Goal: Task Accomplishment & Management: Manage account settings

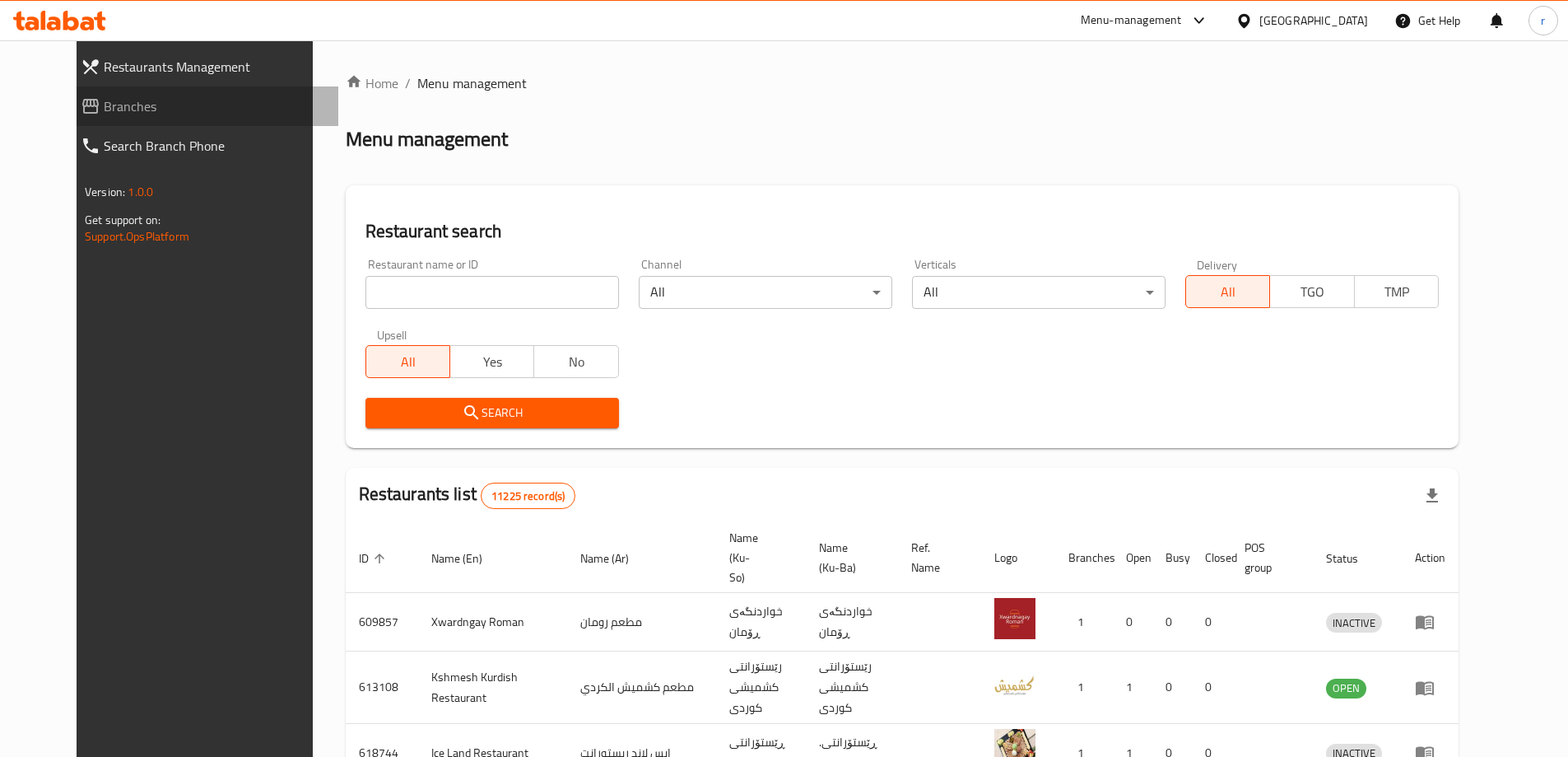
click at [137, 110] on span "Branches" at bounding box center [215, 106] width 221 height 20
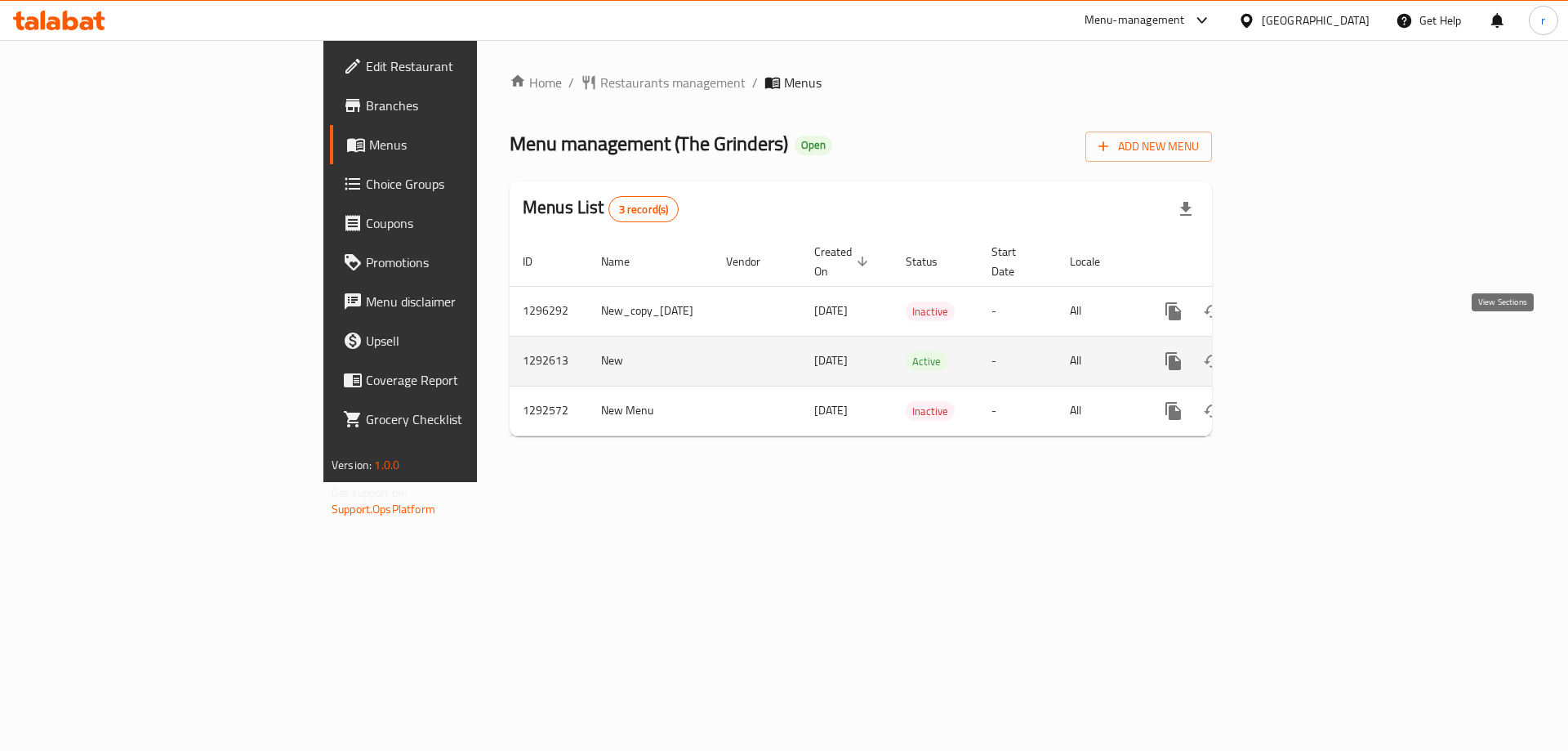
click at [1299, 353] on icon "enhanced table" at bounding box center [1291, 361] width 15 height 15
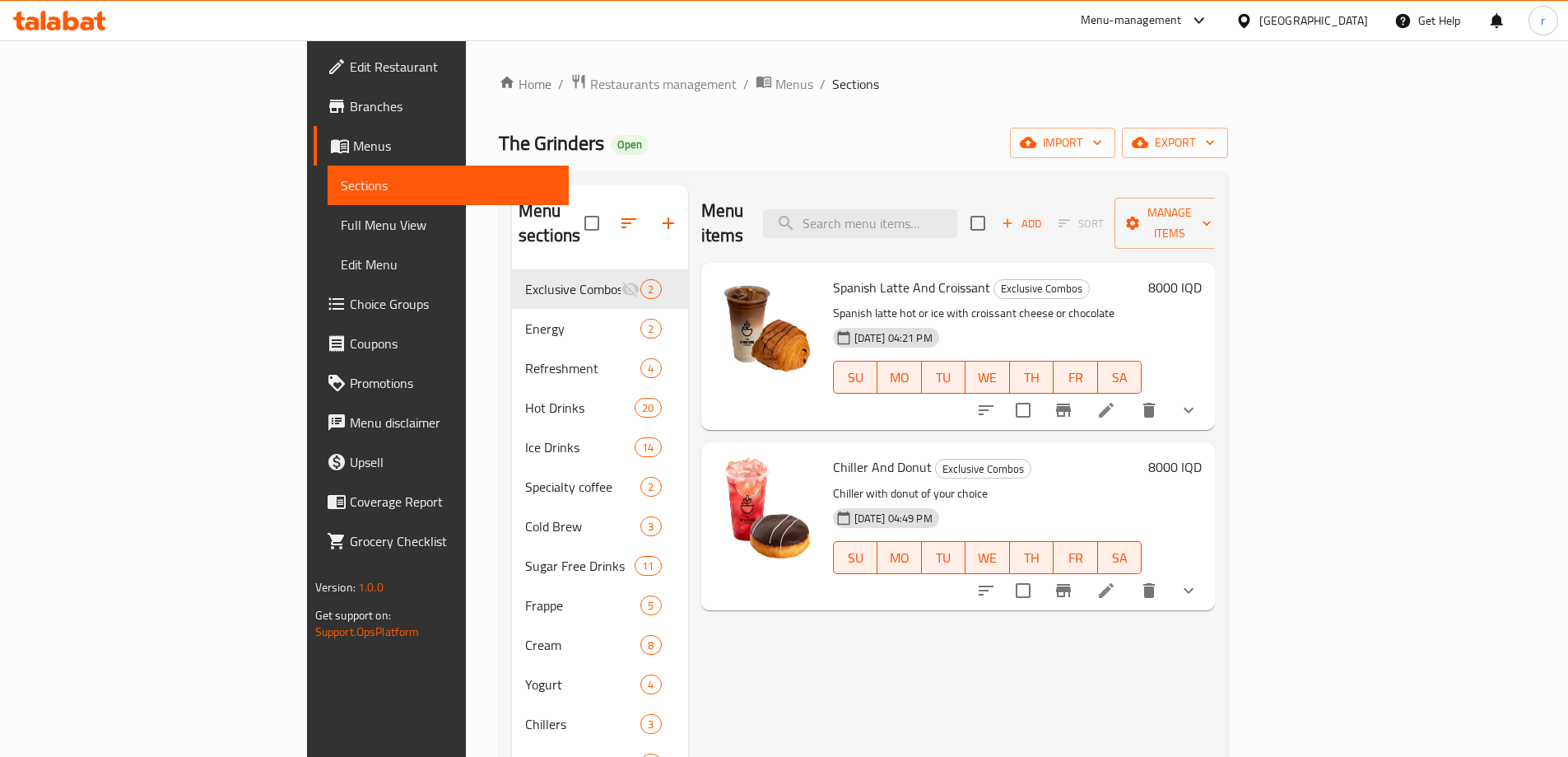
click at [1007, 128] on div "The Grinders Open import export" at bounding box center [863, 143] width 729 height 30
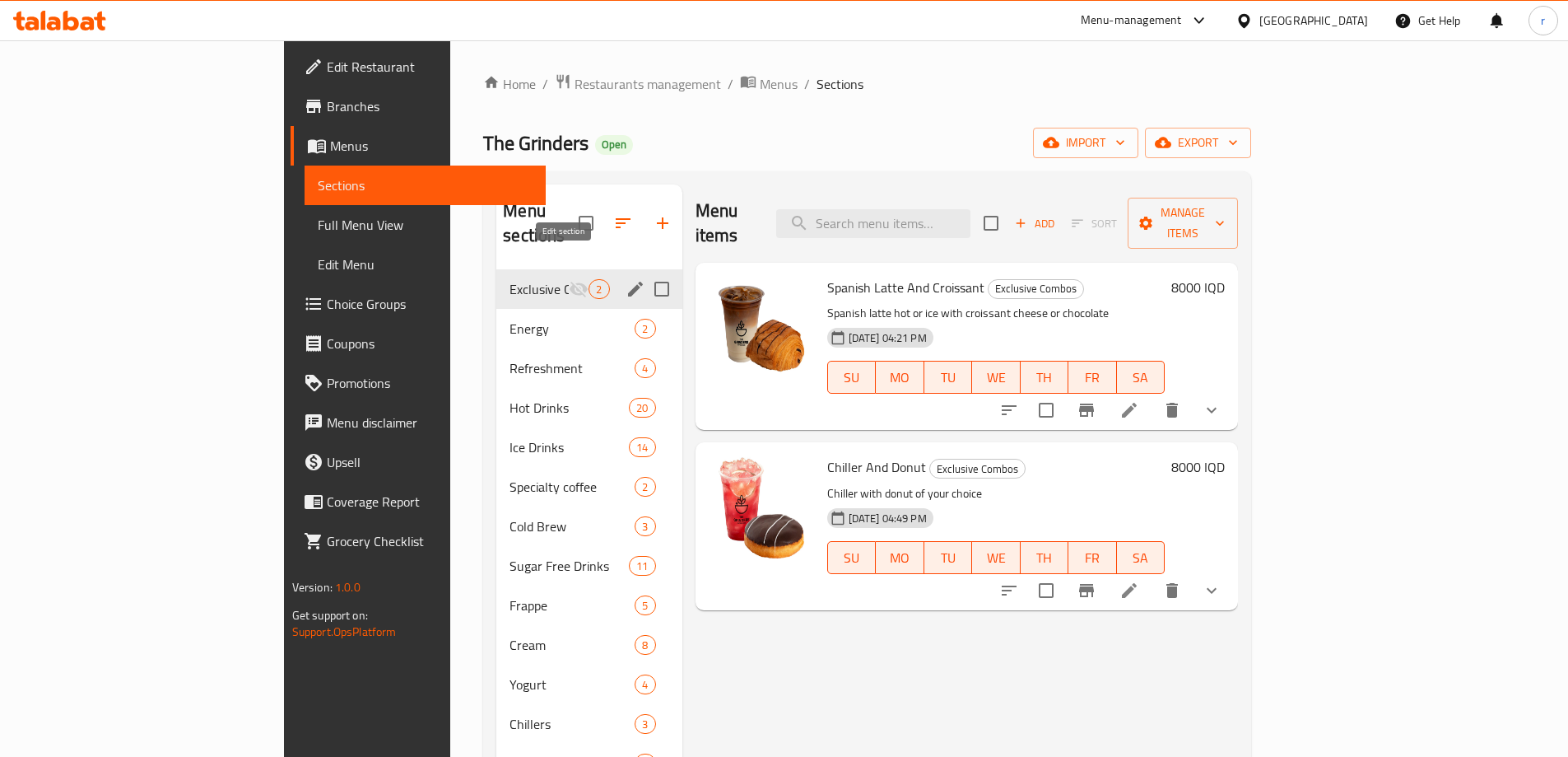
click at [624, 277] on button "edit" at bounding box center [635, 288] width 24 height 24
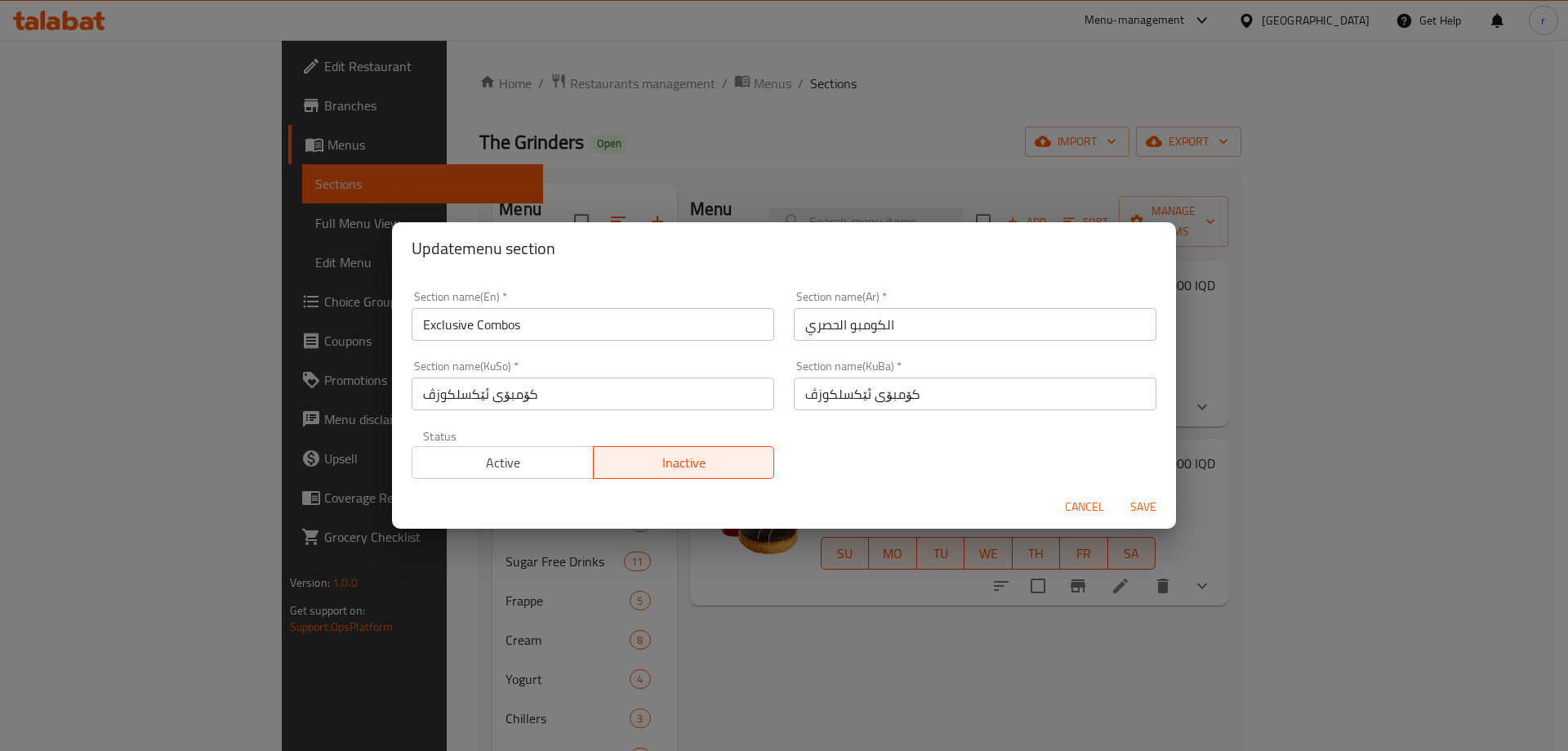
click at [571, 470] on span "Active" at bounding box center [503, 462] width 168 height 23
click at [1150, 510] on span "Save" at bounding box center [1143, 506] width 39 height 21
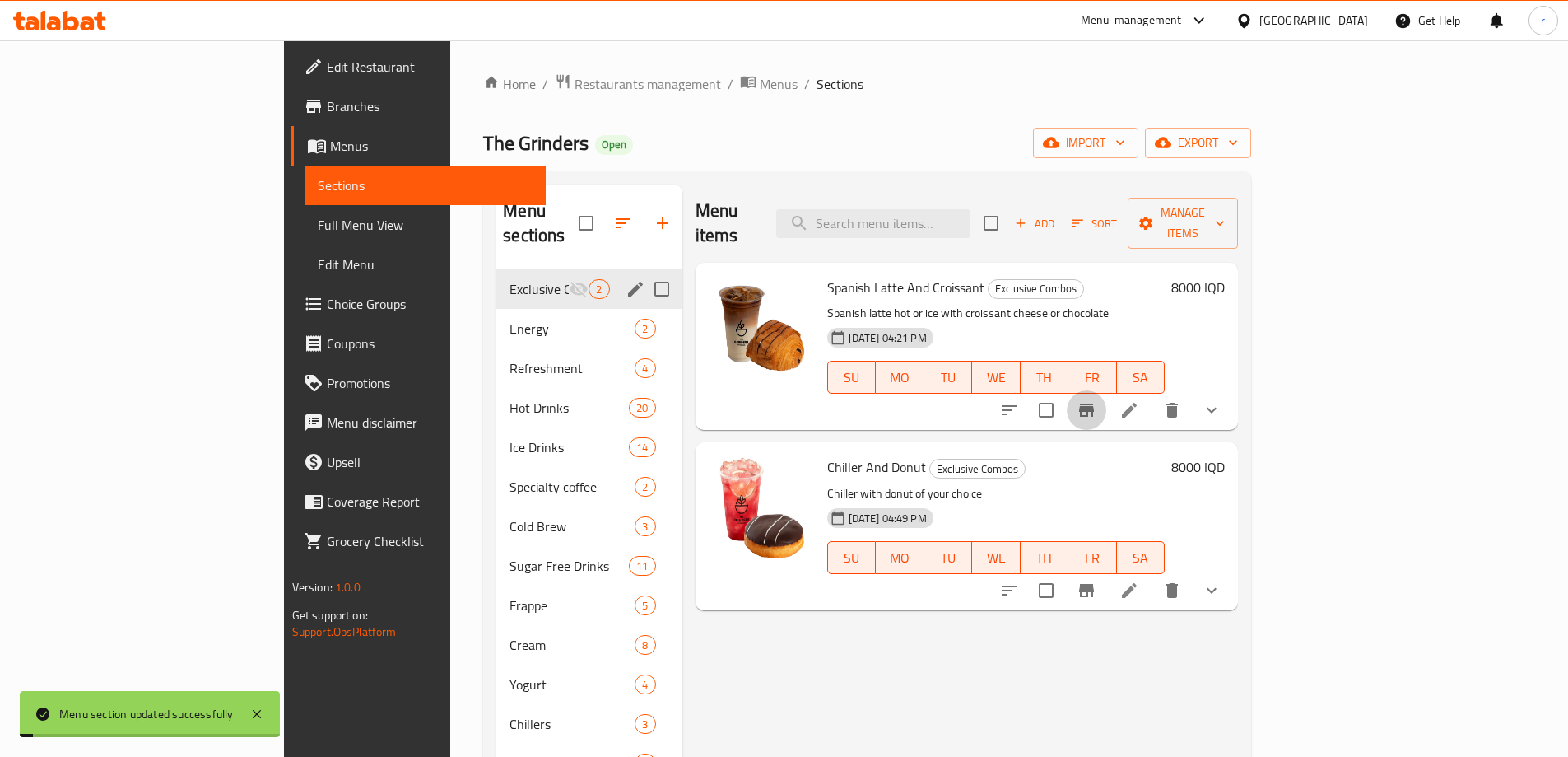
click at [1097, 400] on icon "Branch-specific-item" at bounding box center [1087, 410] width 20 height 20
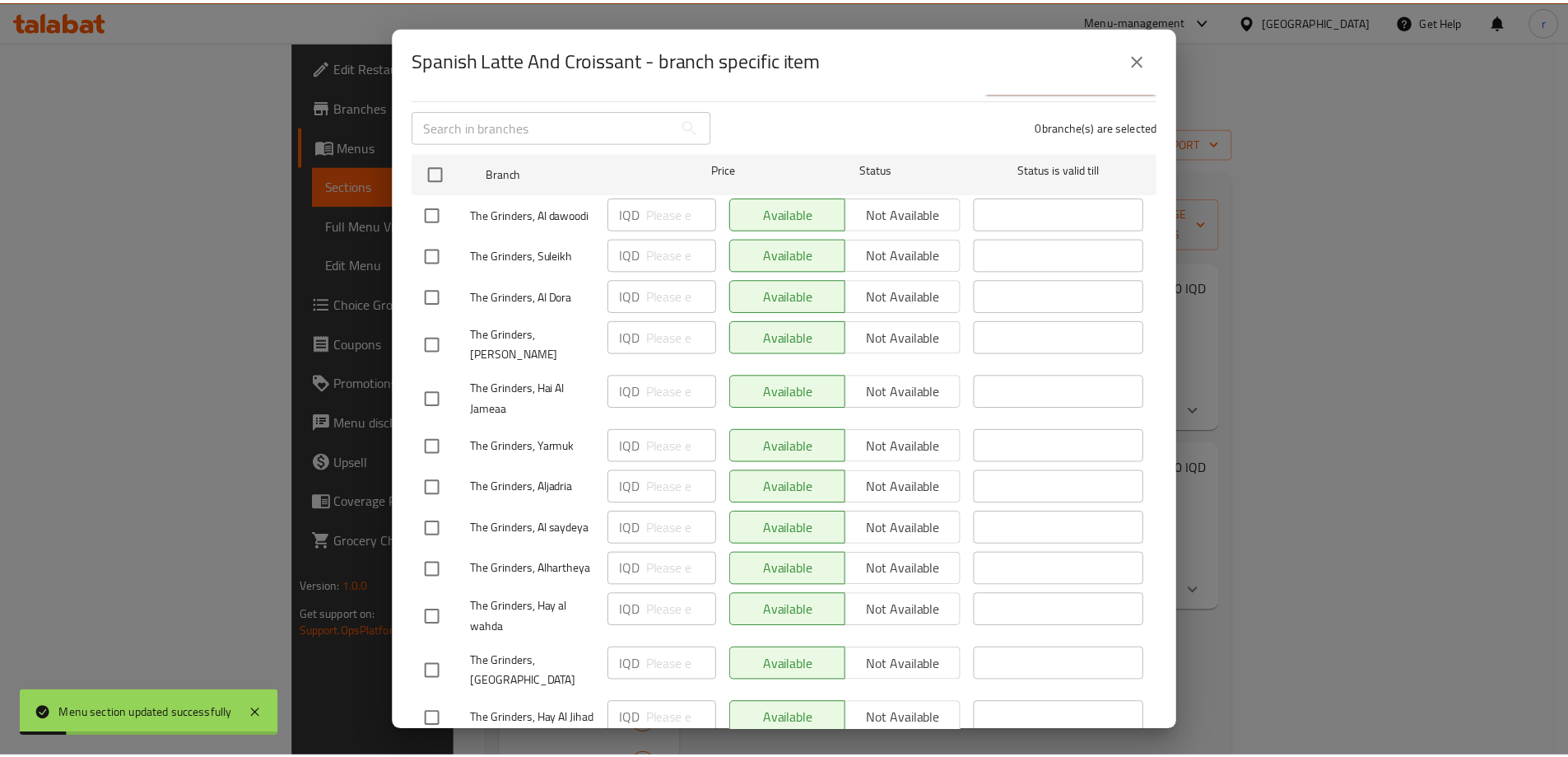
scroll to position [347, 0]
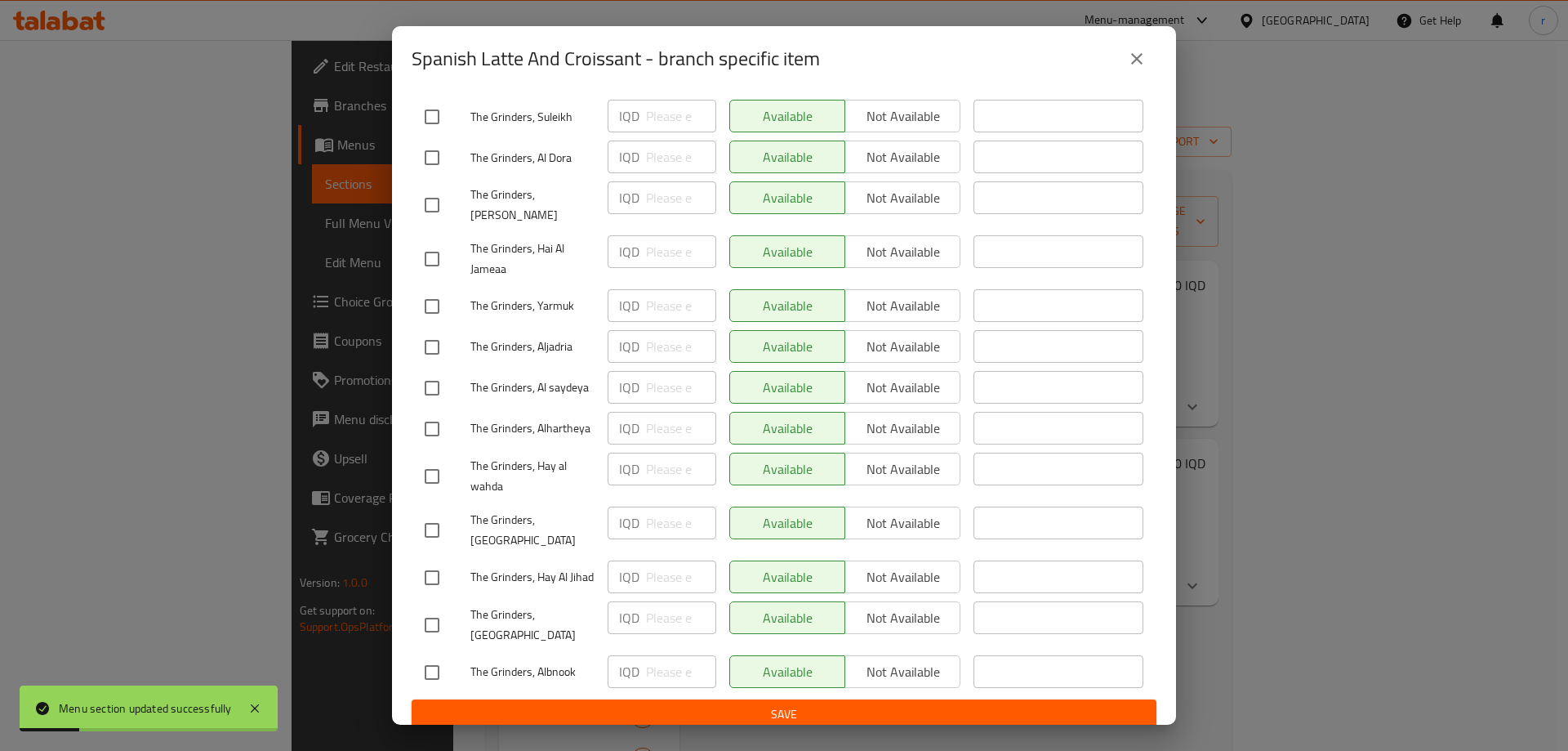
click at [1120, 63] on button "close" at bounding box center [1137, 58] width 39 height 39
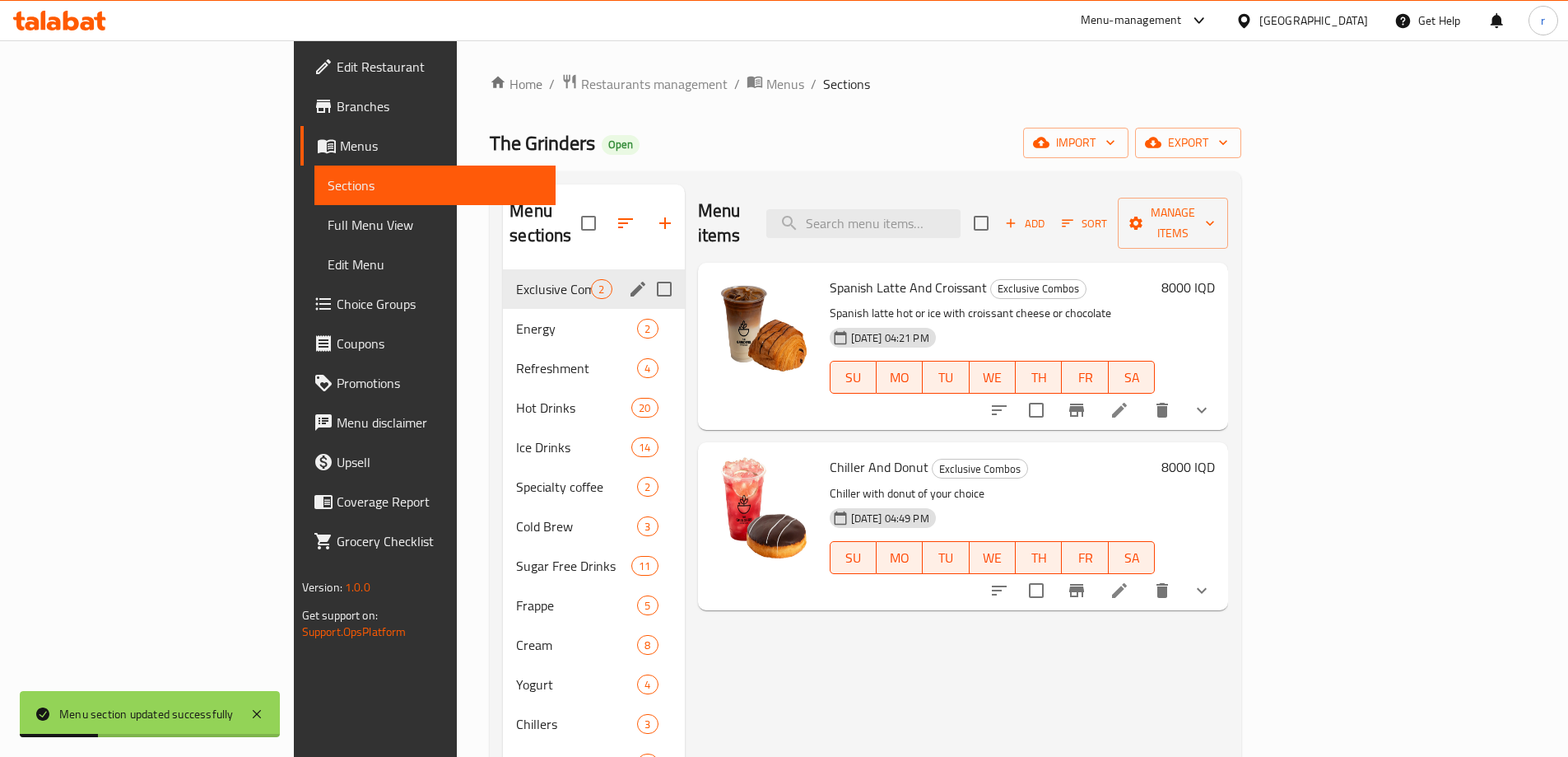
click at [1084, 584] on icon "Branch-specific-item" at bounding box center [1077, 591] width 15 height 13
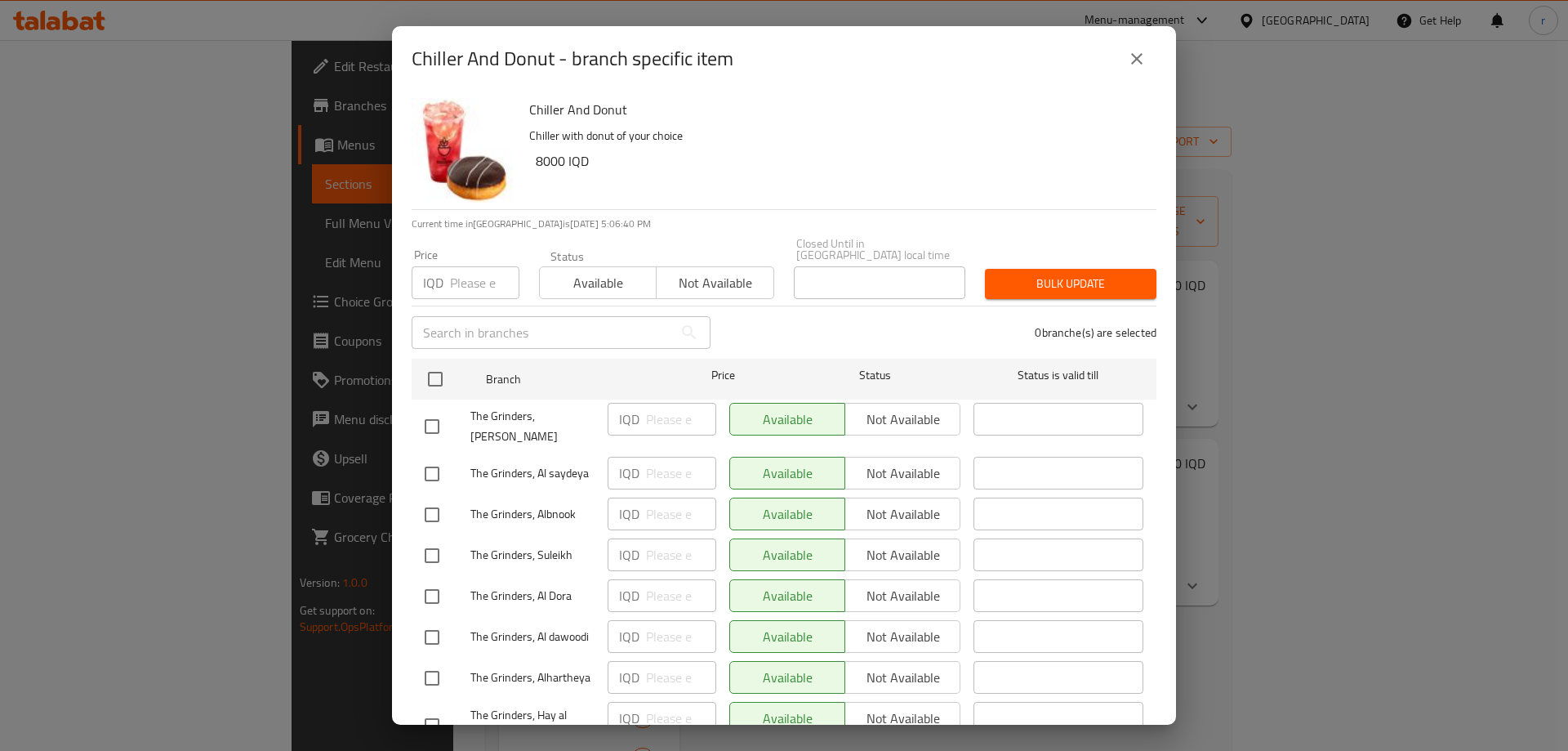
click at [1123, 58] on button "close" at bounding box center [1137, 58] width 39 height 39
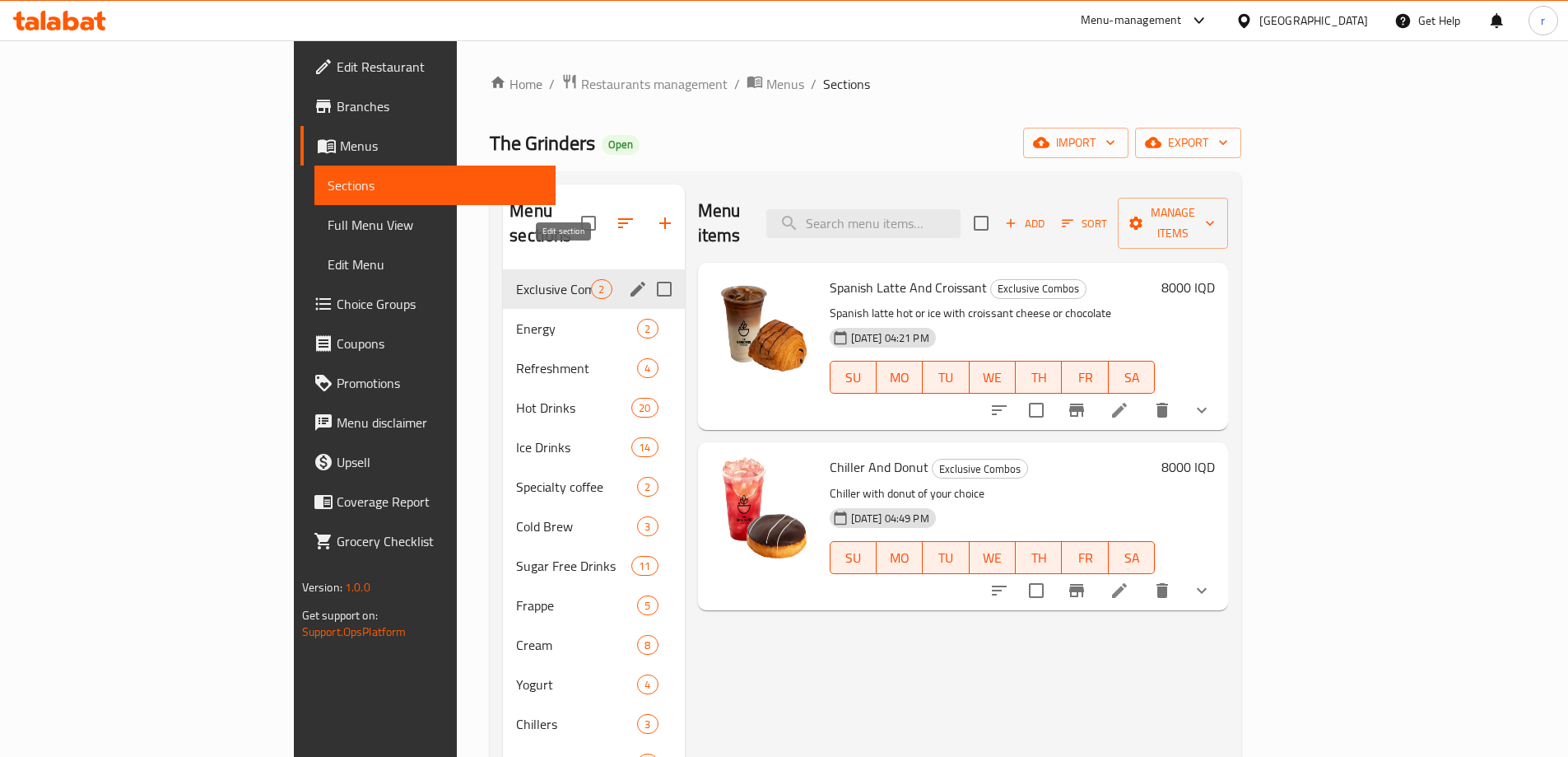
click at [629, 279] on icon "edit" at bounding box center [639, 289] width 20 height 20
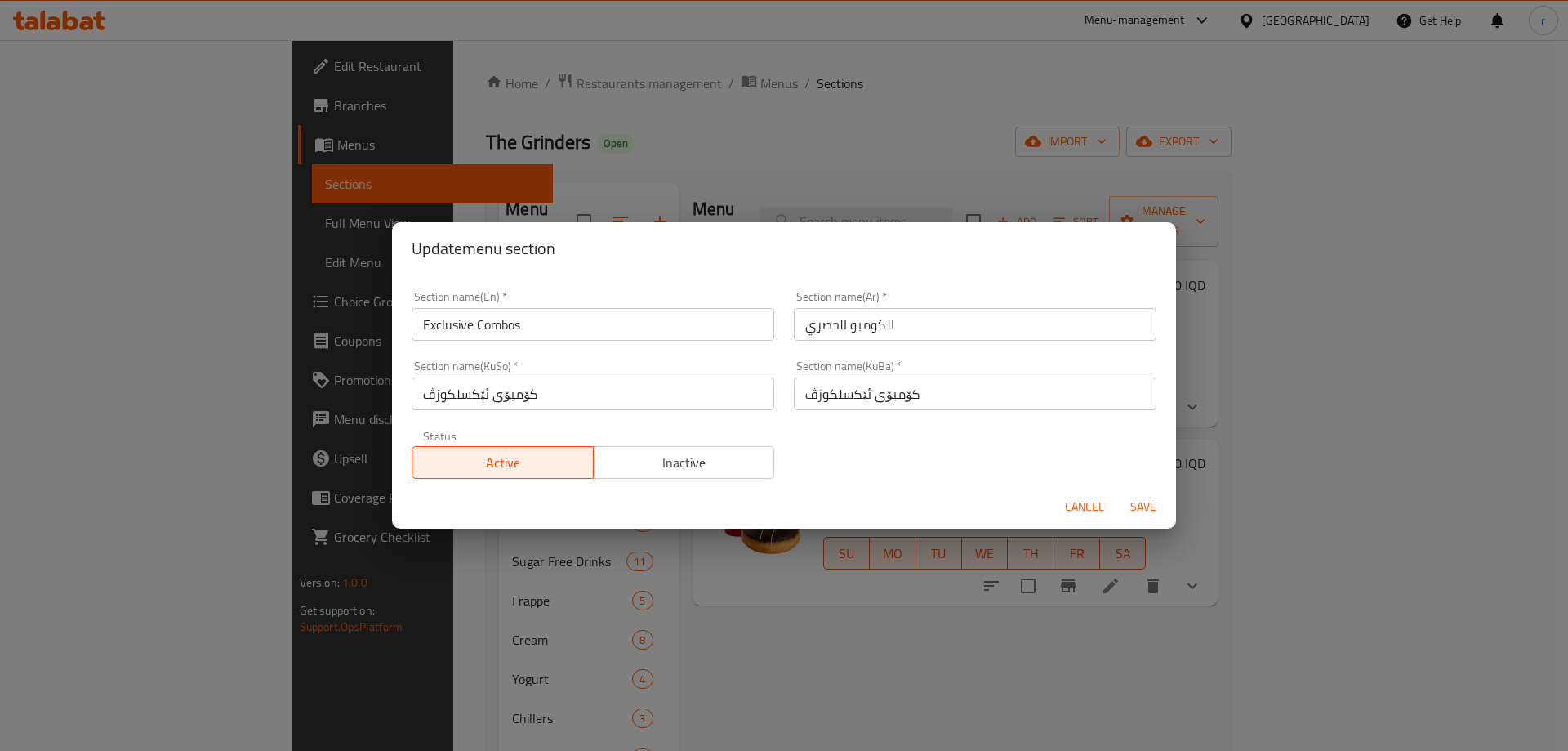
click at [718, 476] on button "Inactive" at bounding box center [683, 462] width 182 height 32
click at [1127, 510] on span "Save" at bounding box center [1143, 506] width 39 height 21
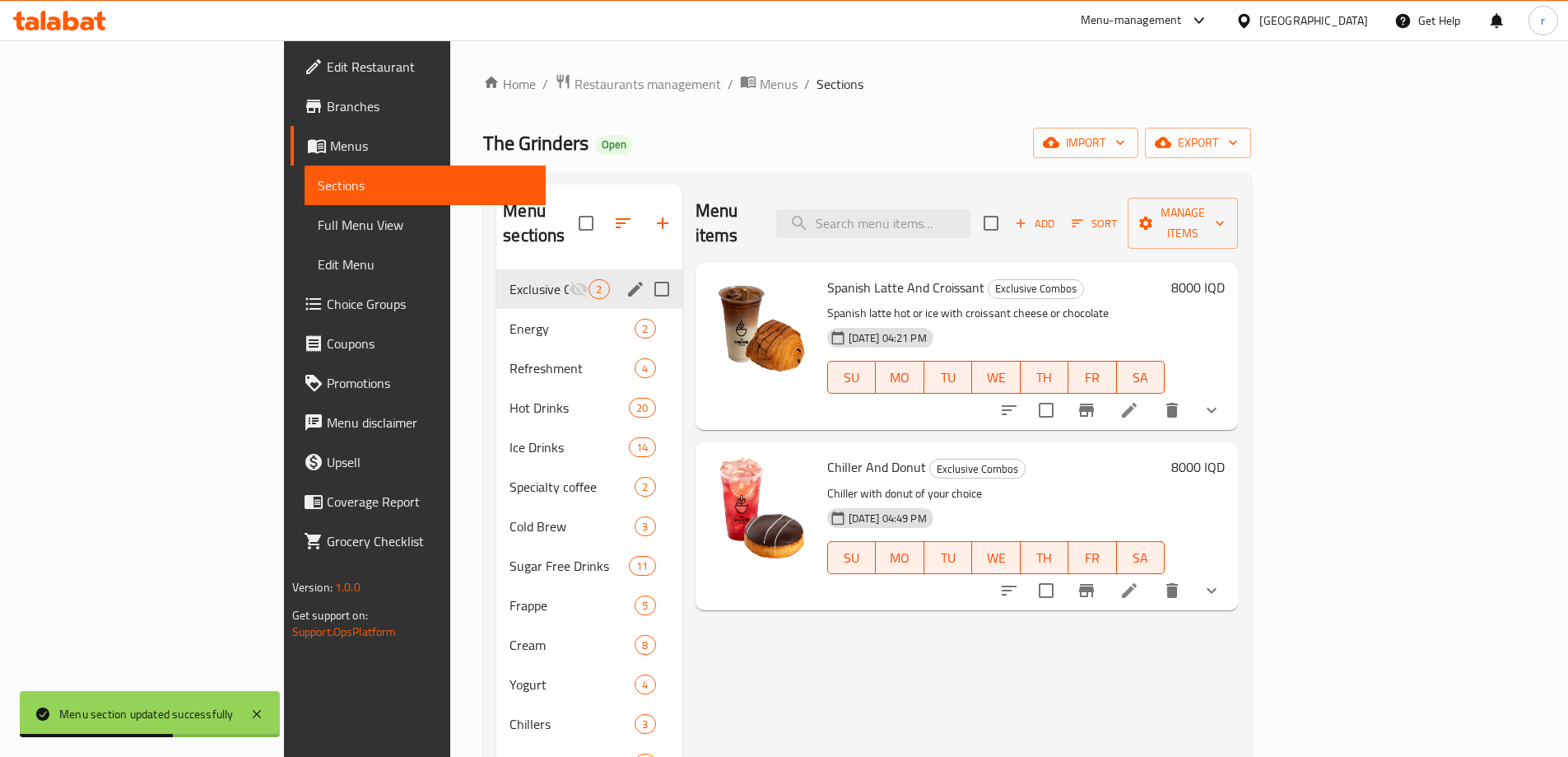
click at [917, 601] on div "Menu items Add Sort Manage items Spanish Latte And Croissant Exclusive Combos S…" at bounding box center [960, 566] width 556 height 764
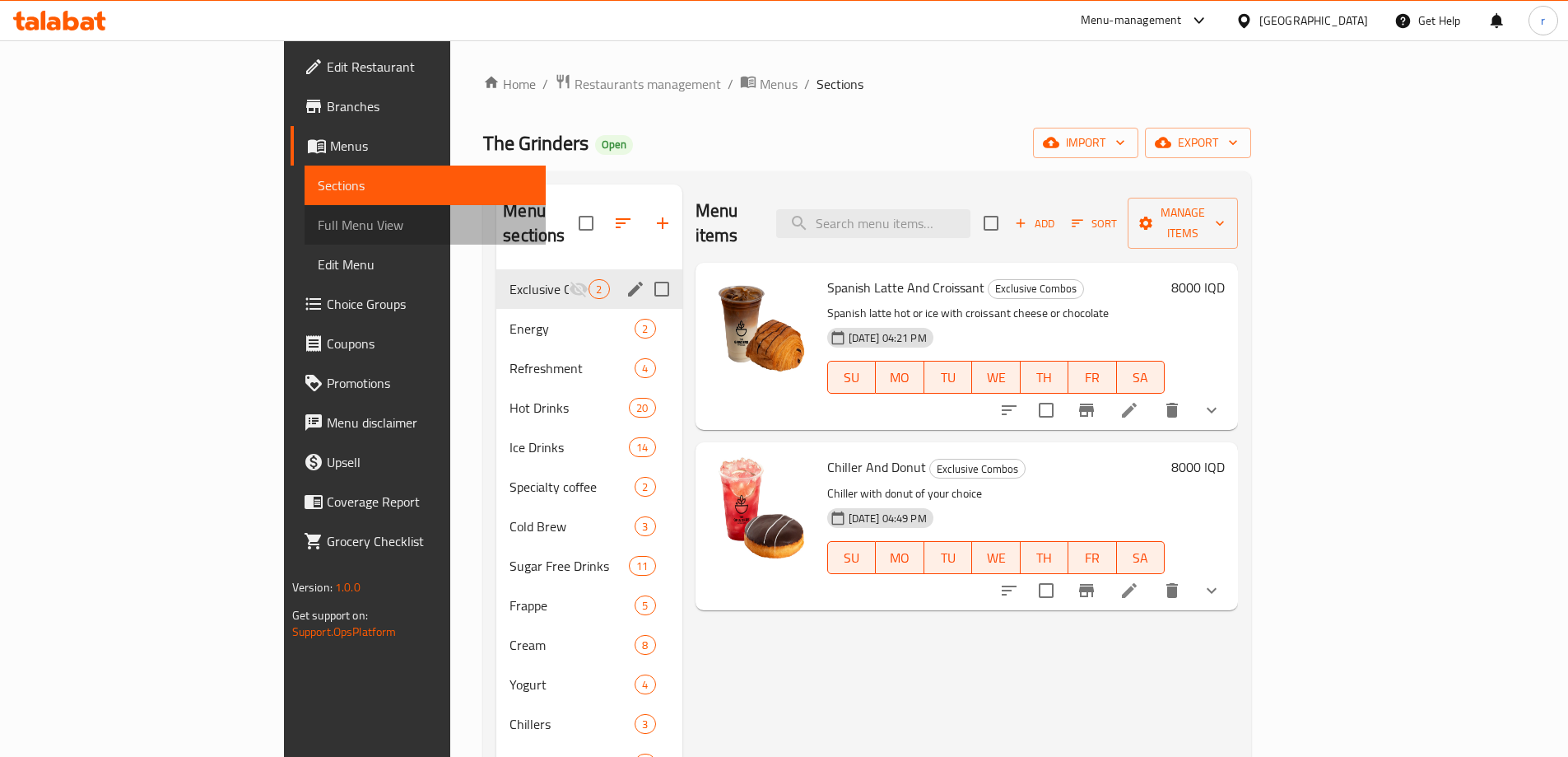
click at [318, 219] on span "Full Menu View" at bounding box center [425, 225] width 215 height 20
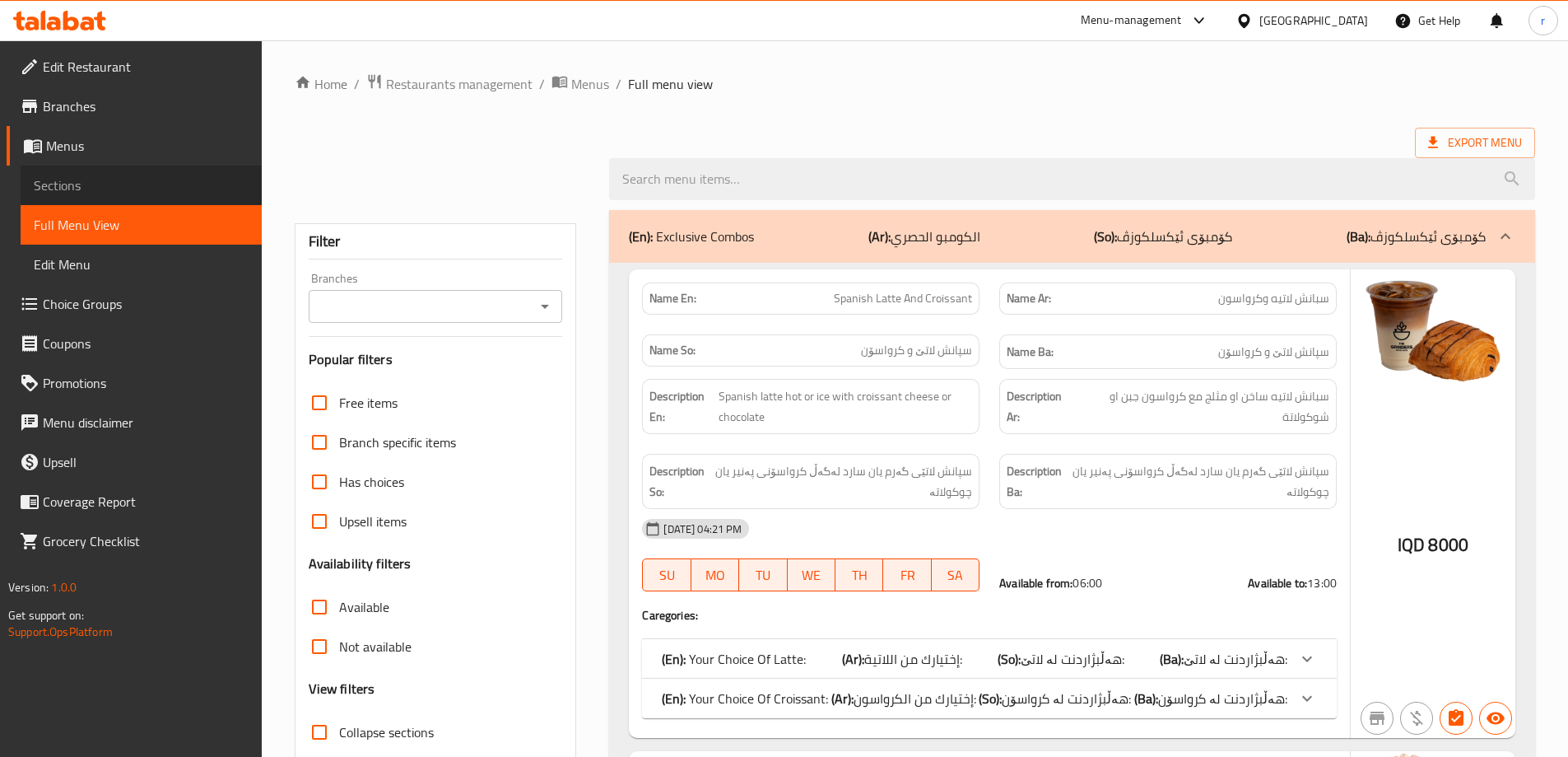
click at [130, 194] on span "Sections" at bounding box center [141, 185] width 215 height 20
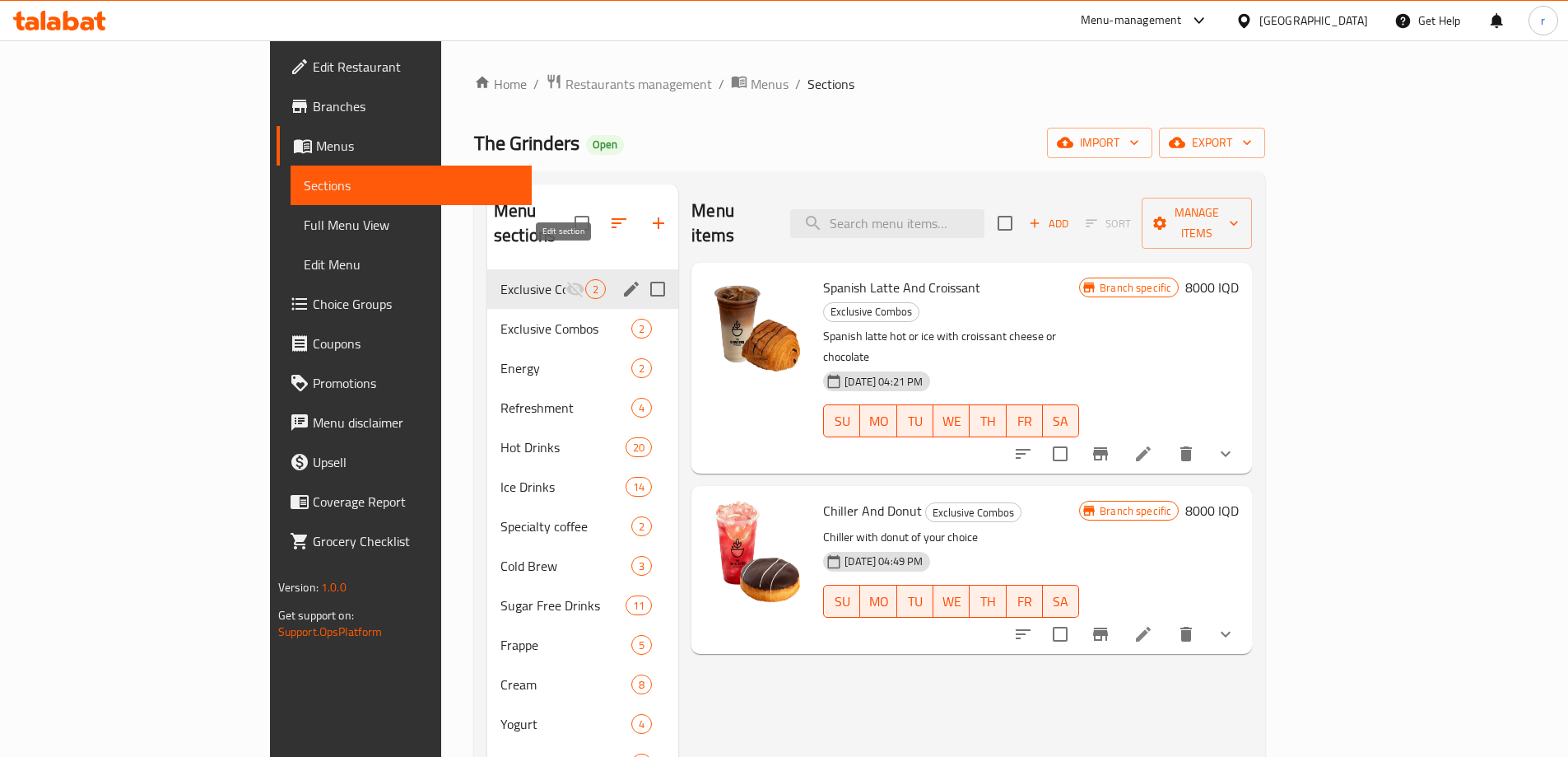
click at [622, 279] on icon "edit" at bounding box center [632, 289] width 20 height 20
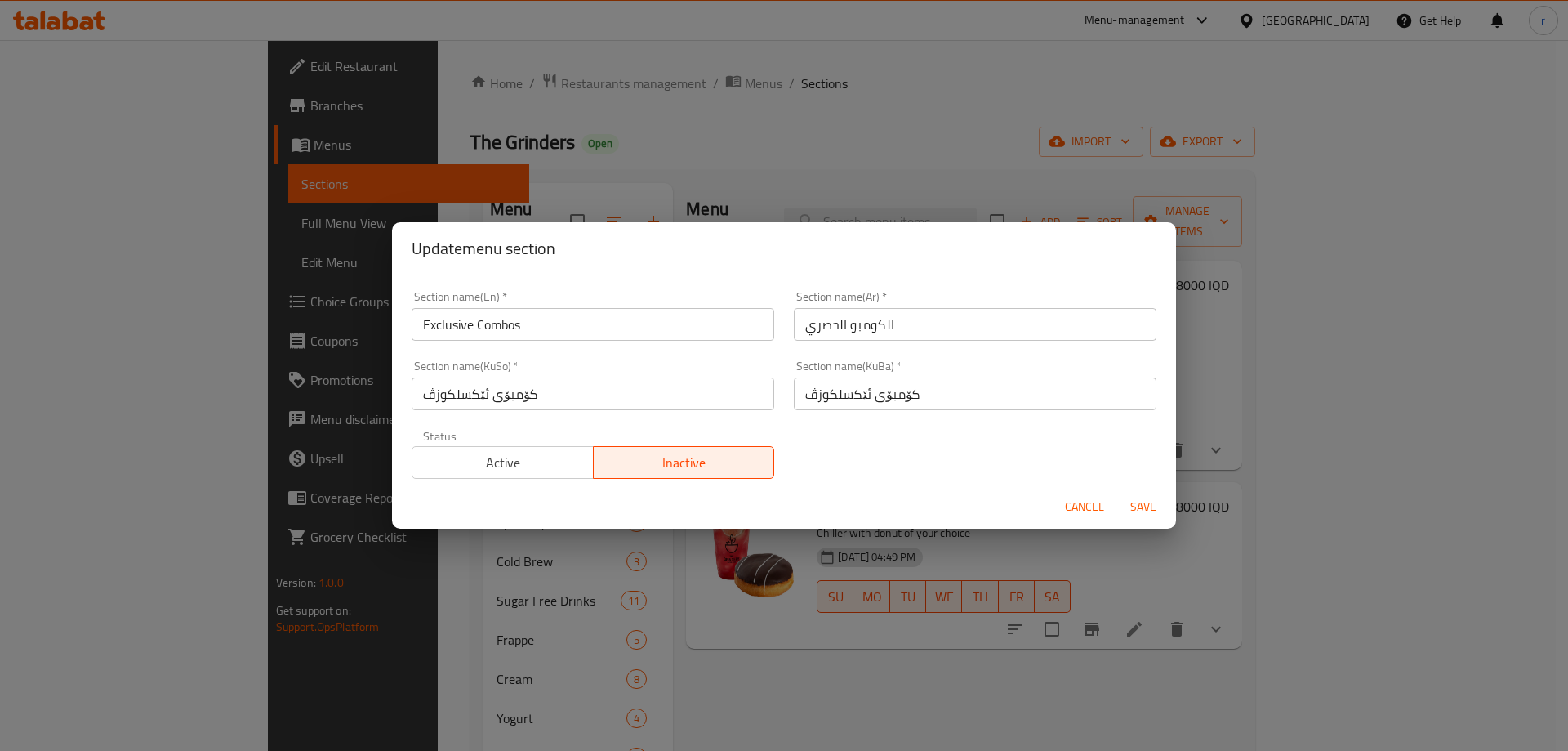
click at [532, 465] on span "Active" at bounding box center [503, 462] width 168 height 23
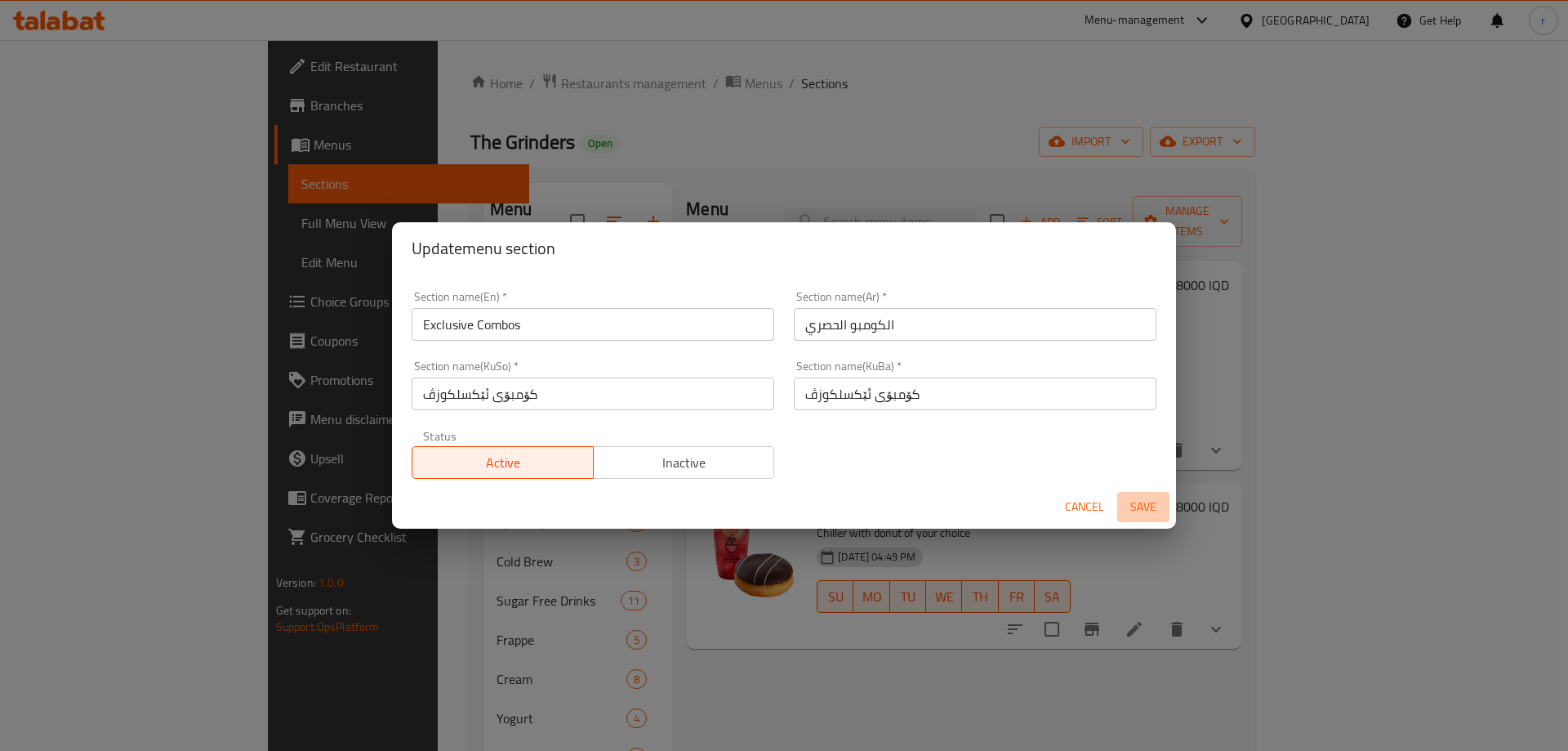
click at [1138, 506] on span "Save" at bounding box center [1143, 506] width 39 height 21
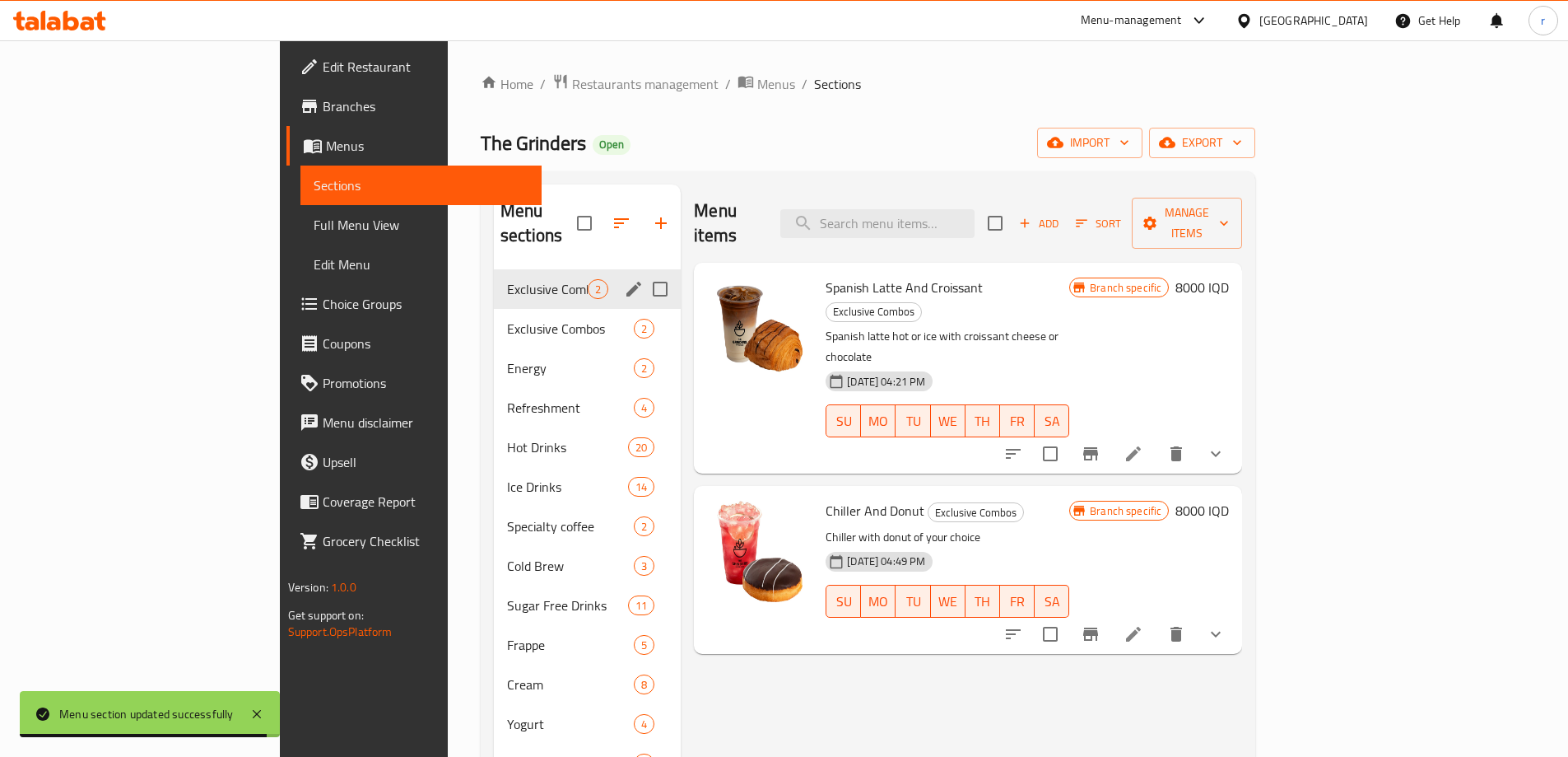
click at [494, 275] on div "Exclusive Combos 2" at bounding box center [587, 288] width 187 height 39
click at [507, 319] on span "Exclusive Combos" at bounding box center [547, 329] width 80 height 20
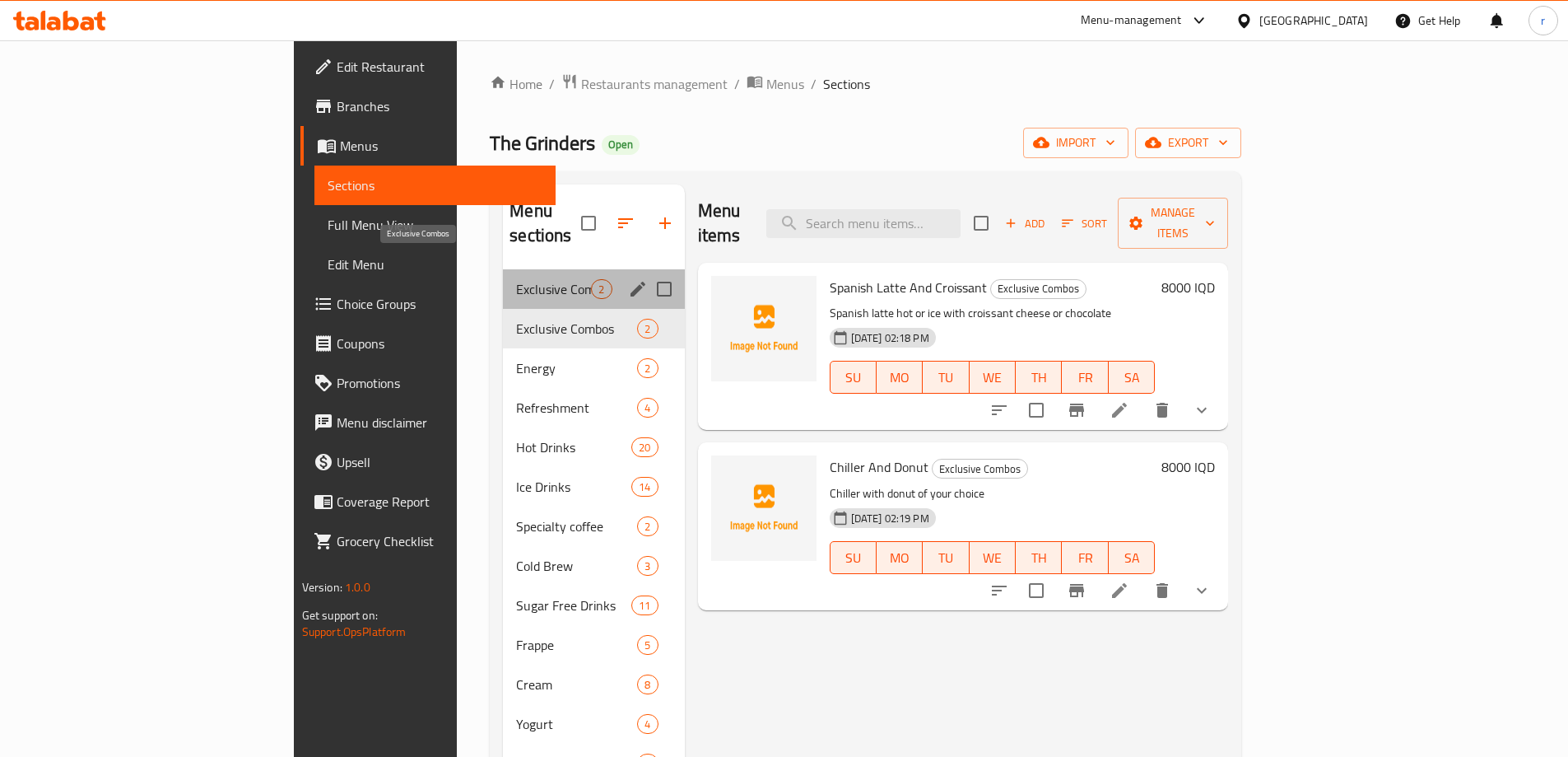
click at [516, 279] on span "Exclusive Combos" at bounding box center [553, 289] width 75 height 20
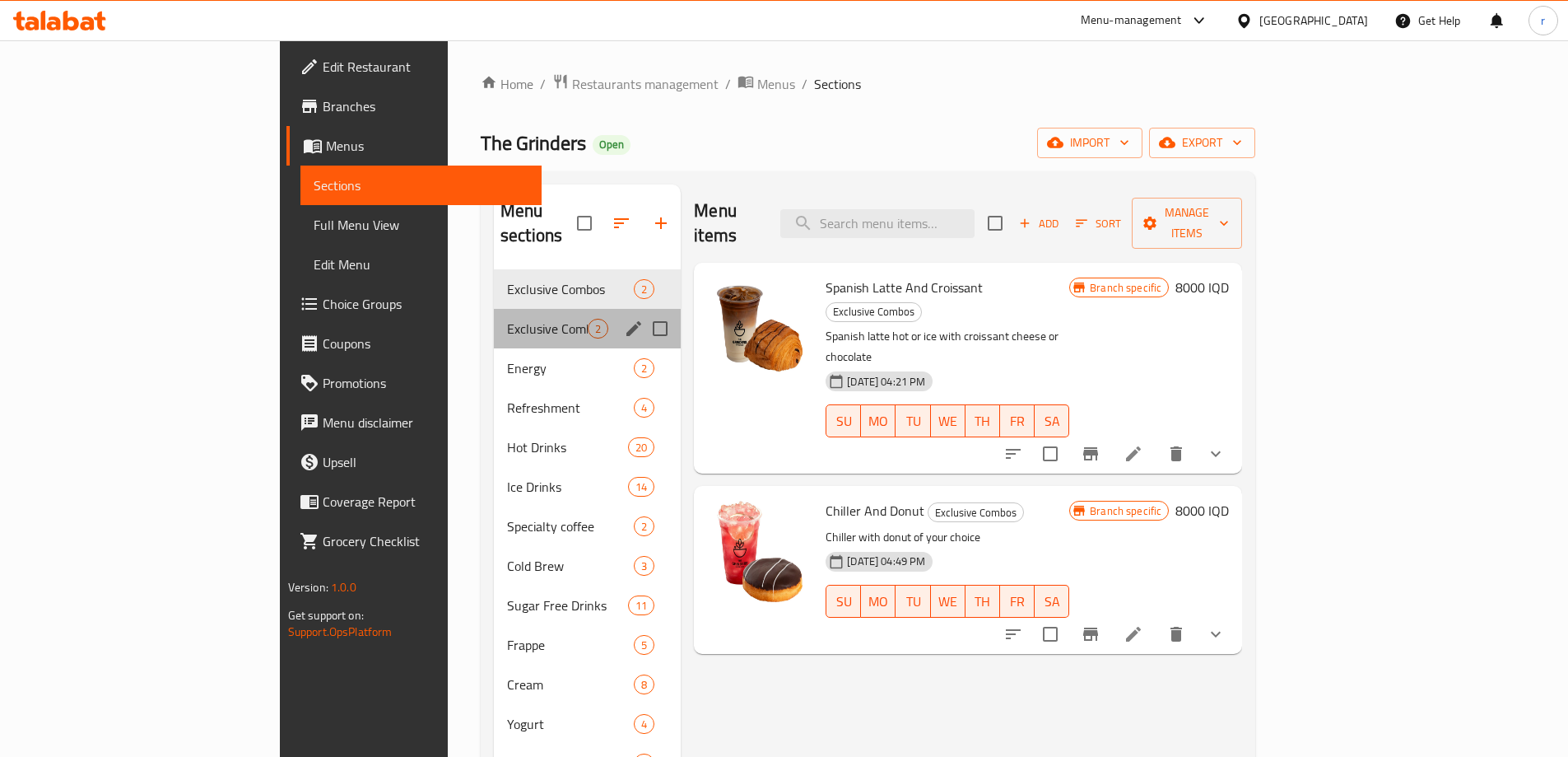
click at [494, 319] on div "Exclusive Combos 2" at bounding box center [587, 328] width 187 height 39
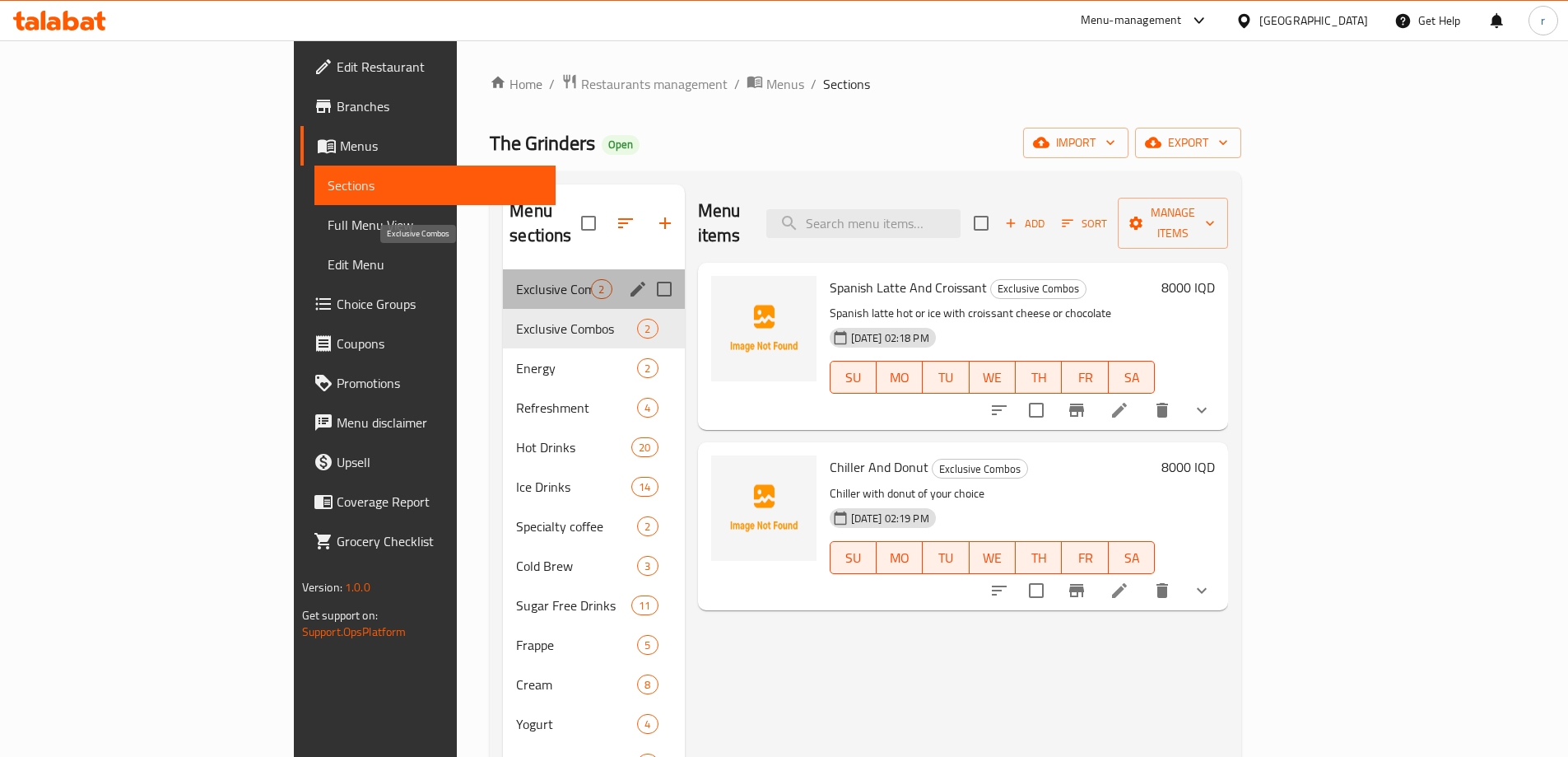
click at [516, 279] on span "Exclusive Combos" at bounding box center [553, 289] width 75 height 20
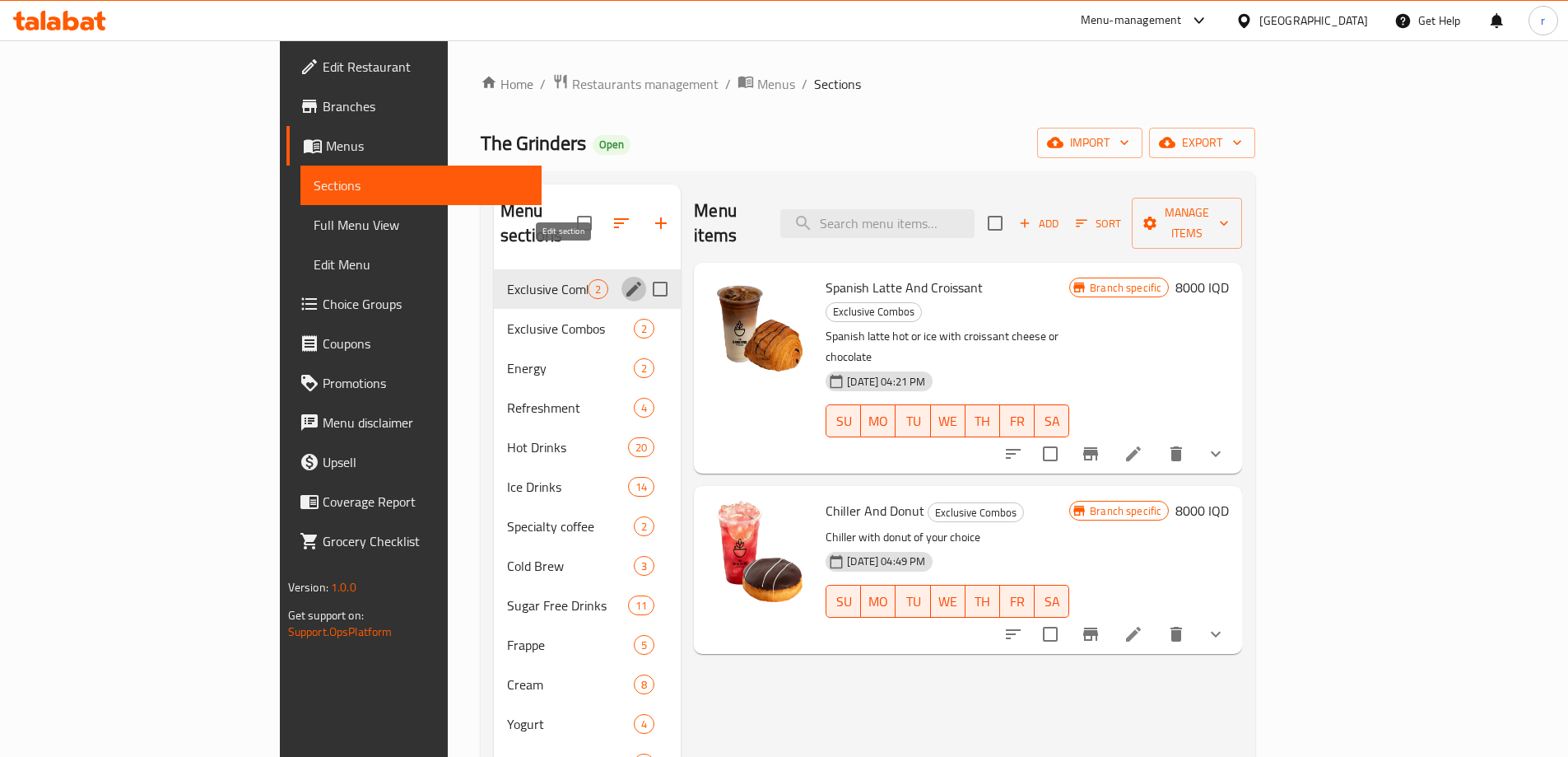
click at [627, 282] on icon "edit" at bounding box center [634, 289] width 15 height 15
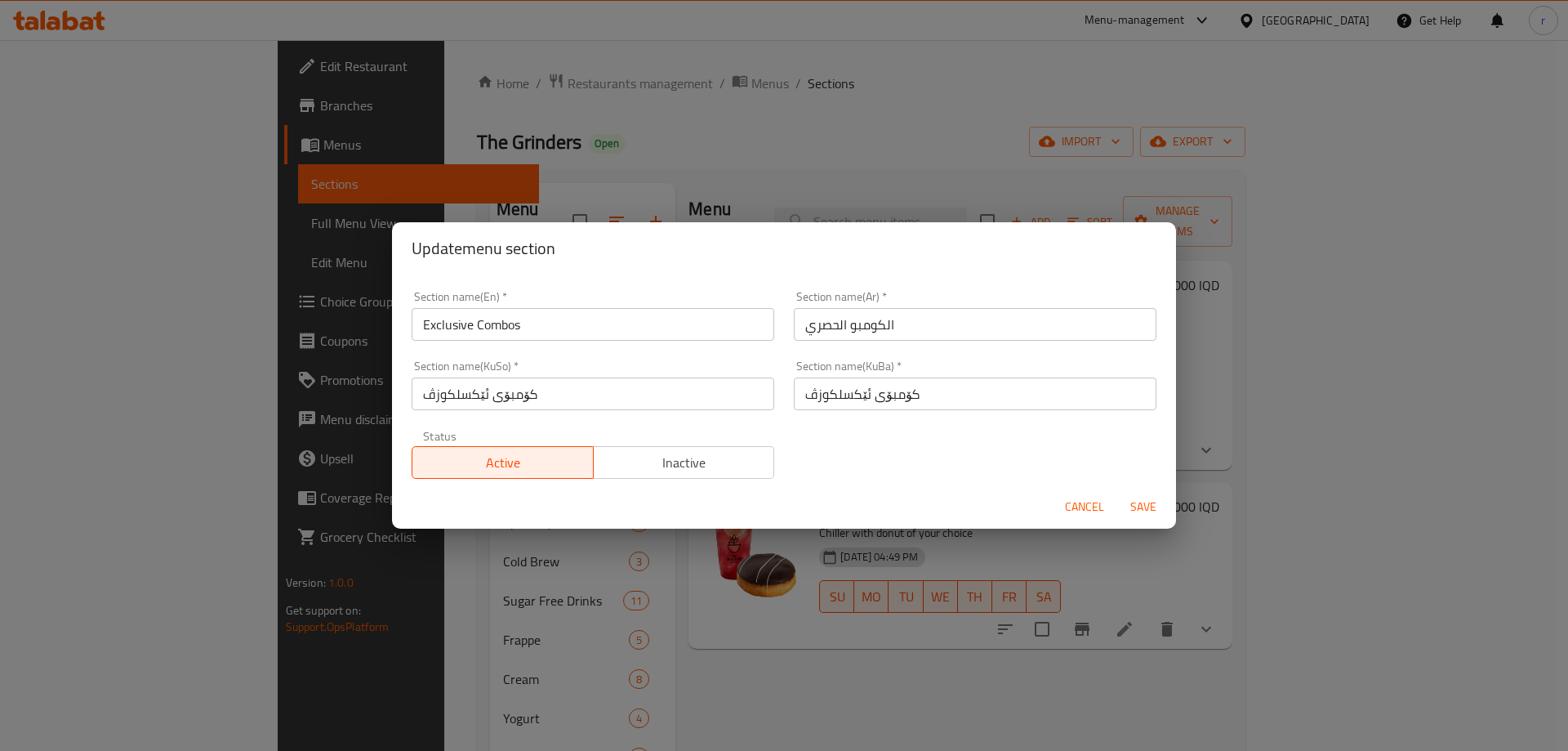
click at [692, 453] on span "Inactive" at bounding box center [684, 462] width 168 height 23
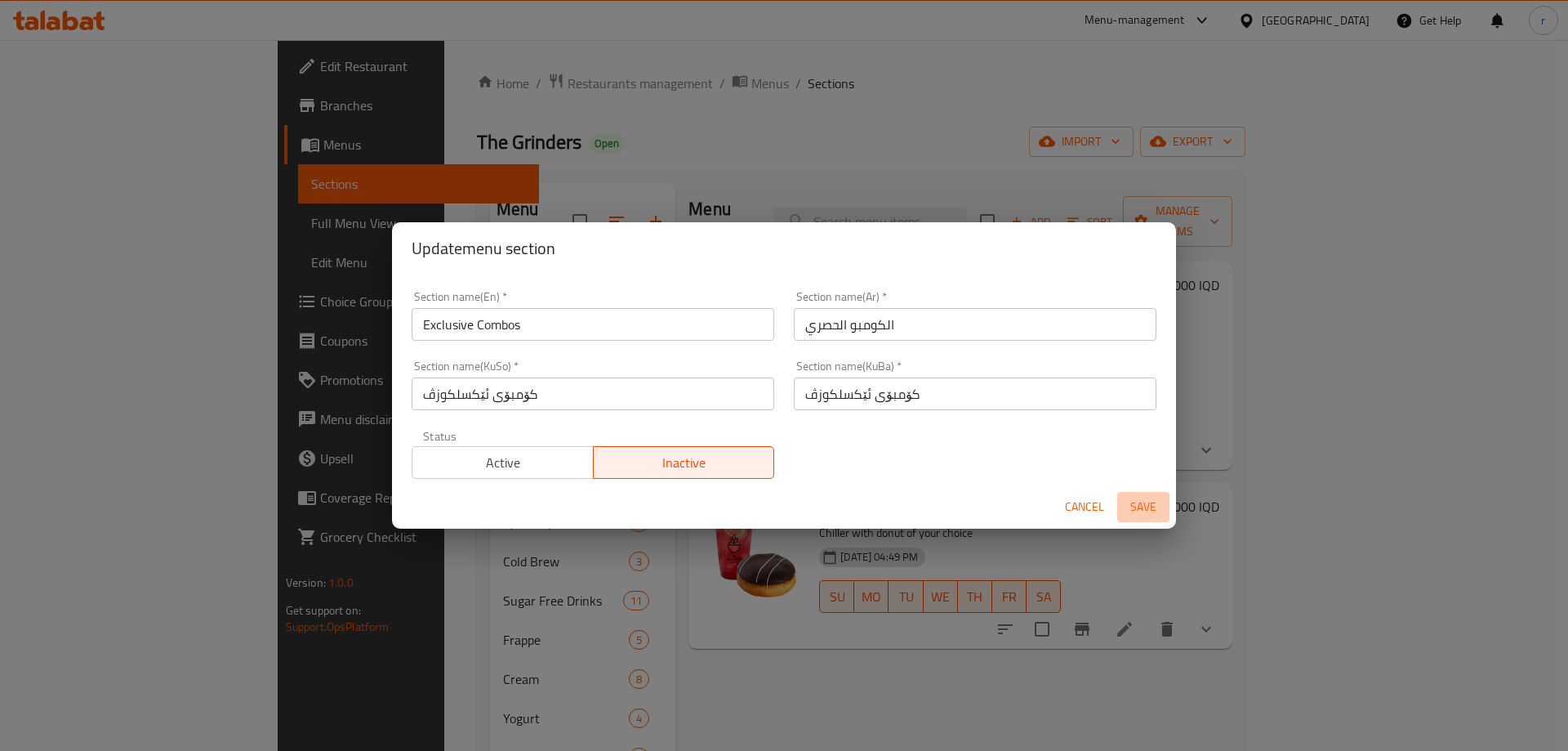
click at [1143, 493] on button "Save" at bounding box center [1143, 506] width 52 height 30
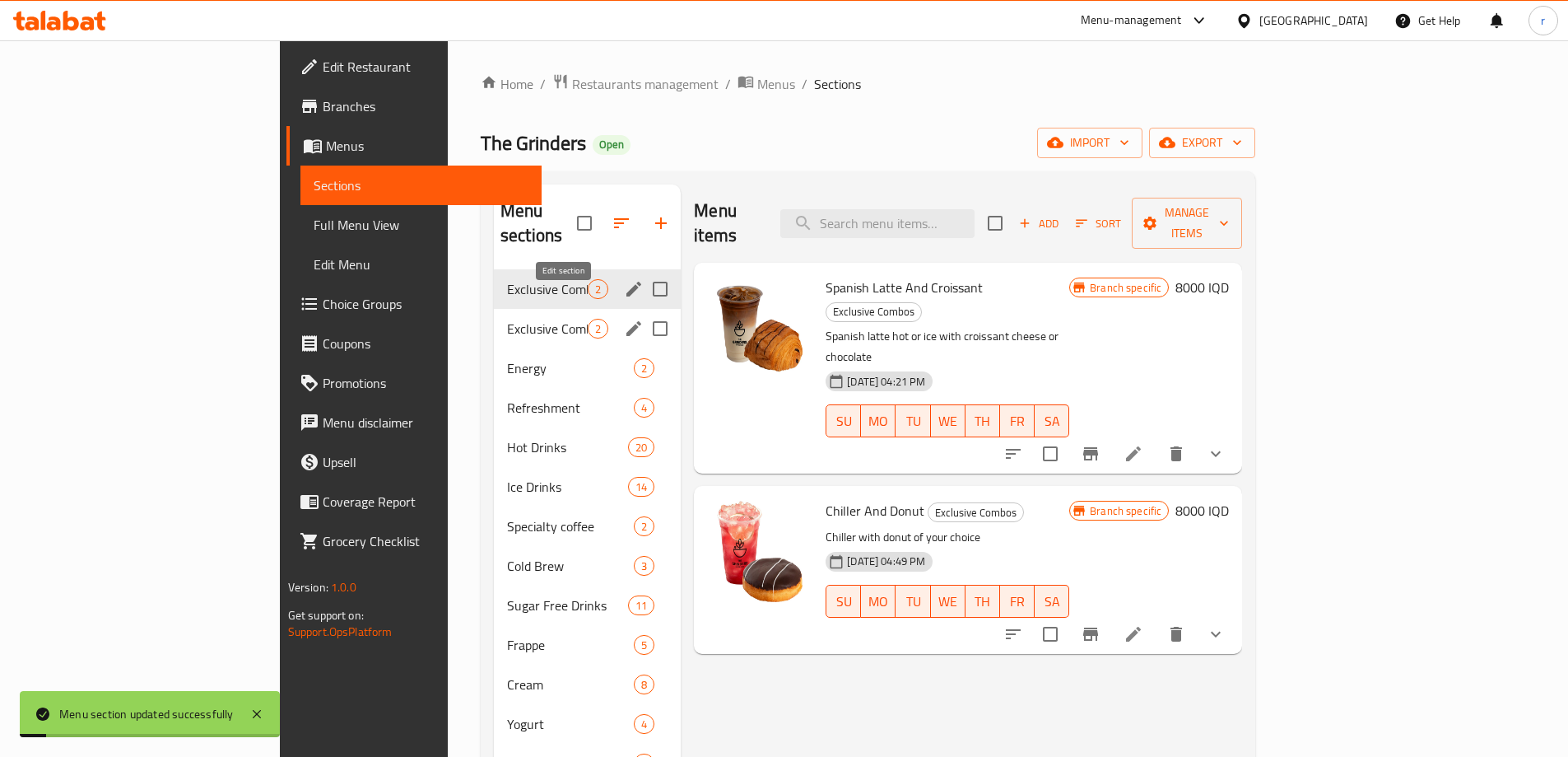
click at [624, 319] on icon "edit" at bounding box center [634, 329] width 20 height 20
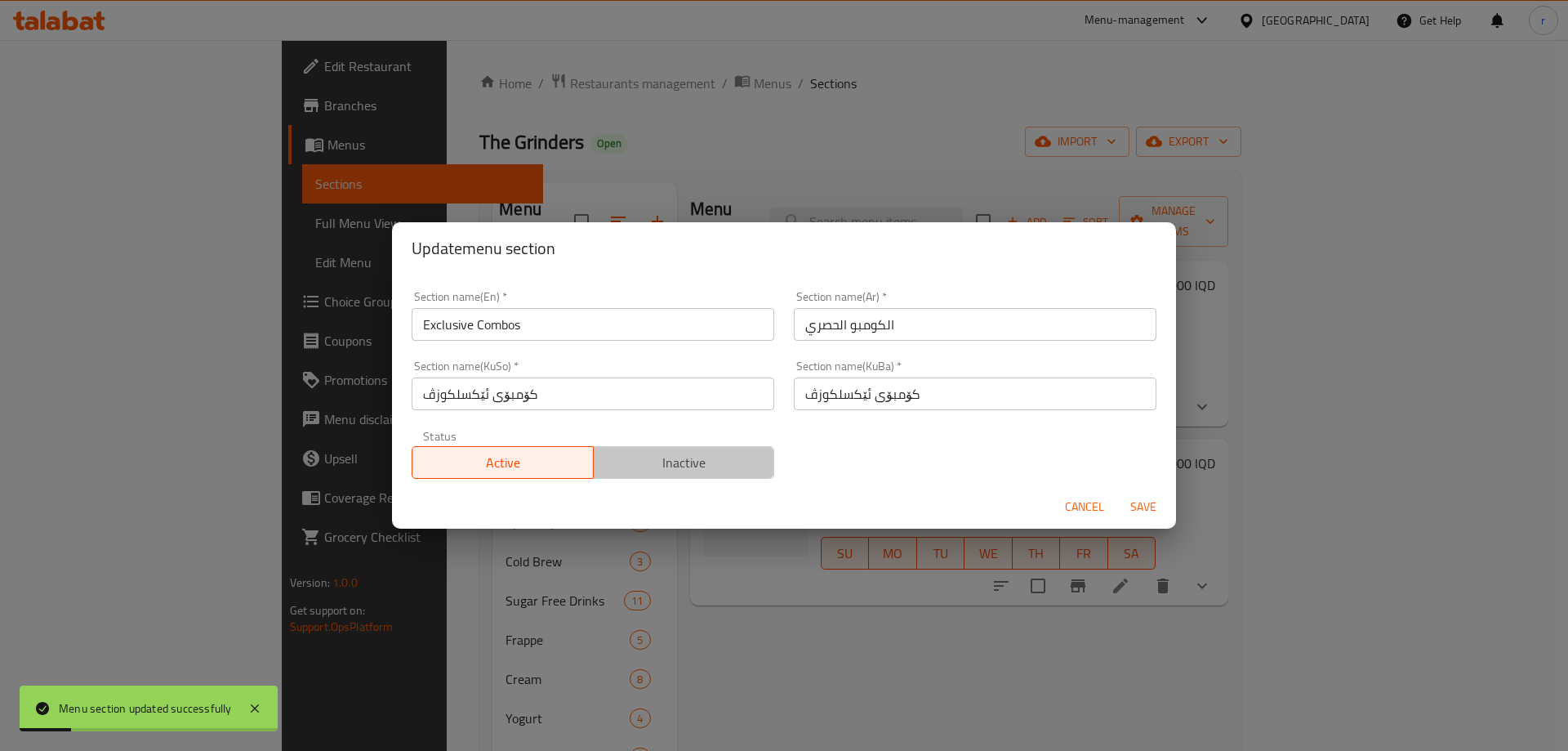
click at [742, 452] on span "Inactive" at bounding box center [684, 462] width 168 height 23
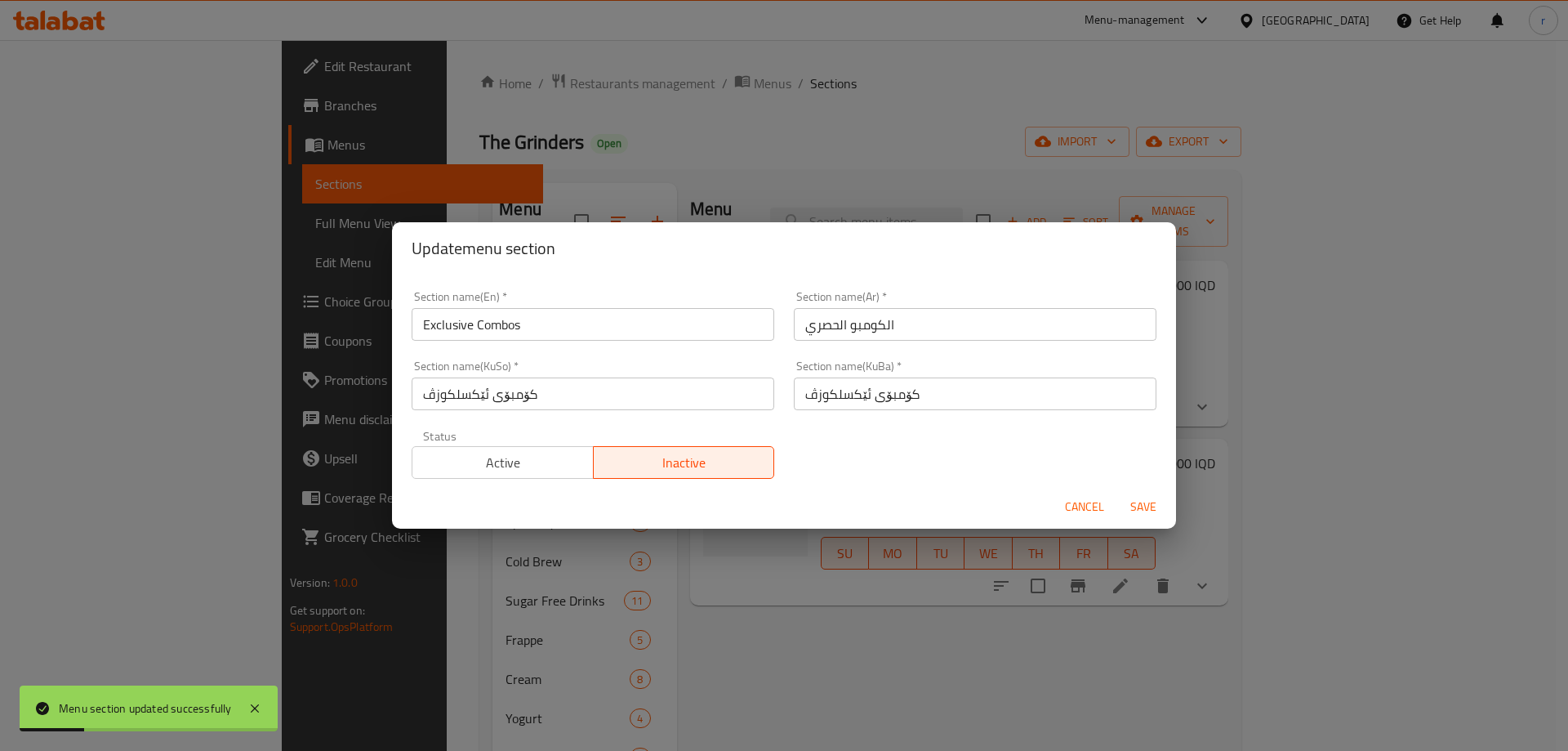
click at [1134, 503] on span "Save" at bounding box center [1143, 506] width 39 height 21
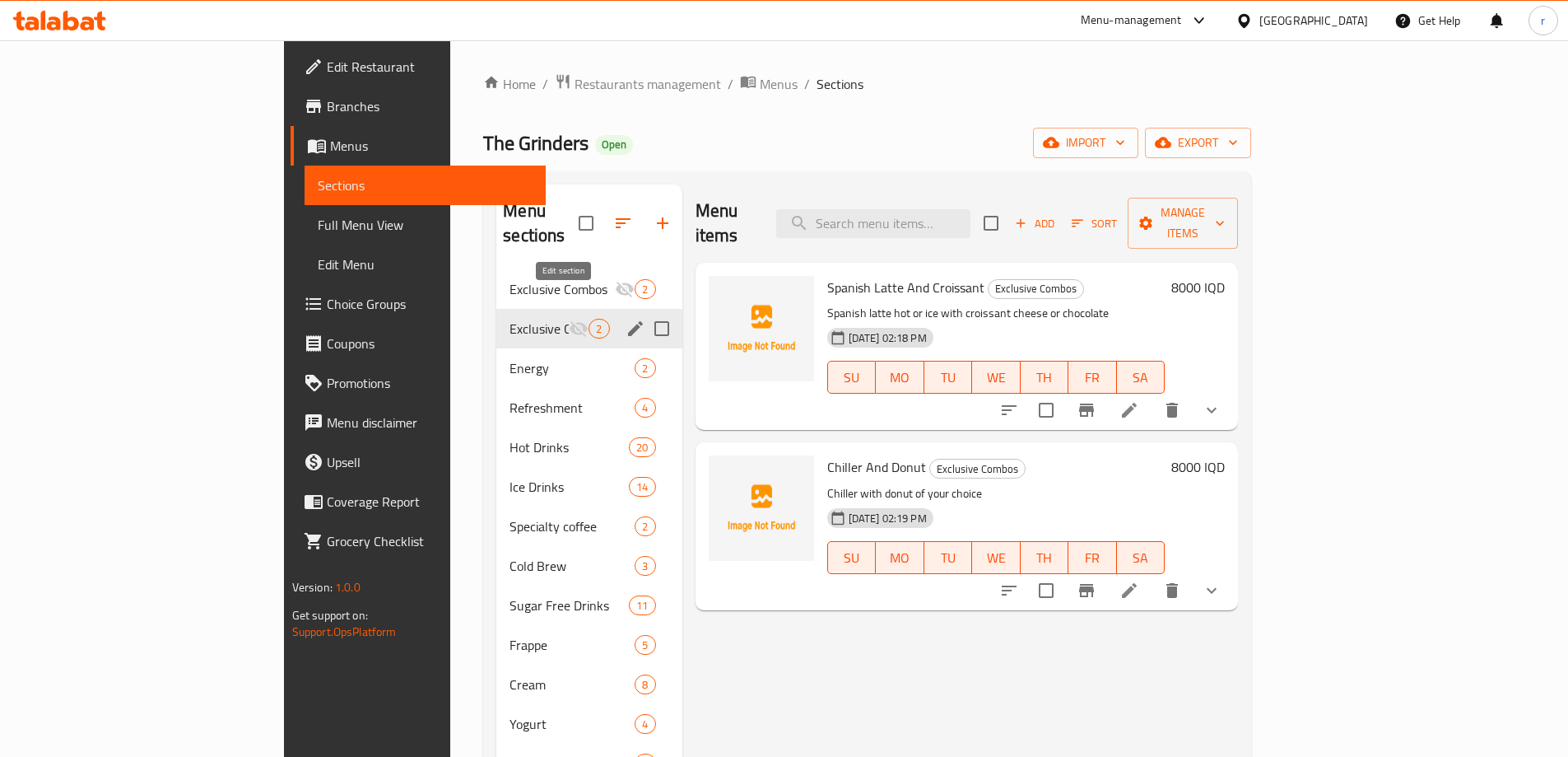
click at [626, 319] on icon "edit" at bounding box center [636, 329] width 20 height 20
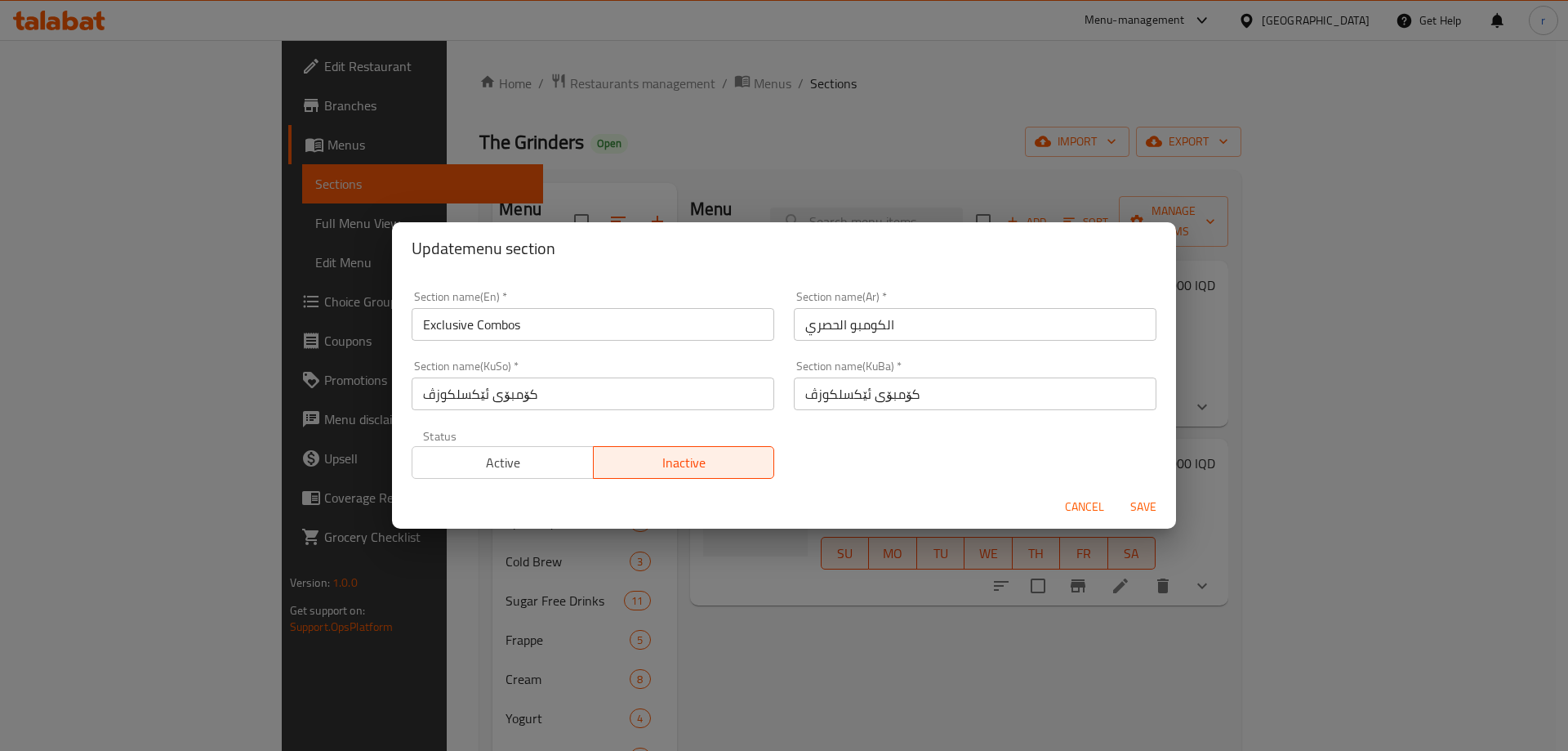
click at [1074, 505] on span "Cancel" at bounding box center [1084, 506] width 39 height 21
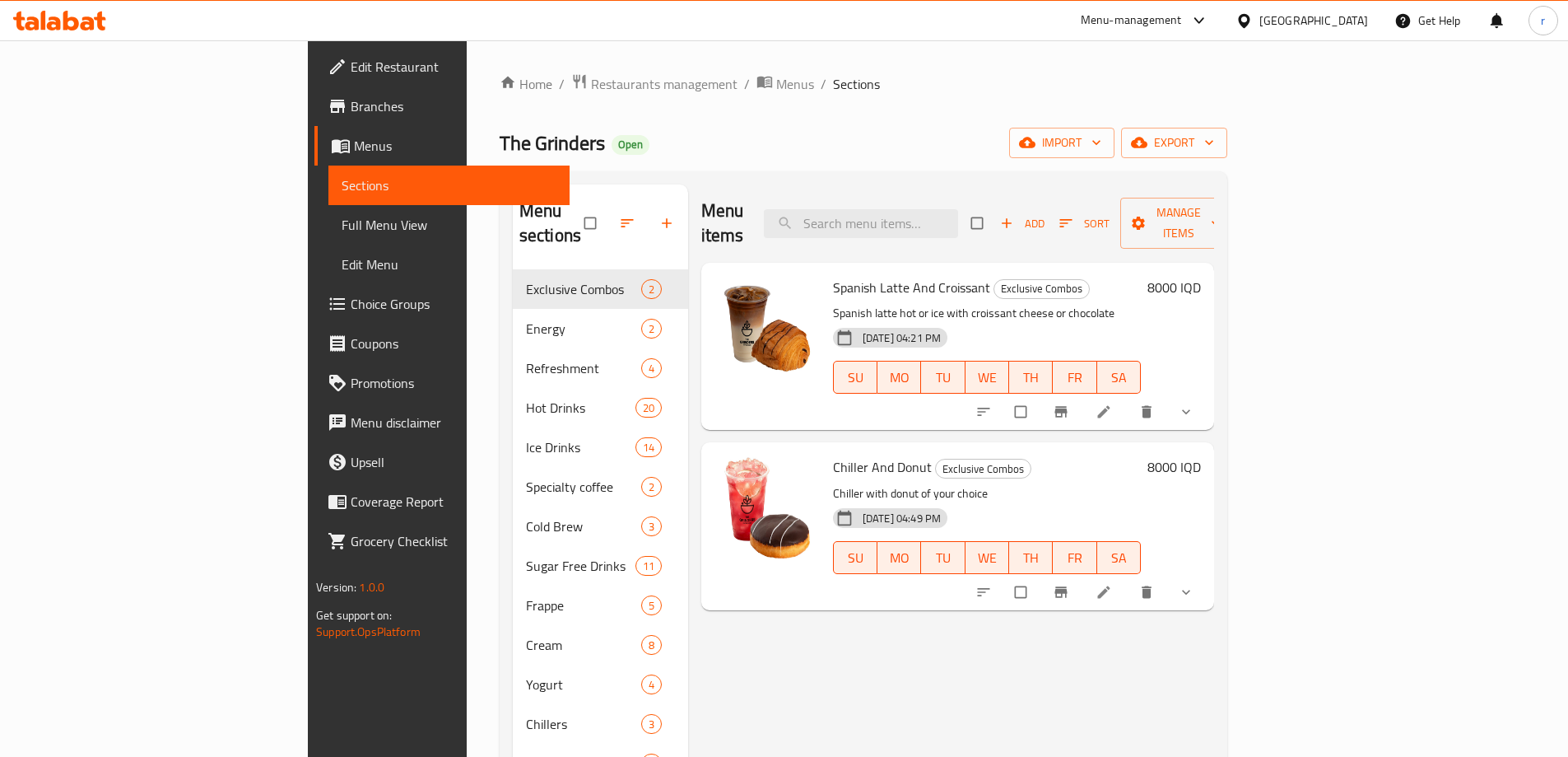
click at [67, 18] on icon at bounding box center [71, 21] width 16 height 20
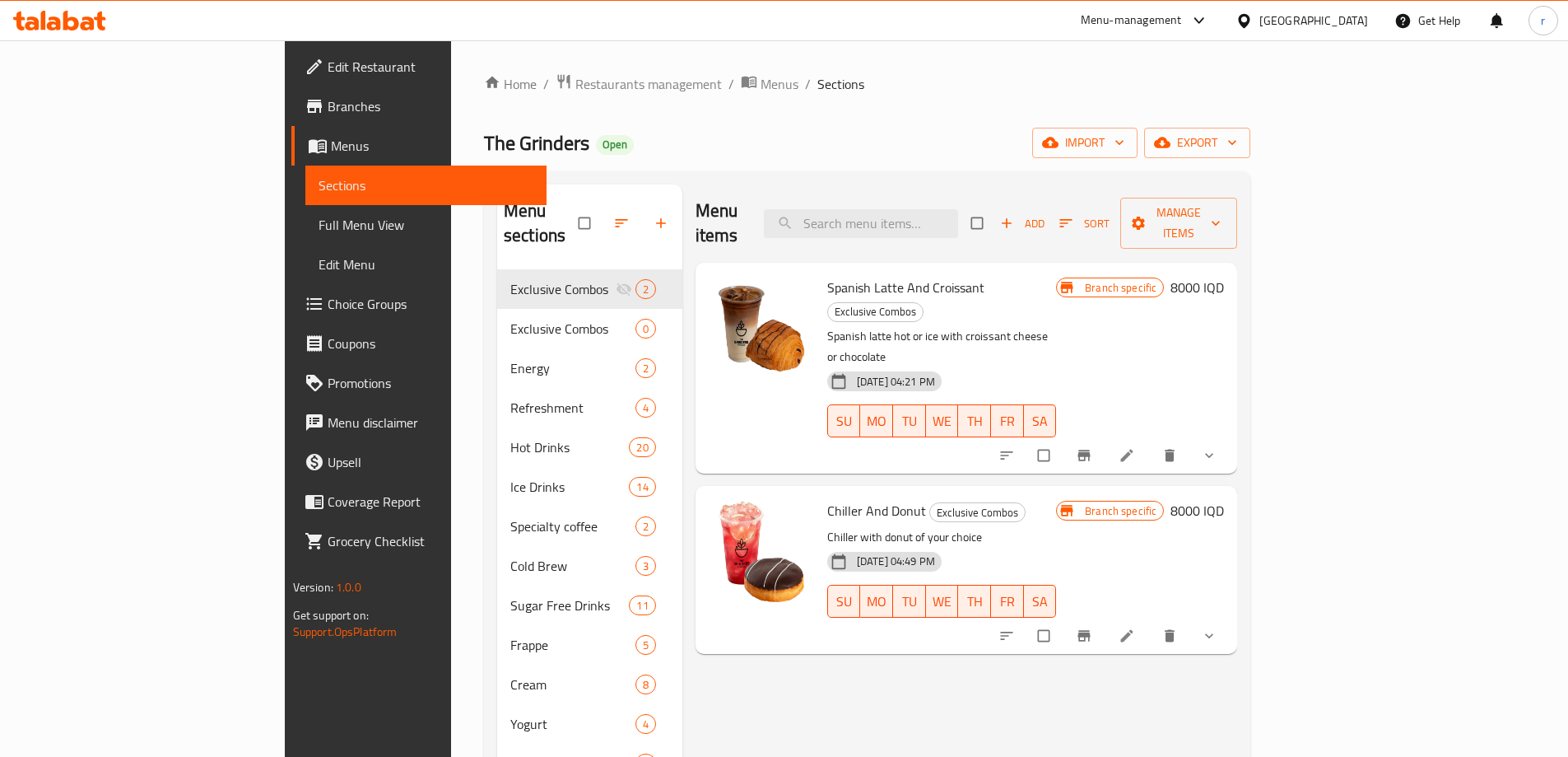
click at [60, 18] on icon at bounding box center [60, 21] width 93 height 20
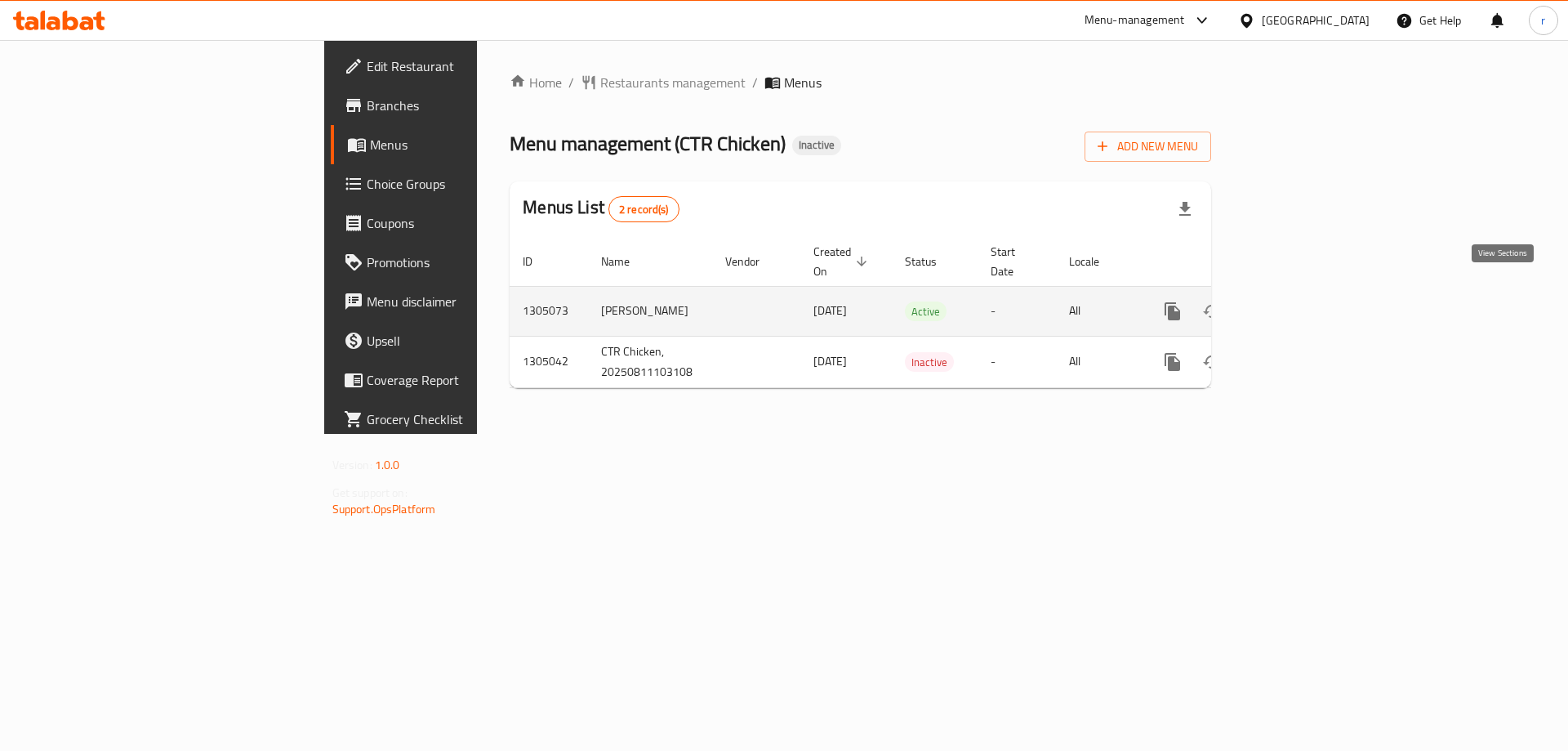
click at [1310, 292] on link "enhanced table" at bounding box center [1290, 311] width 39 height 39
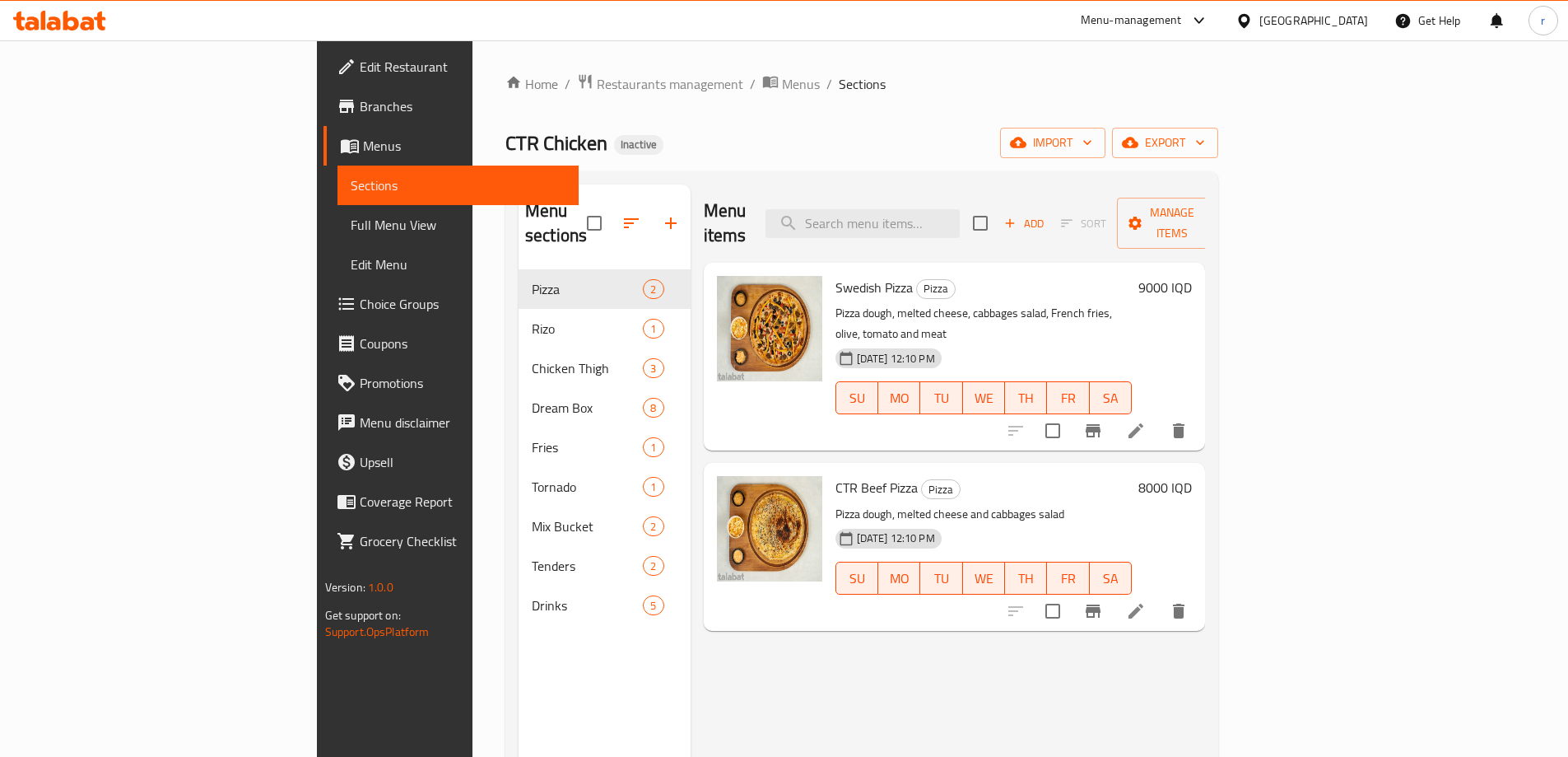
click at [351, 224] on span "Full Menu View" at bounding box center [458, 225] width 215 height 20
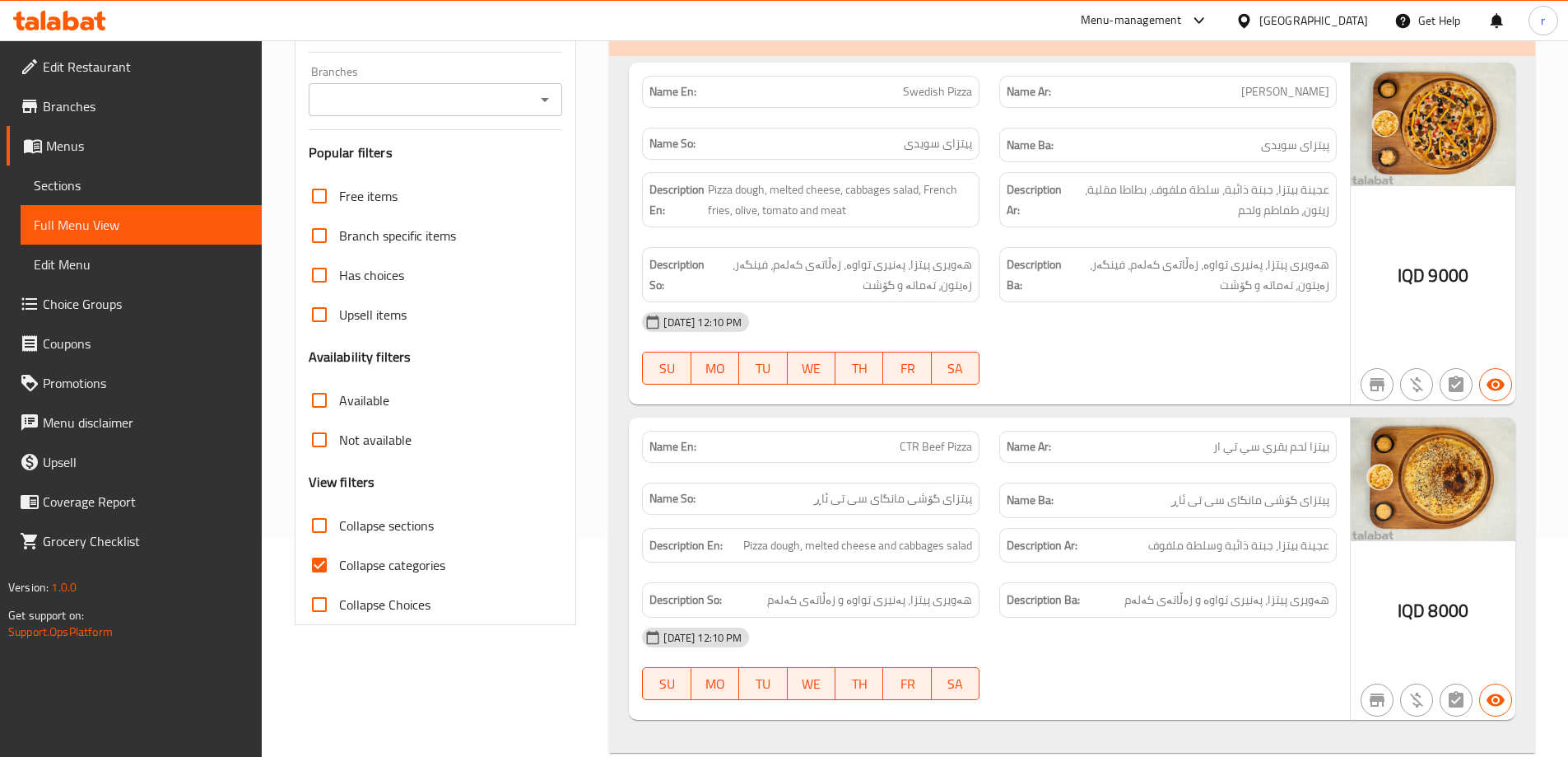
scroll to position [220, 0]
click at [315, 569] on input "Collapse categories" at bounding box center [319, 563] width 39 height 39
checkbox input "false"
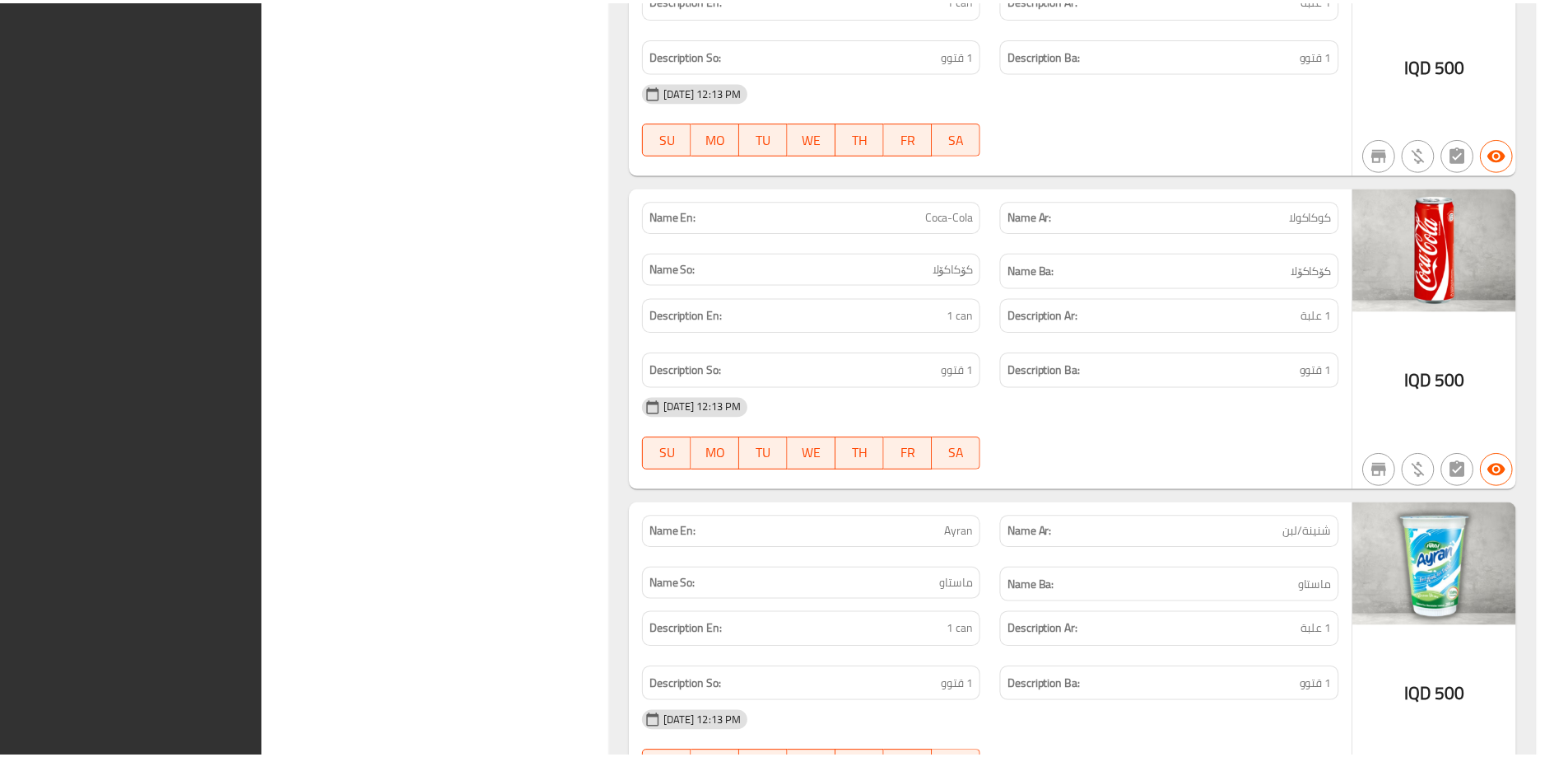
scroll to position [9533, 0]
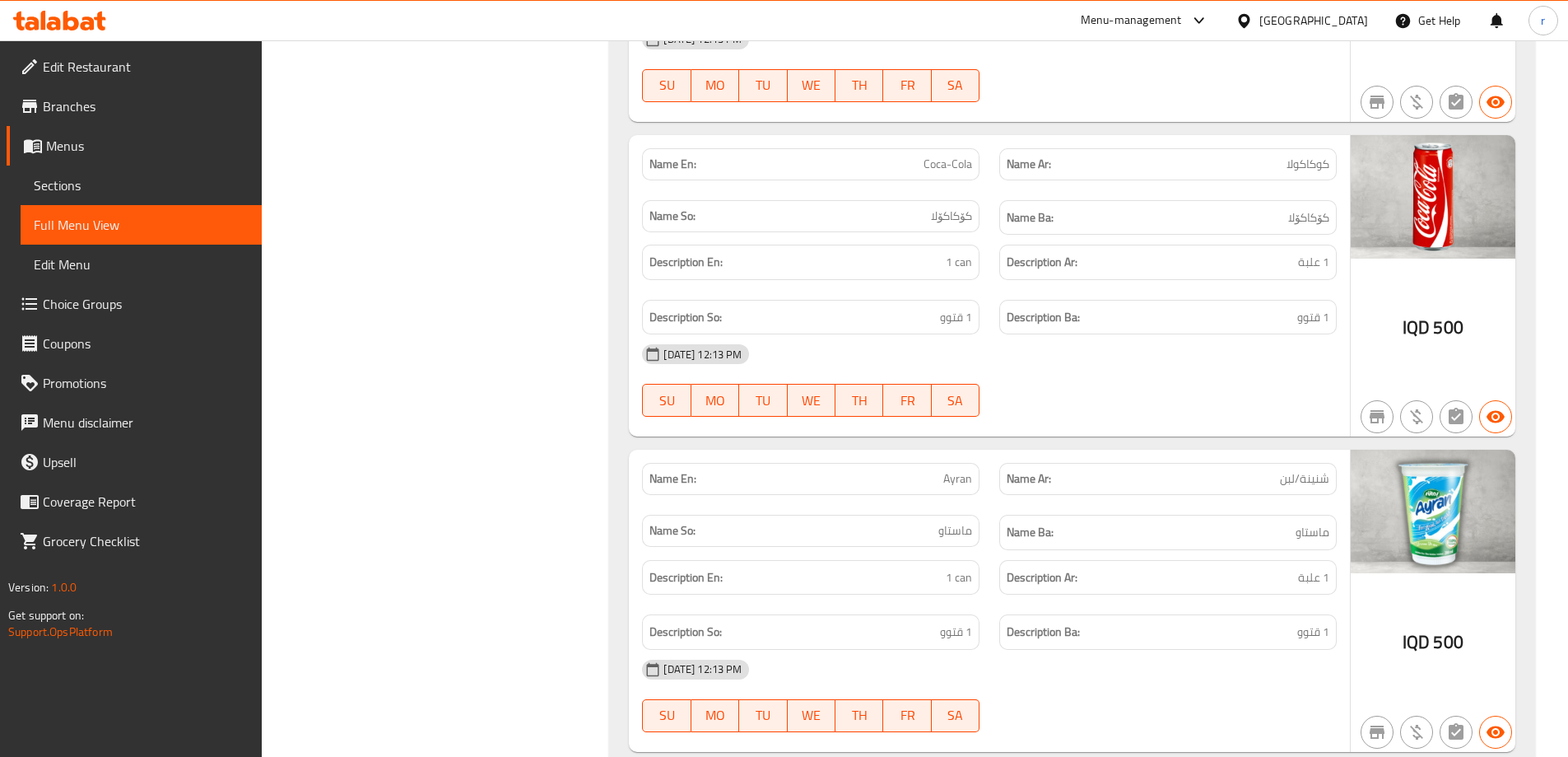
click at [142, 115] on span "Branches" at bounding box center [146, 106] width 206 height 20
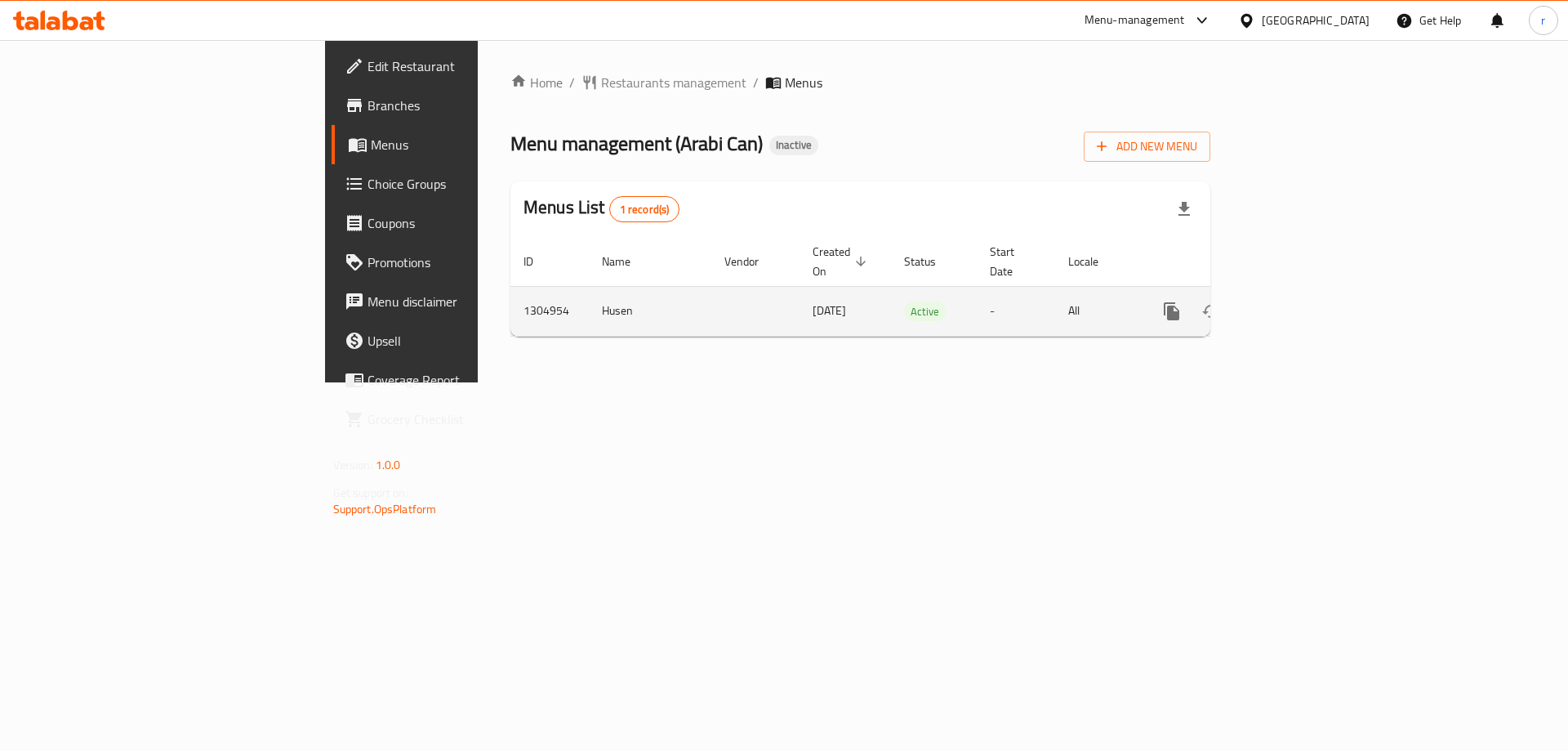
click at [1297, 304] on icon "enhanced table" at bounding box center [1289, 311] width 15 height 15
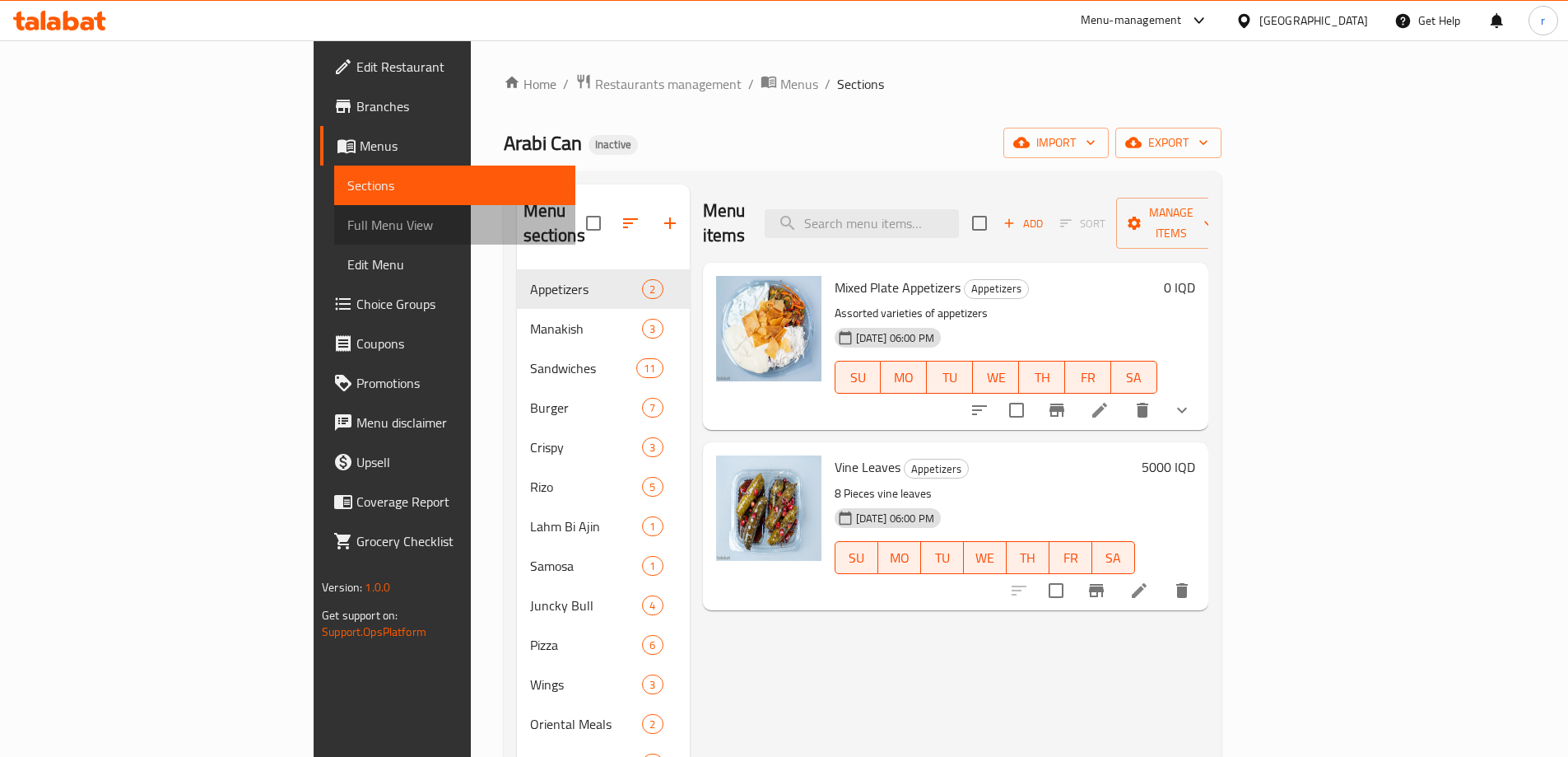
click at [348, 220] on span "Full Menu View" at bounding box center [455, 225] width 215 height 20
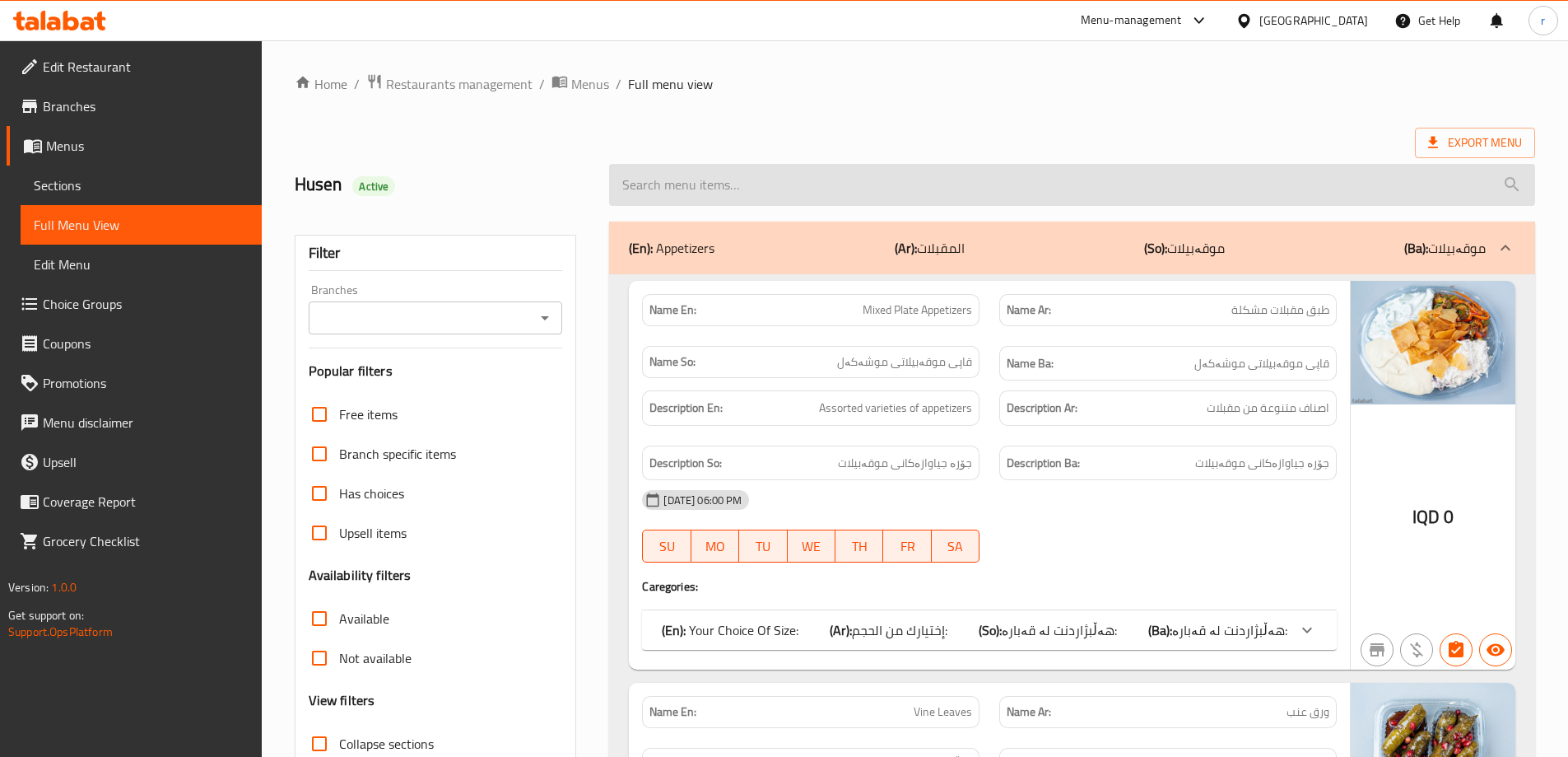
click at [797, 195] on input "search" at bounding box center [1072, 184] width 926 height 42
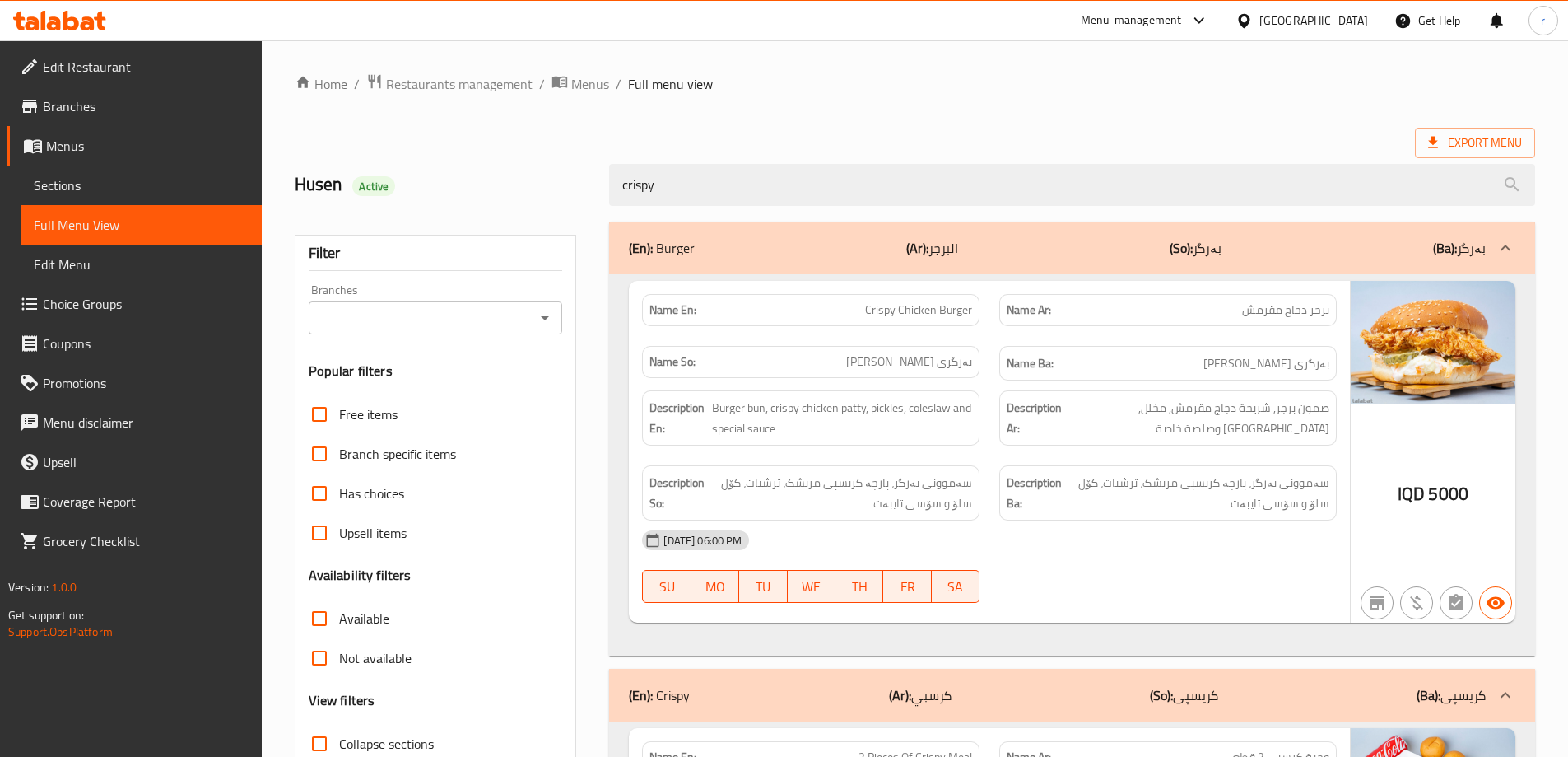
type input "crispy"
click at [772, 250] on div "(En): Burger (Ar): البرجر (So): بەرگر (Ba): بەرگر" at bounding box center [1058, 248] width 857 height 20
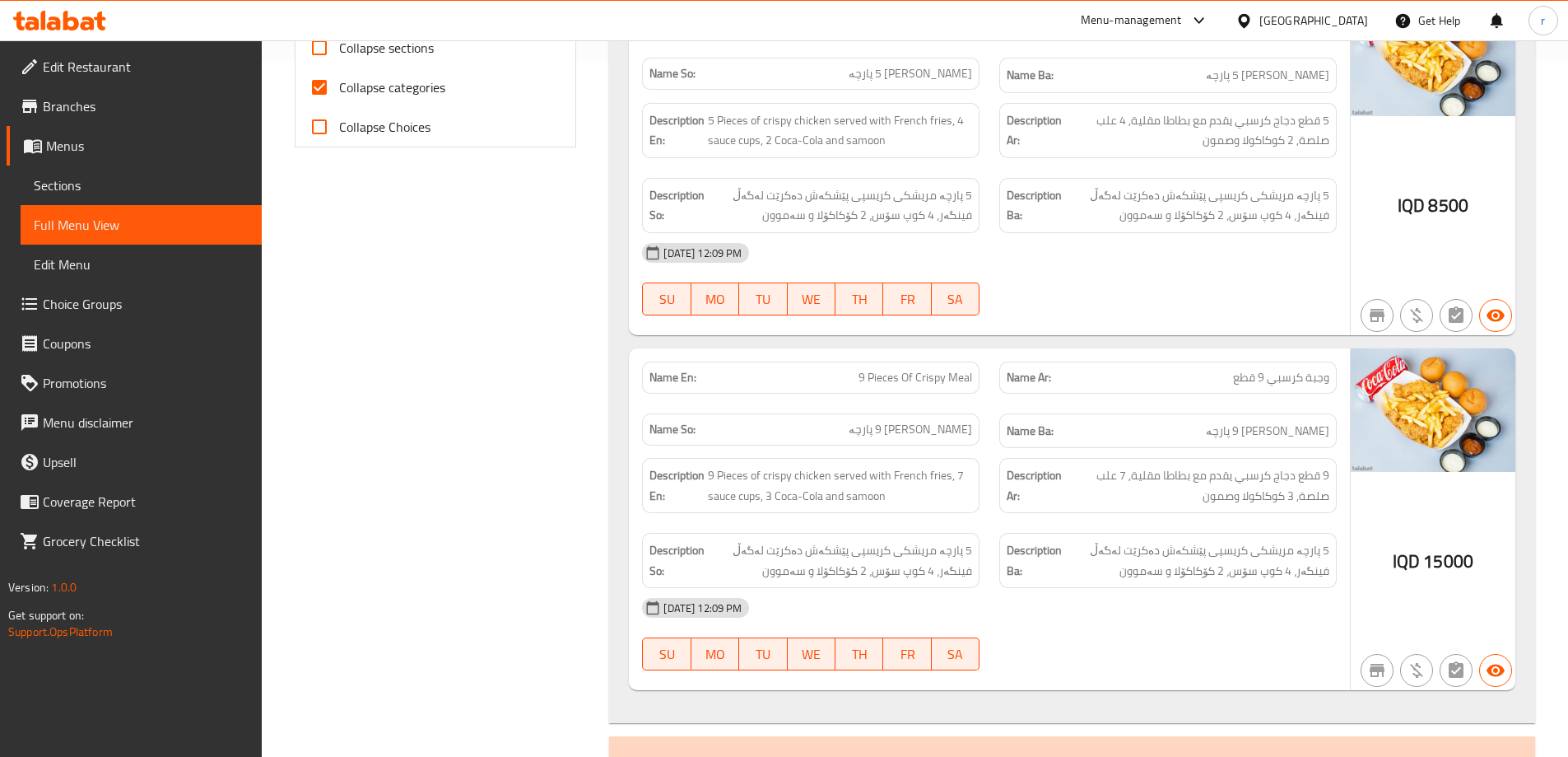
scroll to position [659, 0]
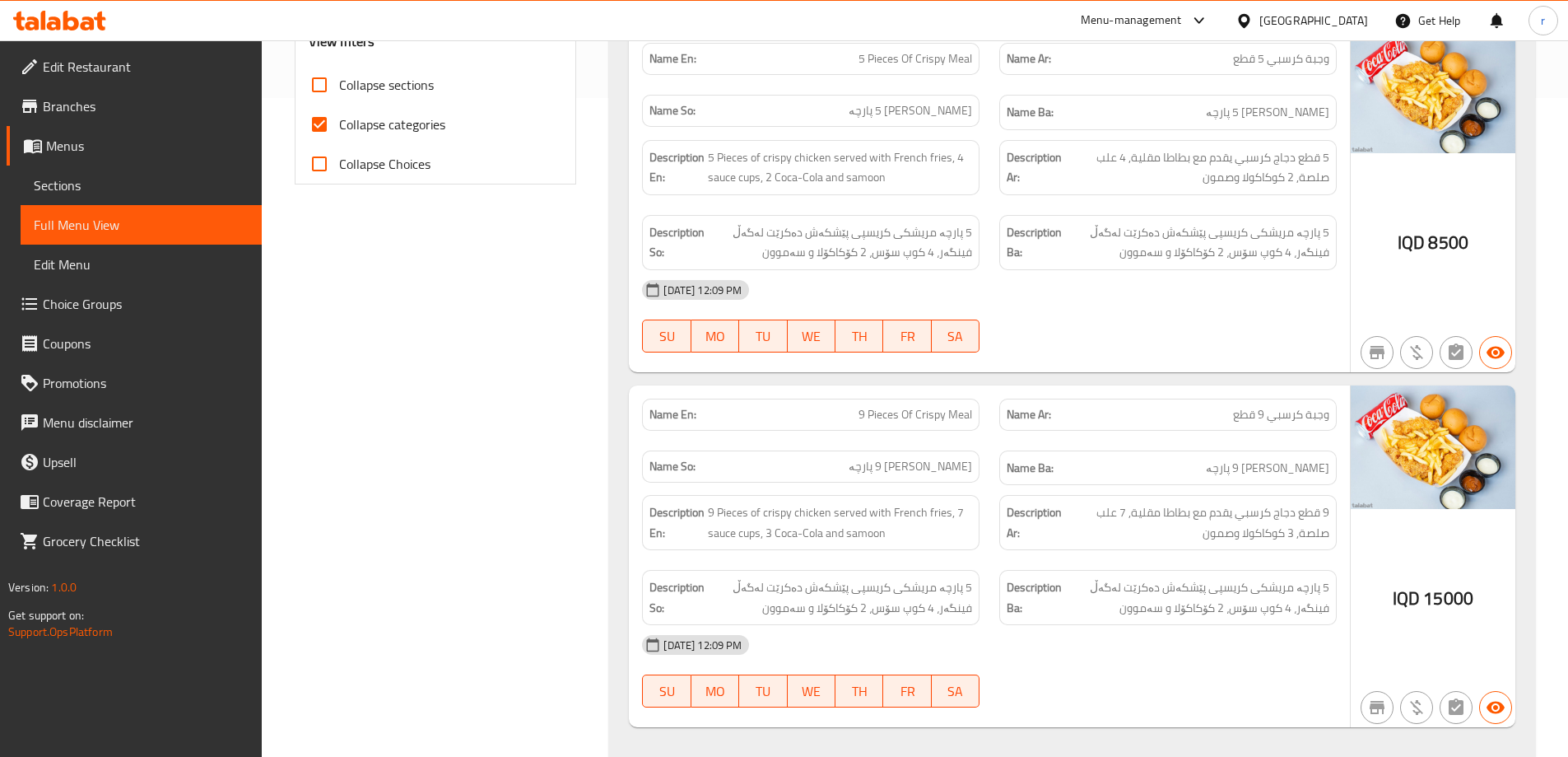
click at [308, 89] on input "Collapse sections" at bounding box center [319, 85] width 39 height 39
checkbox input "true"
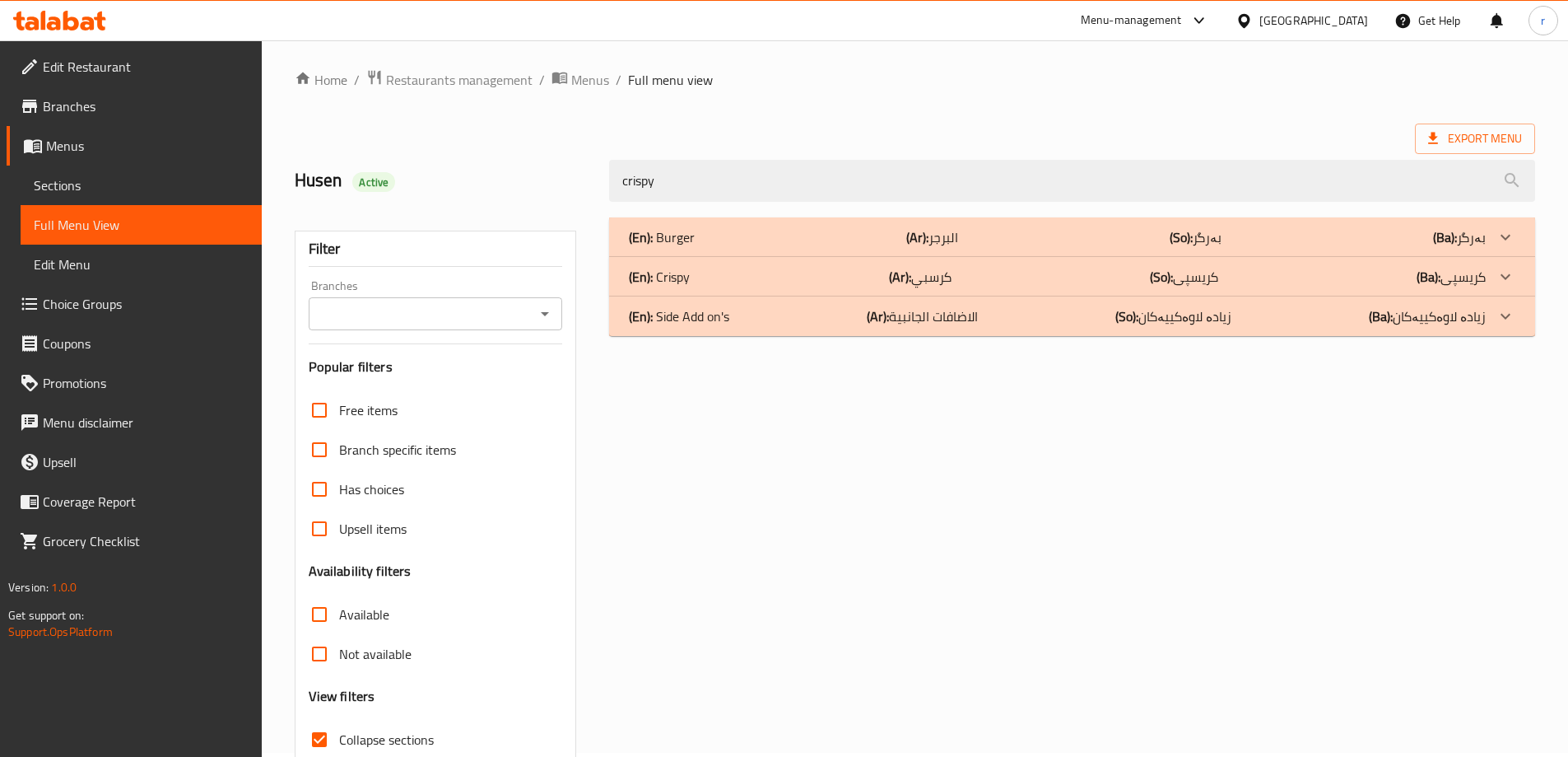
scroll to position [0, 0]
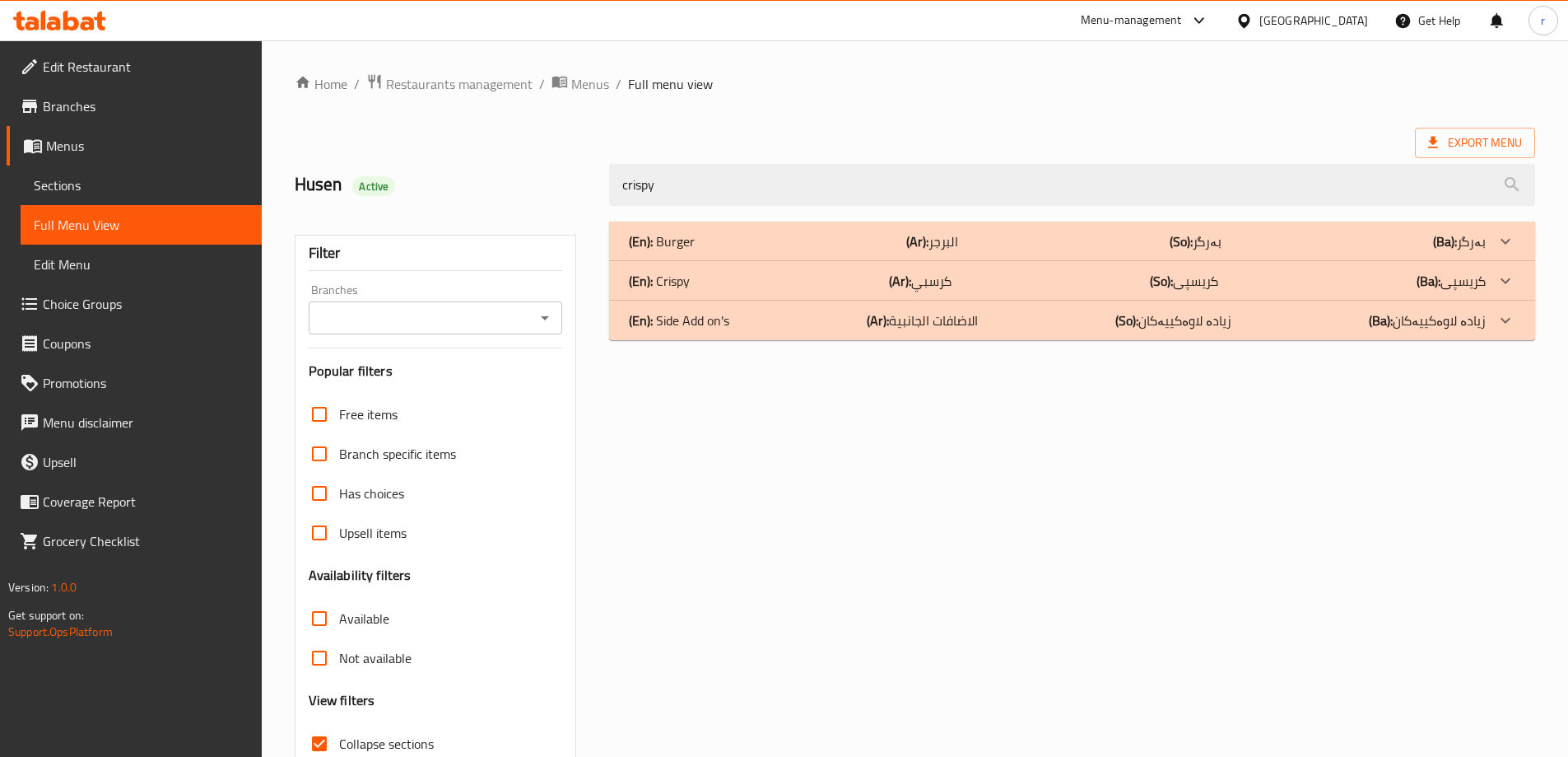
click at [734, 261] on div "(En): Crispy (Ar): كرسبي (So): کریسپی (Ba): کریسپی" at bounding box center [1072, 241] width 926 height 39
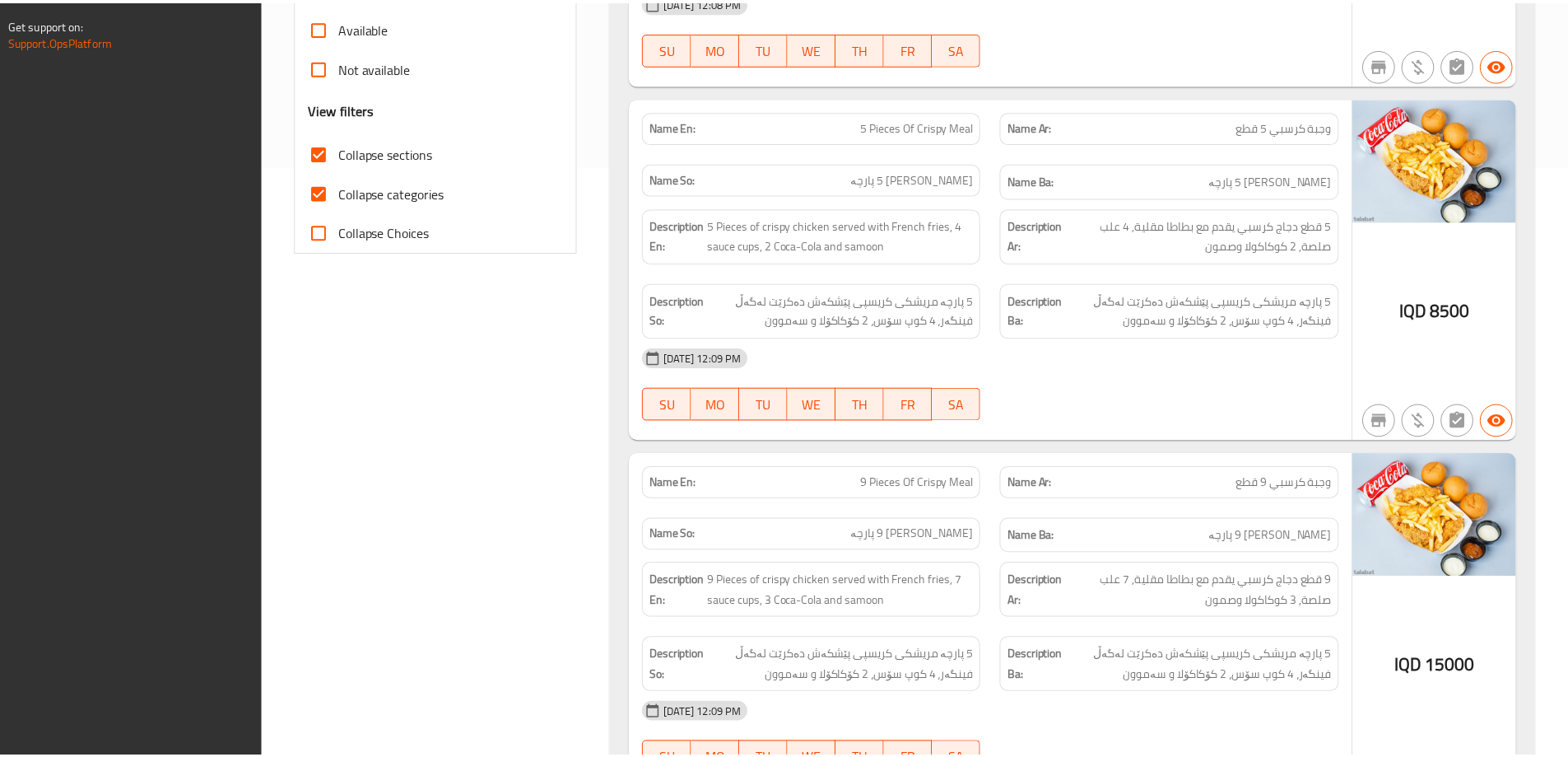
scroll to position [748, 0]
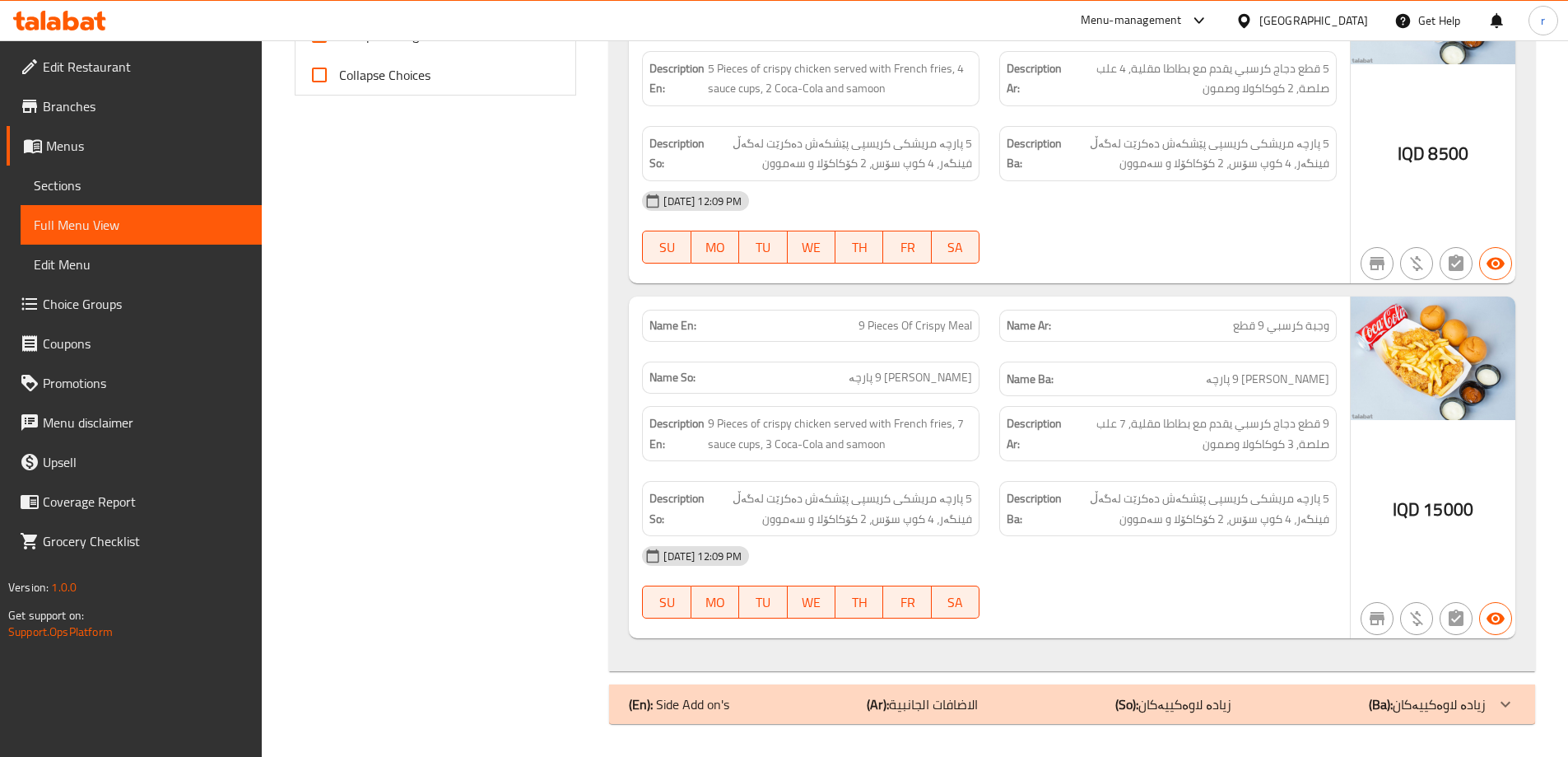
click at [93, 29] on icon at bounding box center [87, 23] width 14 height 14
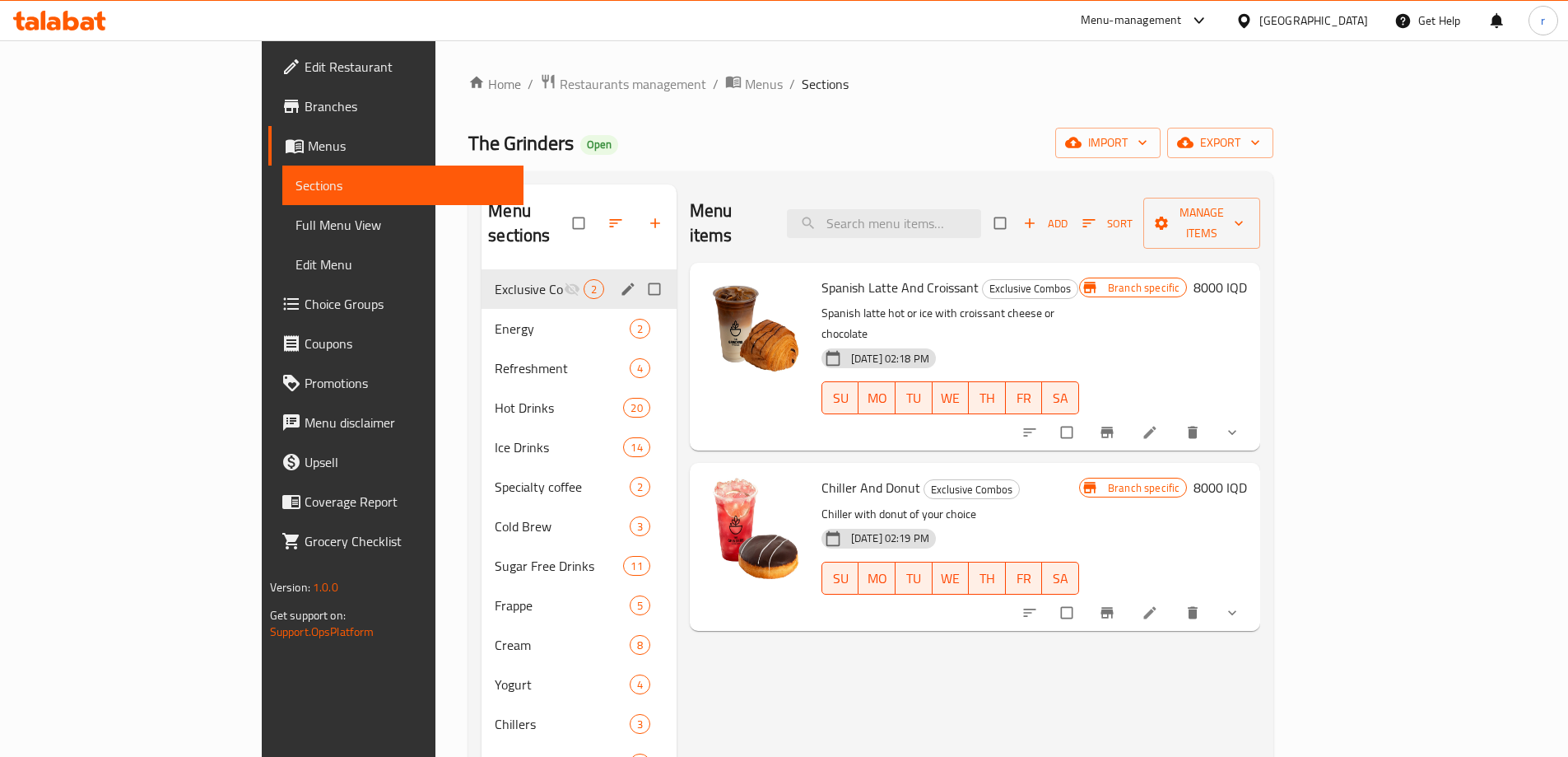
click at [618, 278] on div "Menu sections" at bounding box center [629, 289] width 24 height 22
click at [622, 283] on icon "edit" at bounding box center [628, 288] width 13 height 13
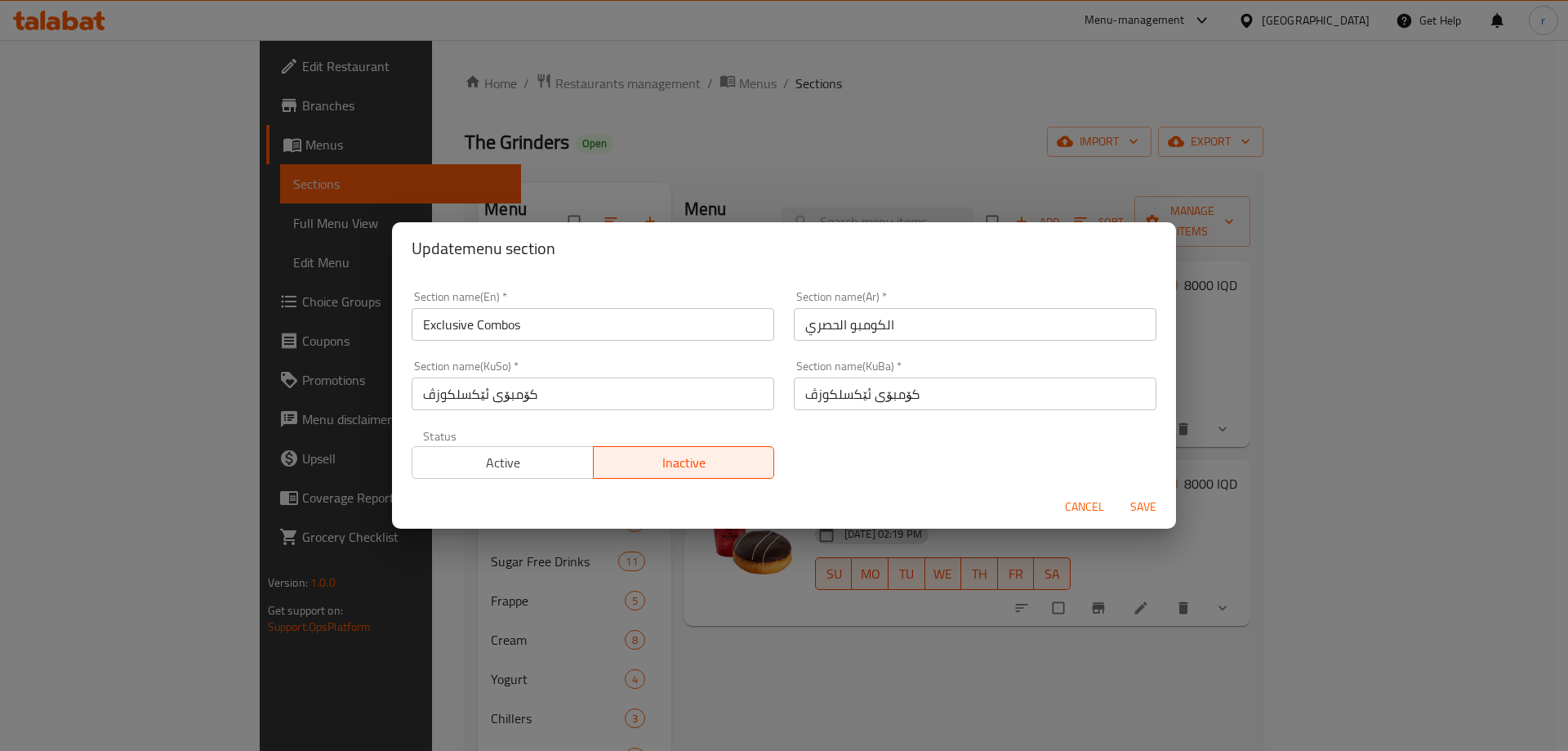
click at [545, 447] on button "Active" at bounding box center [502, 462] width 182 height 32
click at [1151, 492] on button "Save" at bounding box center [1143, 506] width 52 height 30
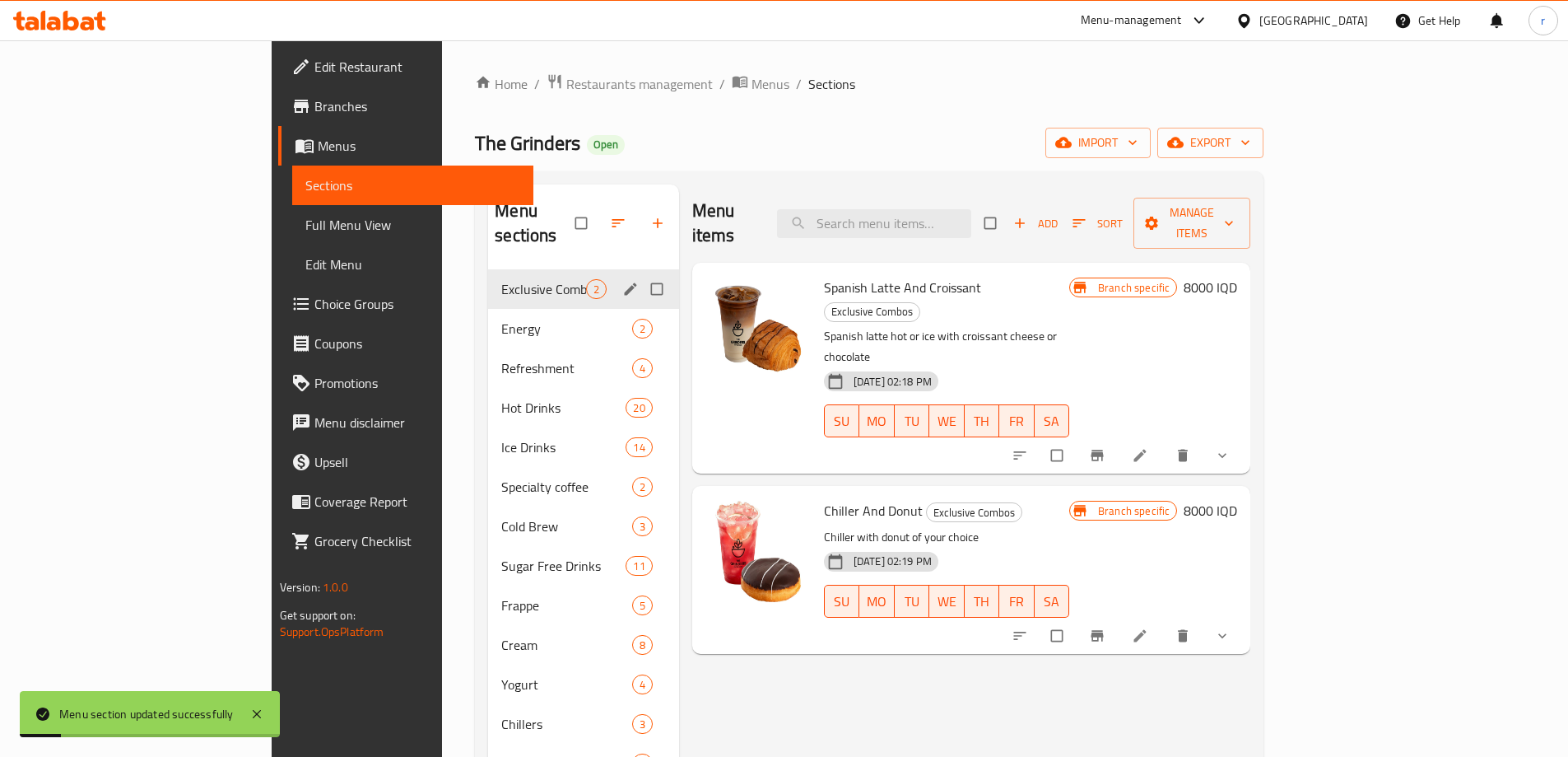
click at [768, 669] on div "Menu items Add Sort Manage items Spanish Latte And Croissant Exclusive Combos S…" at bounding box center [965, 566] width 572 height 764
click at [624, 283] on icon "edit" at bounding box center [630, 288] width 13 height 13
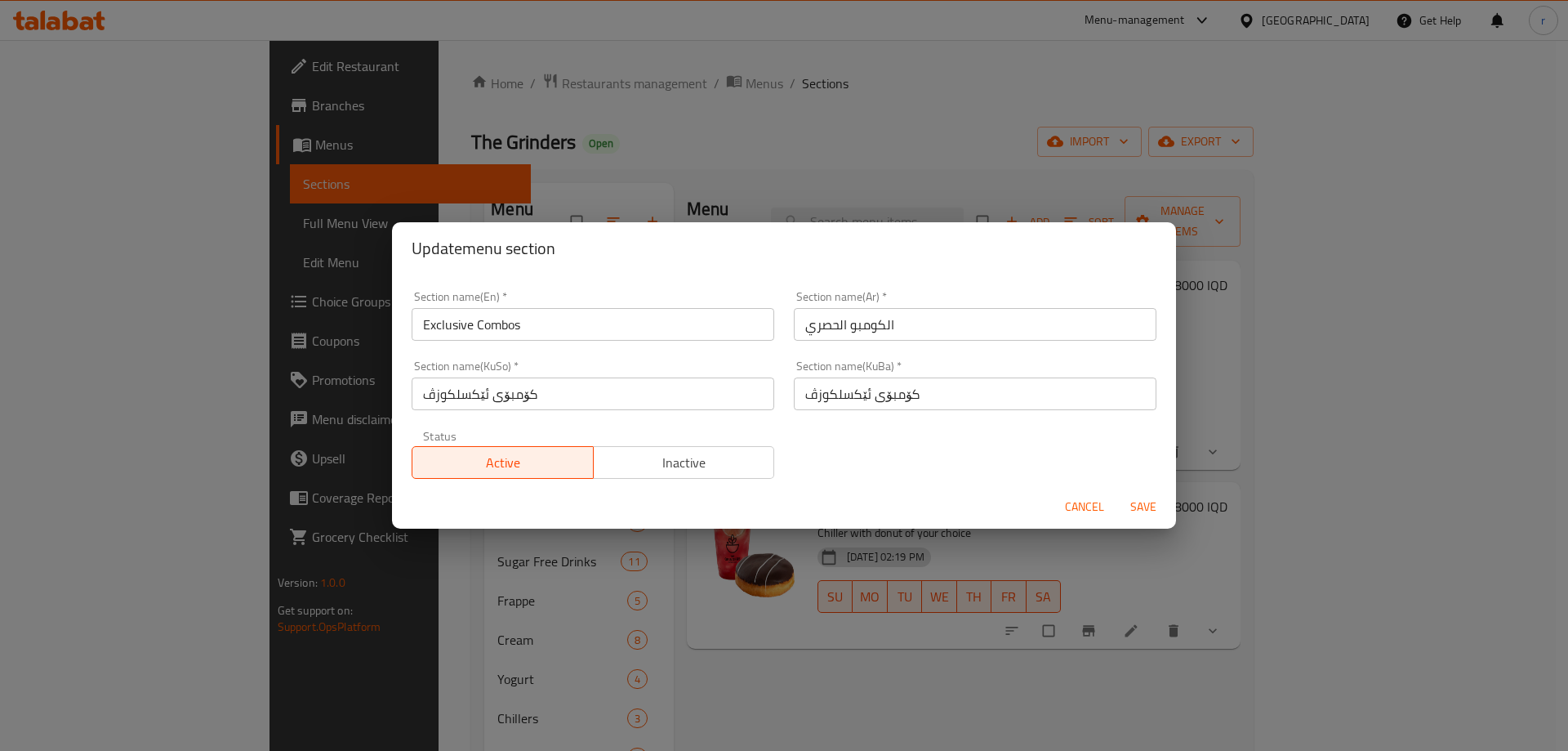
click at [727, 462] on span "Inactive" at bounding box center [684, 462] width 168 height 23
click at [1151, 508] on span "Save" at bounding box center [1143, 506] width 39 height 21
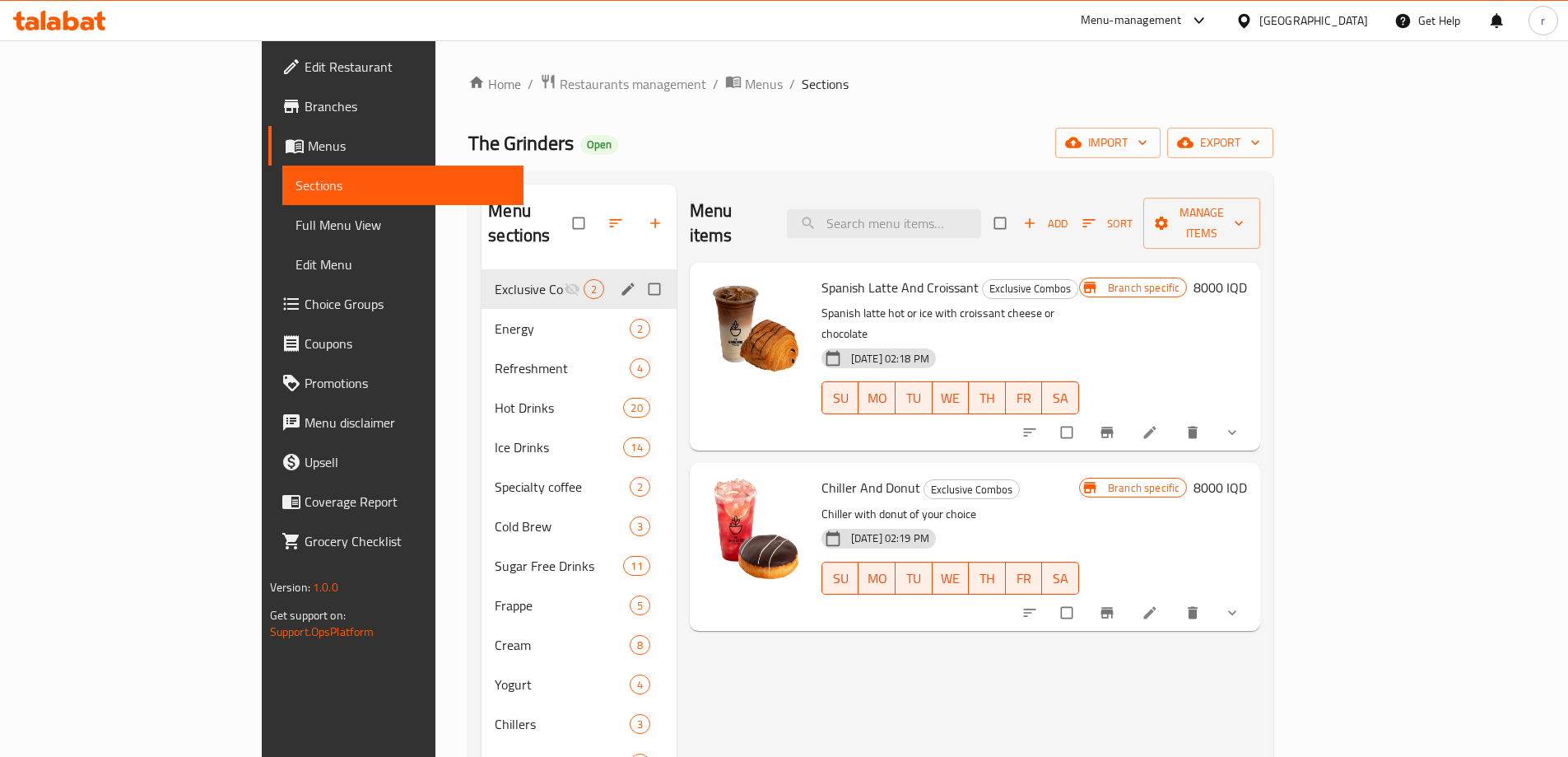
click at [268, 120] on link "Branches" at bounding box center [396, 106] width 256 height 39
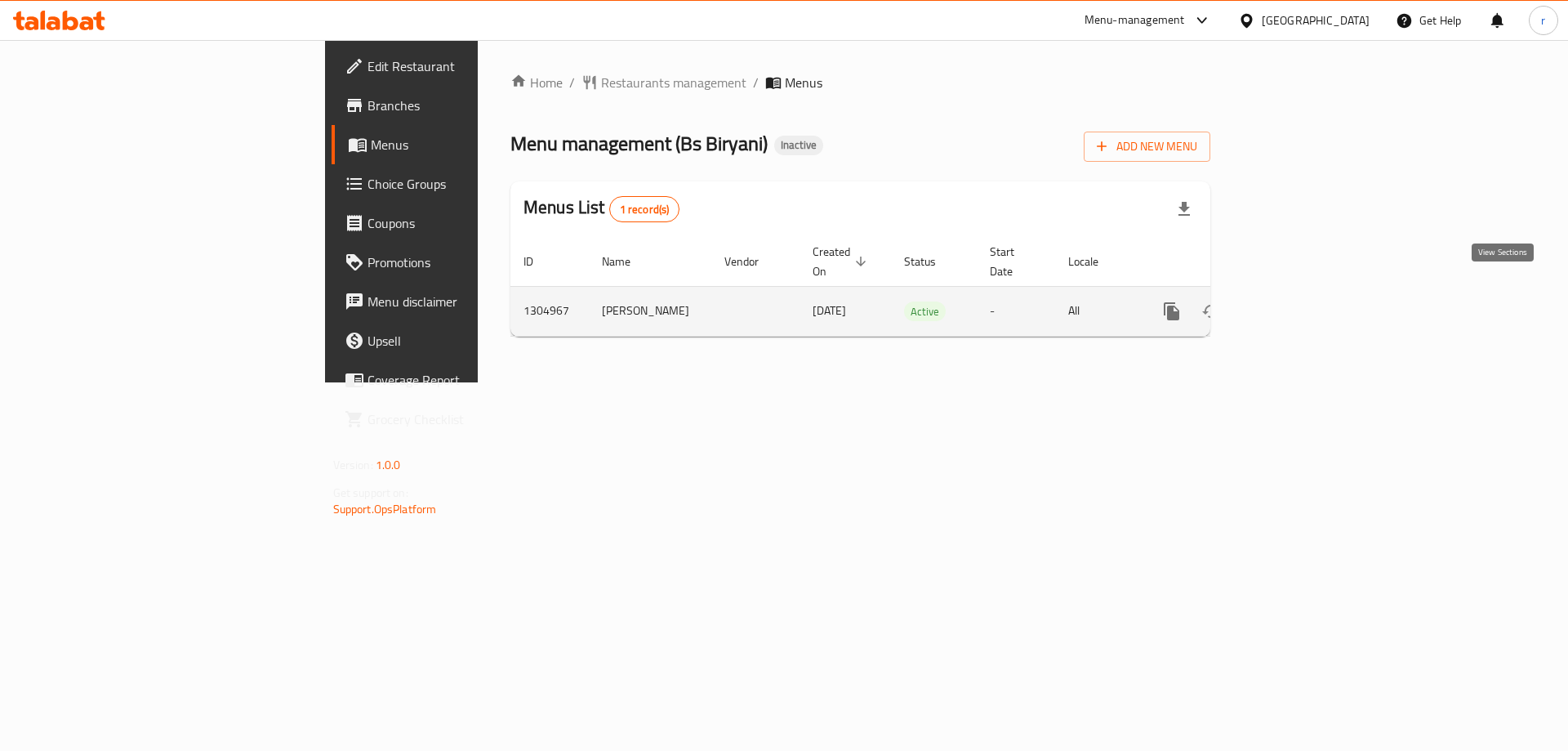
click at [1299, 302] on icon "enhanced table" at bounding box center [1289, 312] width 20 height 20
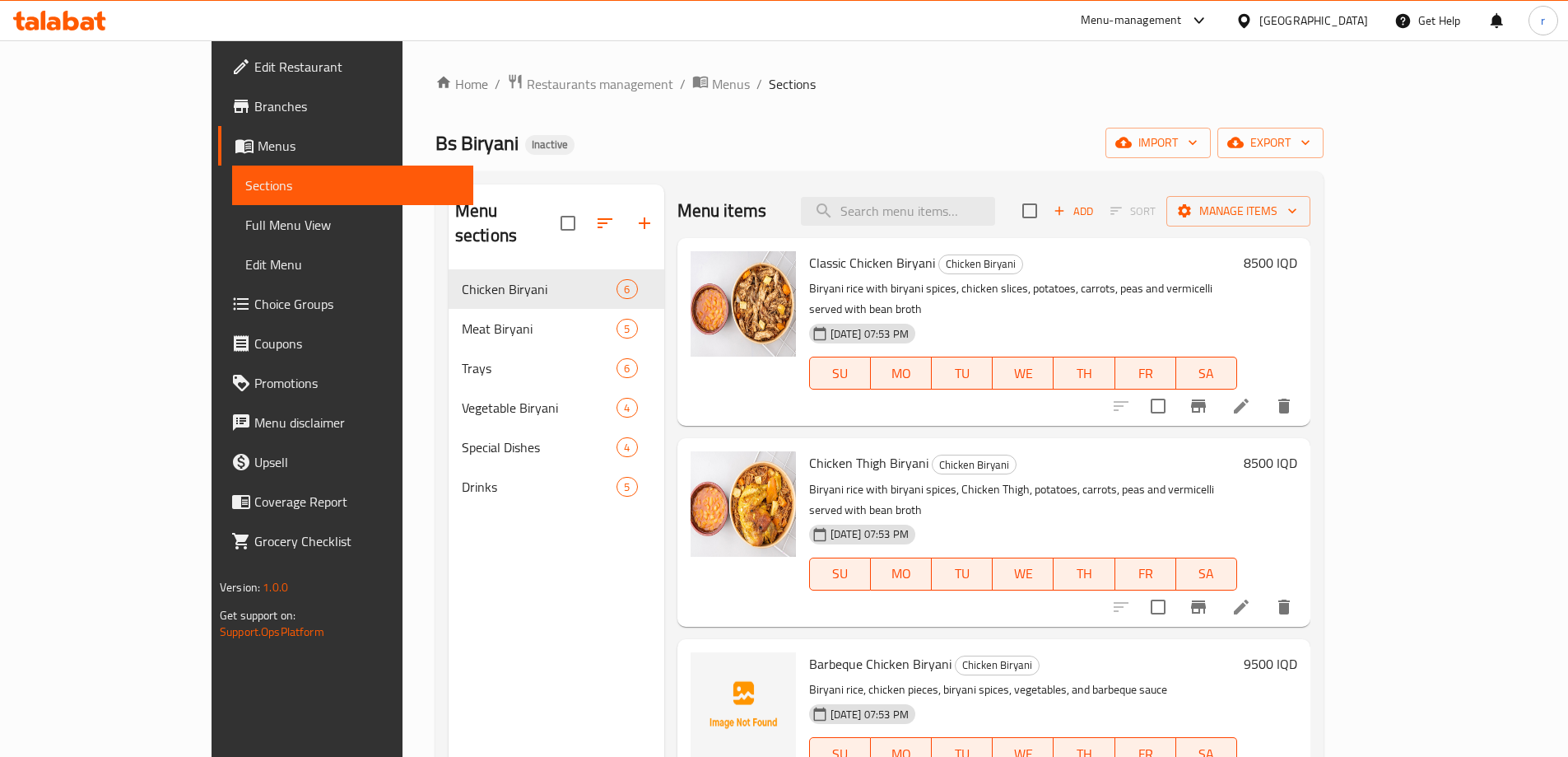
click at [232, 236] on link "Full Menu View" at bounding box center [353, 225] width 241 height 39
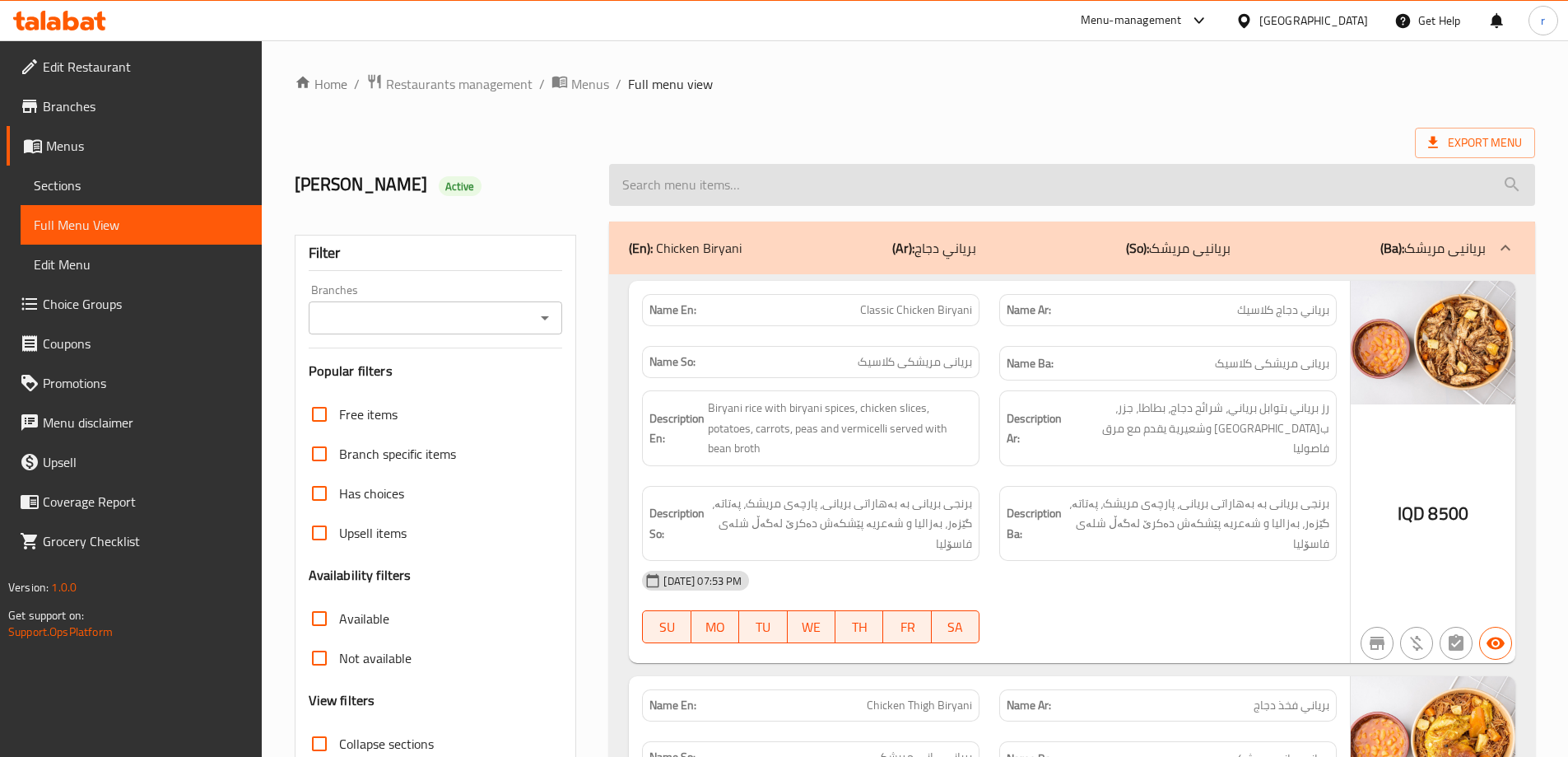
click at [648, 173] on input "search" at bounding box center [1072, 184] width 926 height 42
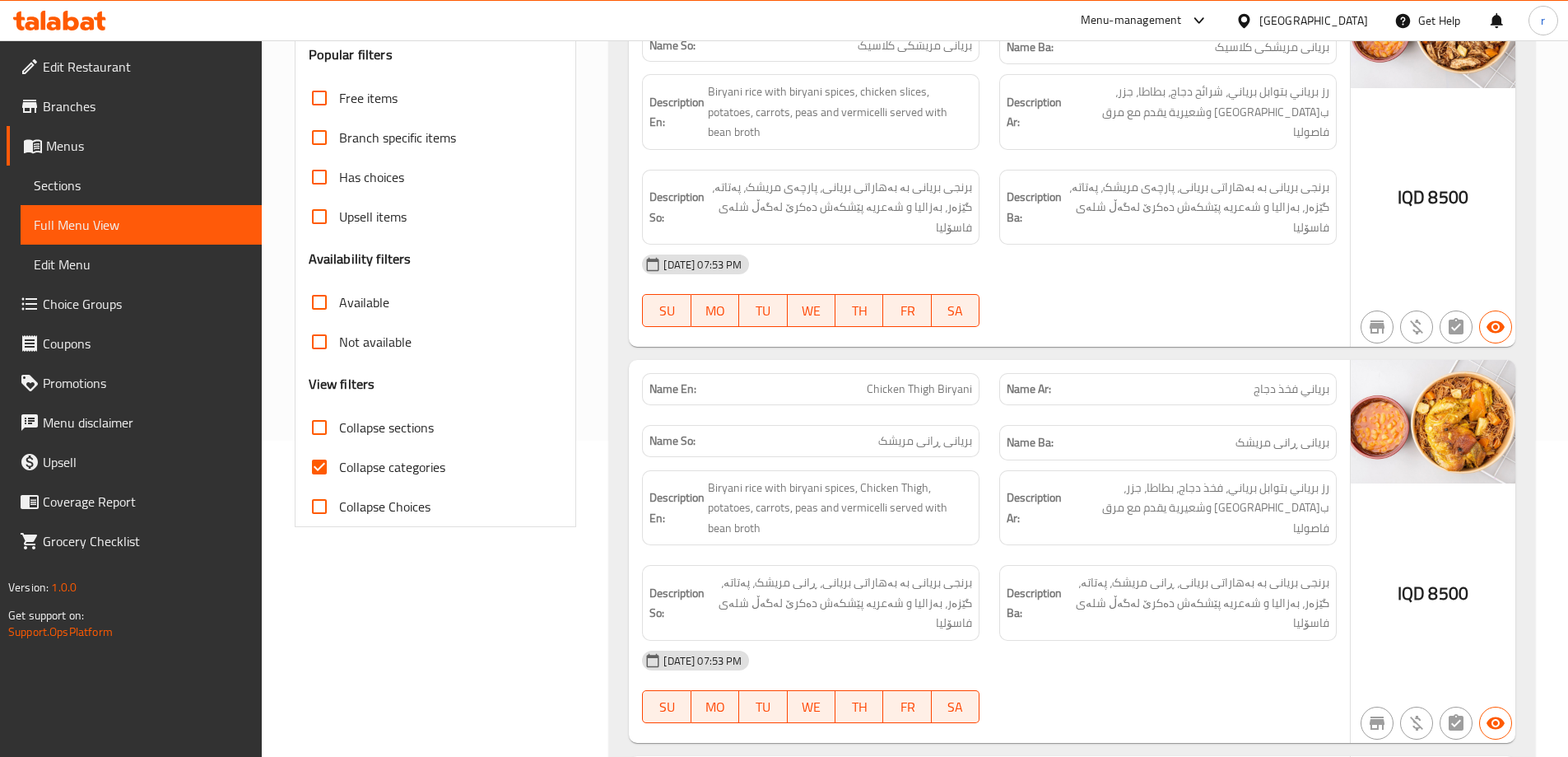
scroll to position [329, 0]
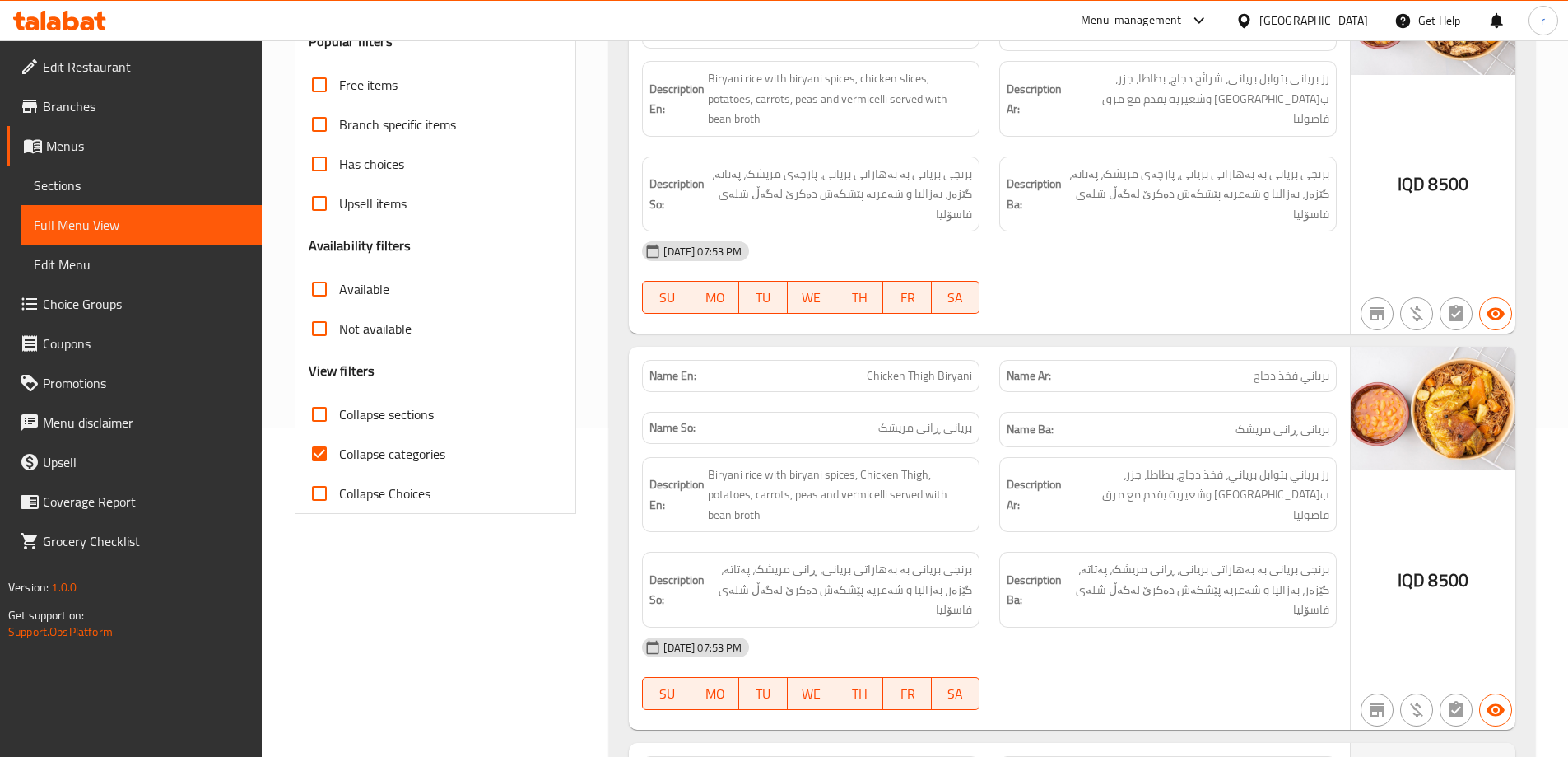
click at [321, 413] on input "Collapse sections" at bounding box center [319, 414] width 39 height 39
checkbox input "true"
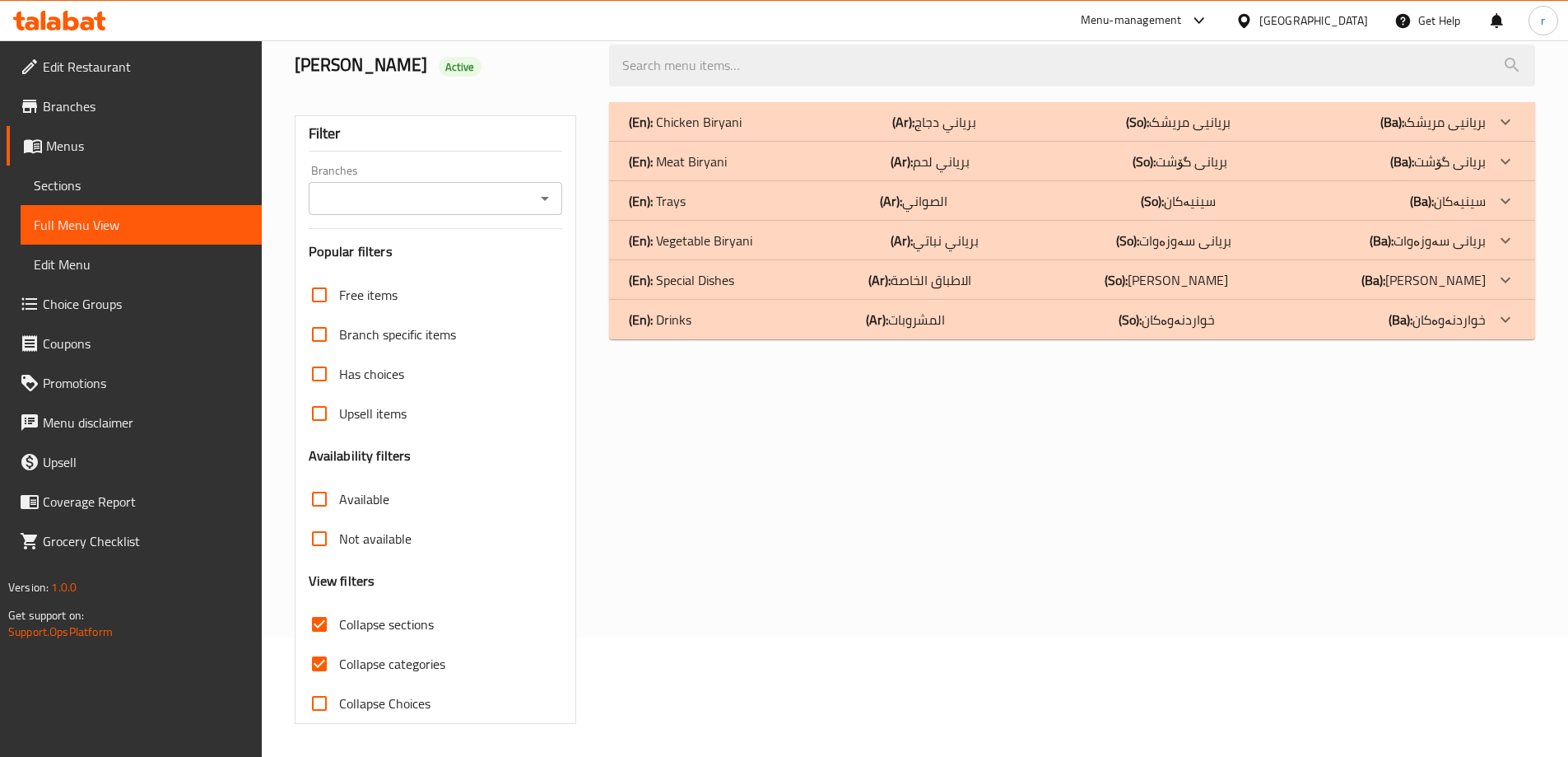
scroll to position [119, 0]
click at [691, 132] on div "(En): Trays (Ar): الصواني (So): سینیەکان (Ba): سینیەکان" at bounding box center [1058, 122] width 857 height 20
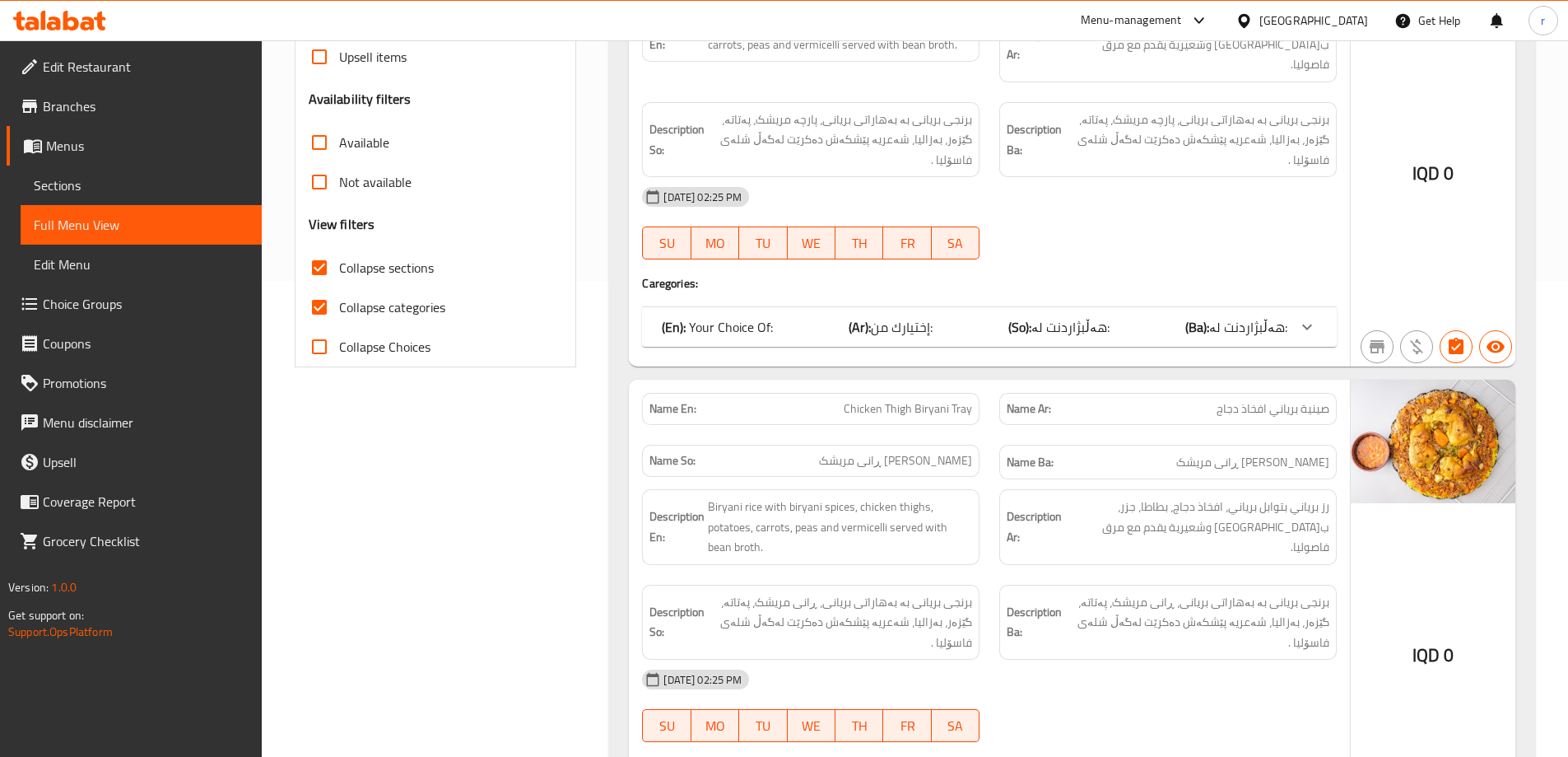
scroll to position [447, 0]
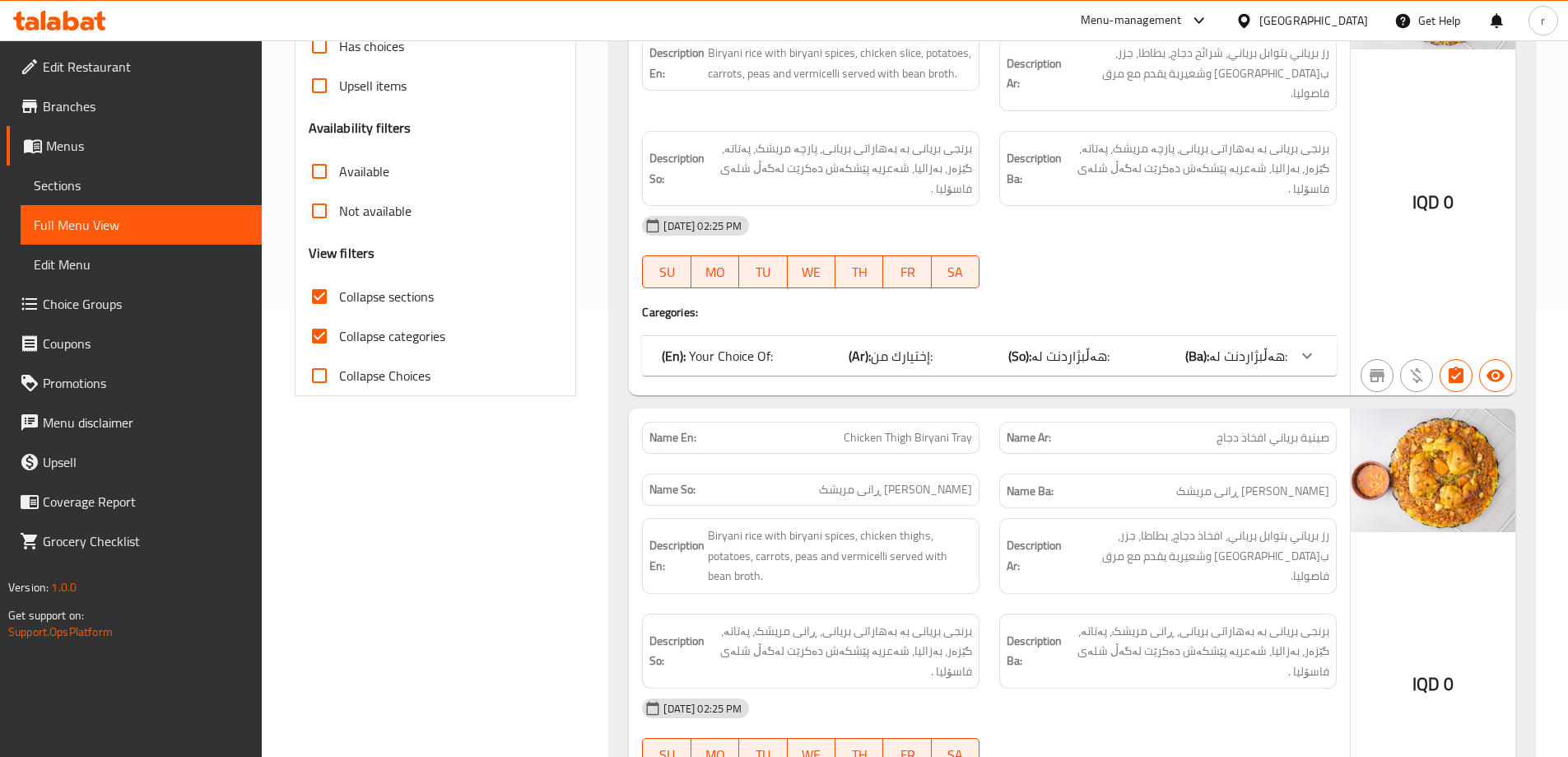
click at [328, 340] on input "Collapse categories" at bounding box center [319, 335] width 39 height 39
checkbox input "false"
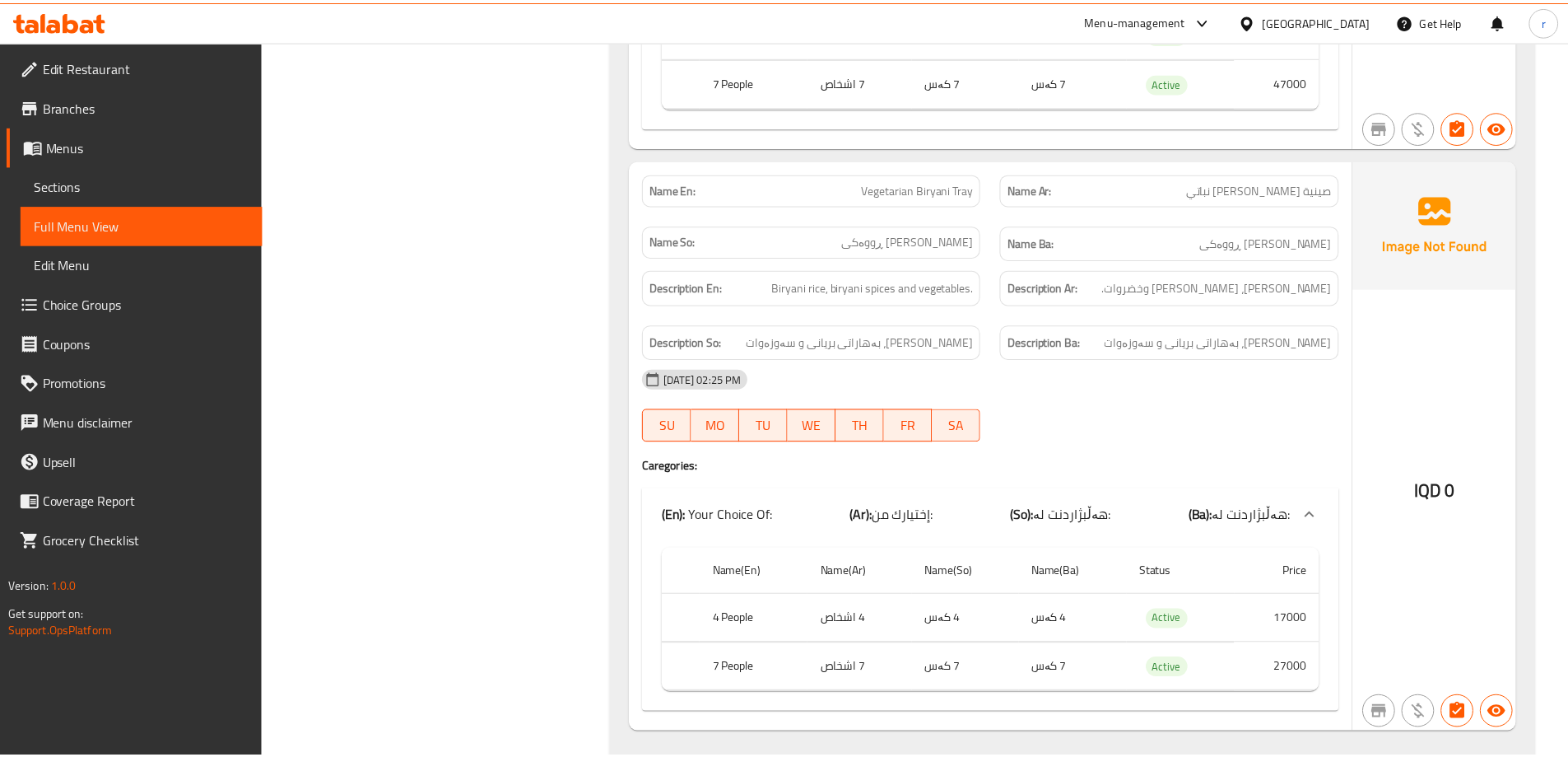
scroll to position [3600, 0]
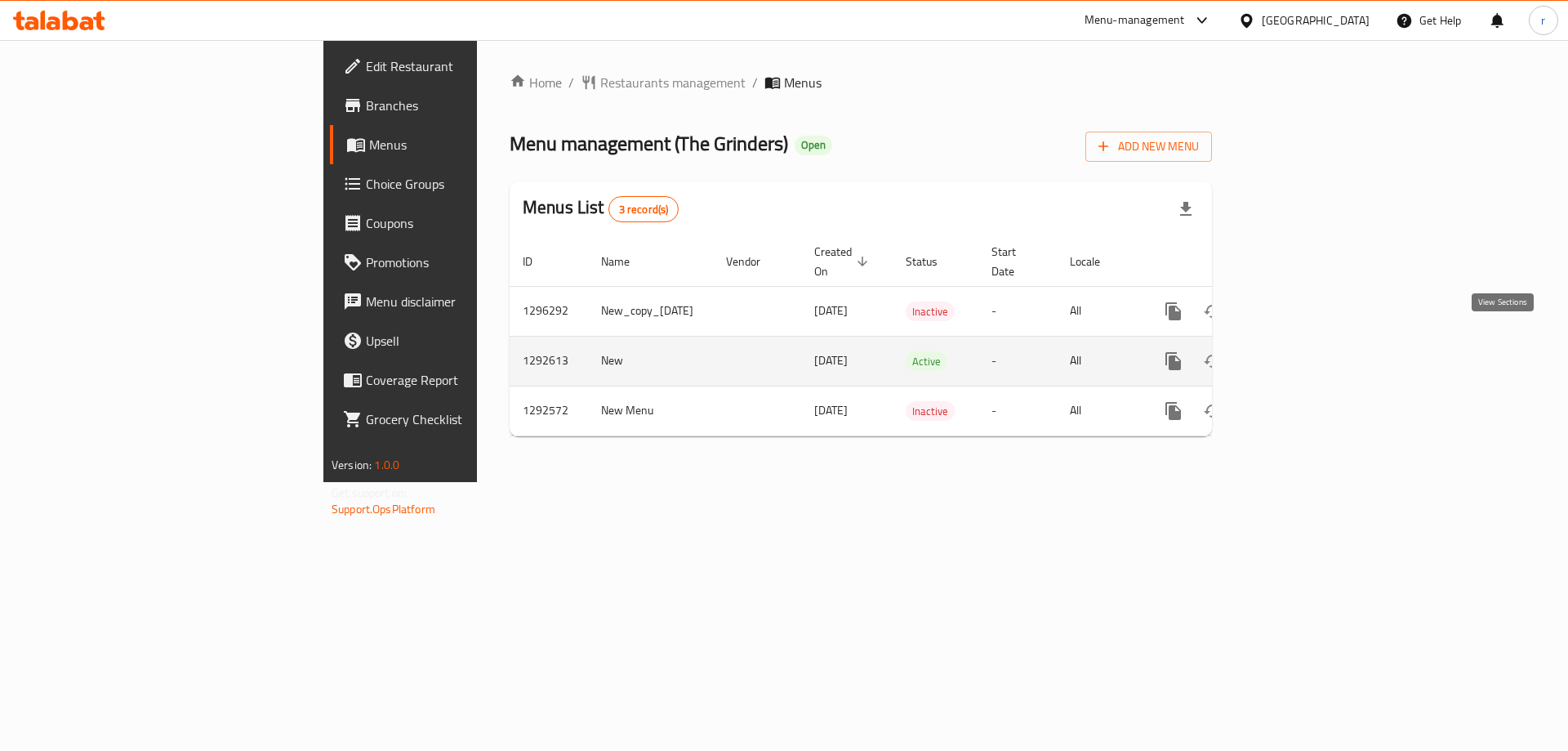
click at [1301, 351] on icon "enhanced table" at bounding box center [1291, 361] width 20 height 20
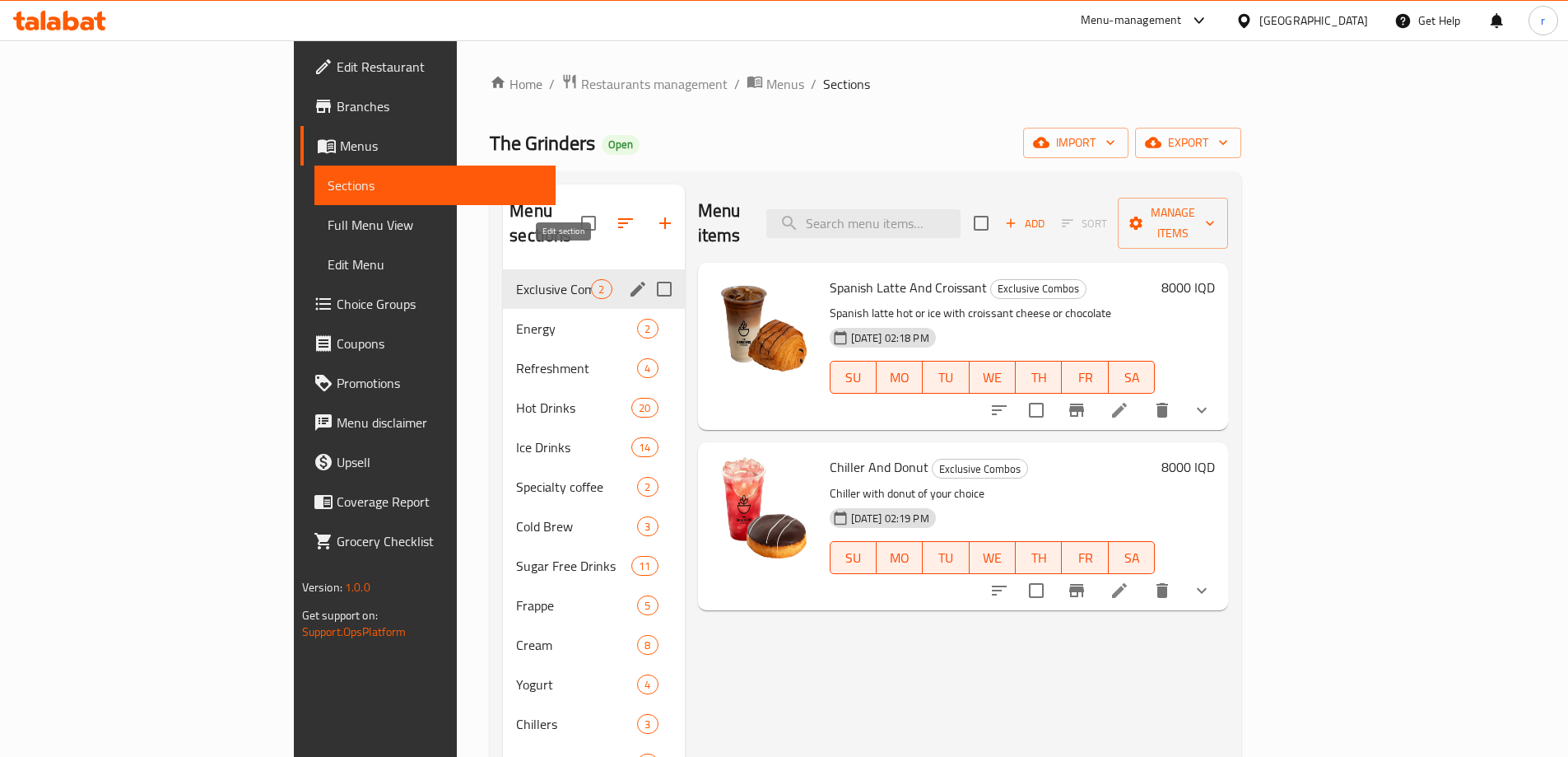
click at [631, 282] on icon "edit" at bounding box center [639, 289] width 15 height 15
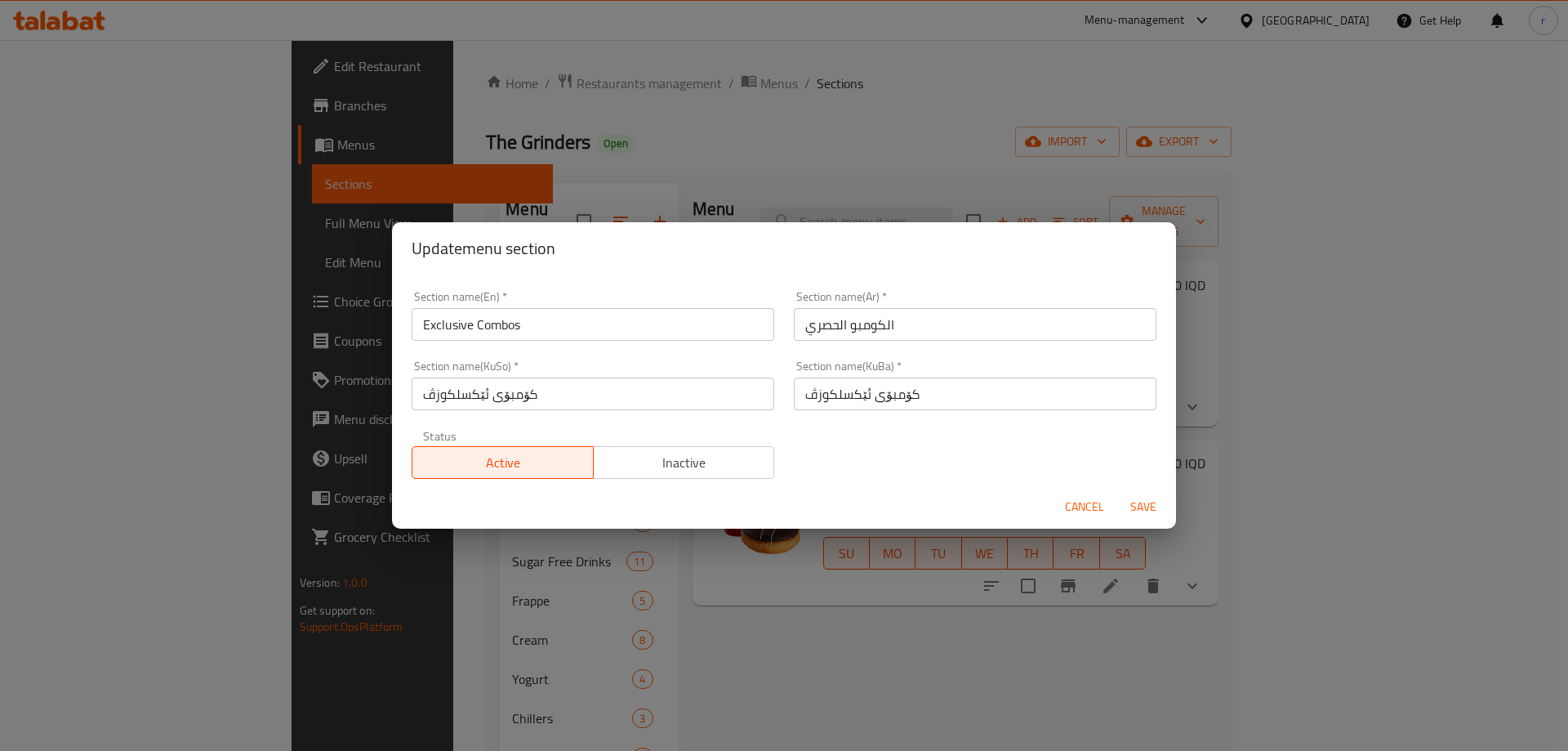
click at [642, 329] on input "Exclusive Combos" at bounding box center [593, 324] width 362 height 32
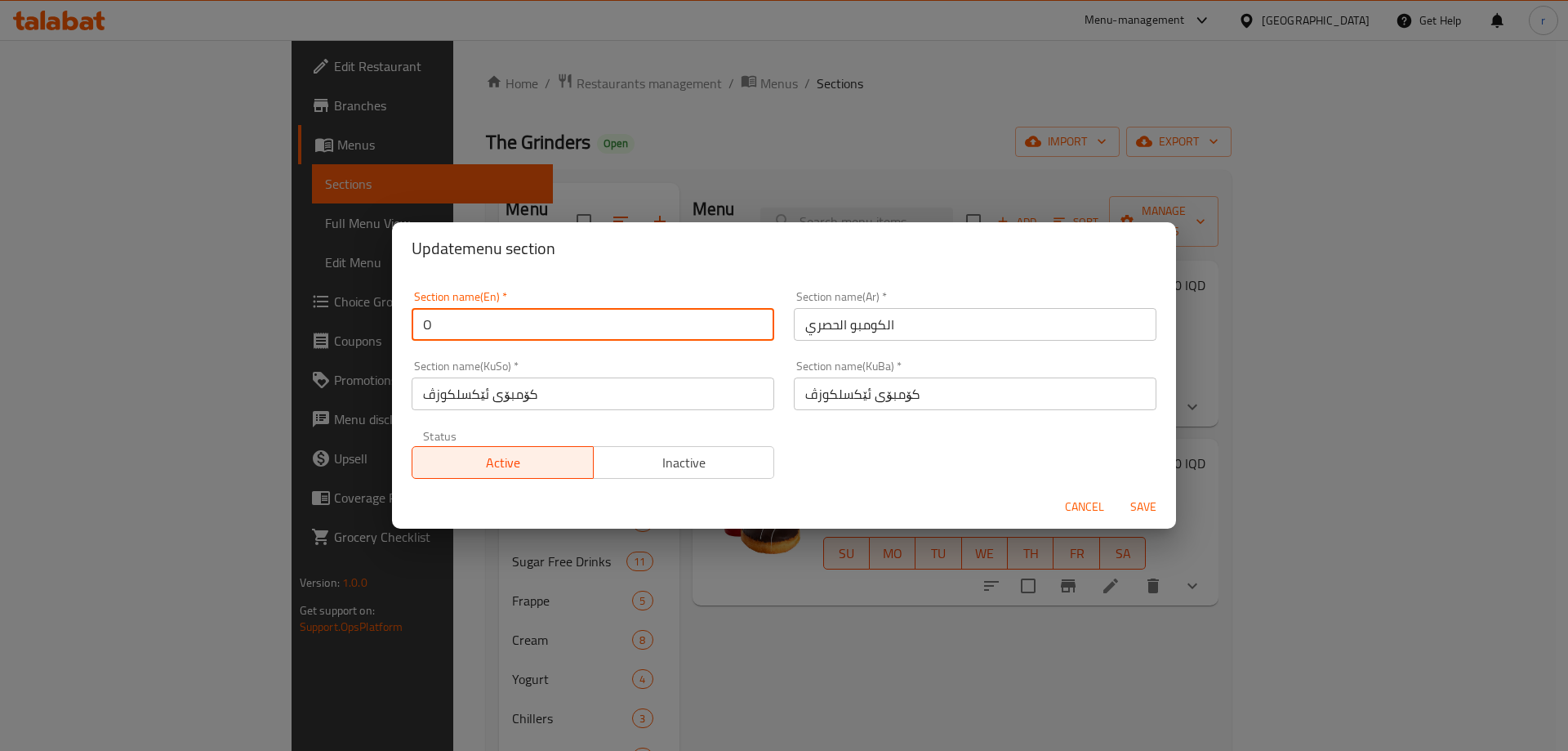
type input "Offers"
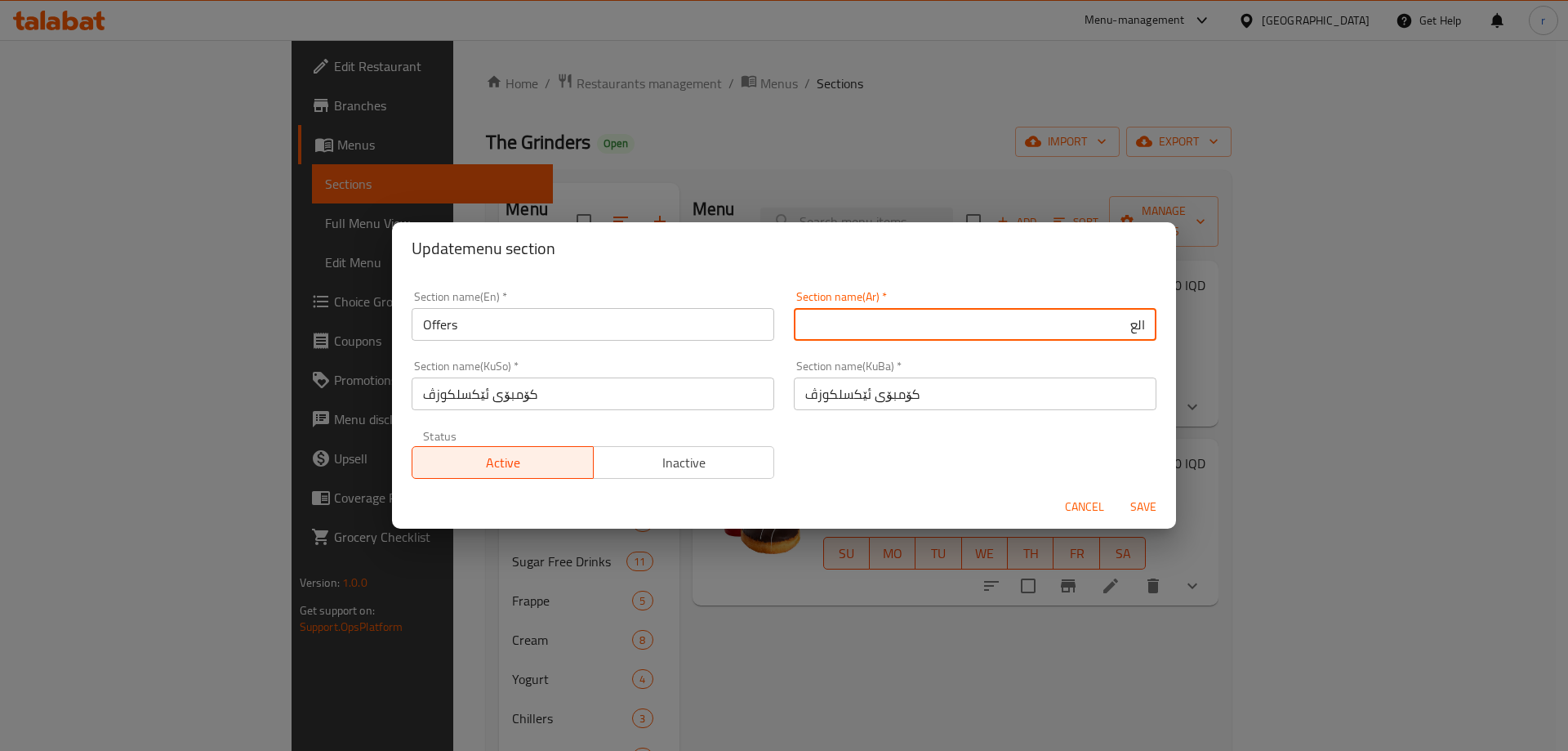
type input "العروض"
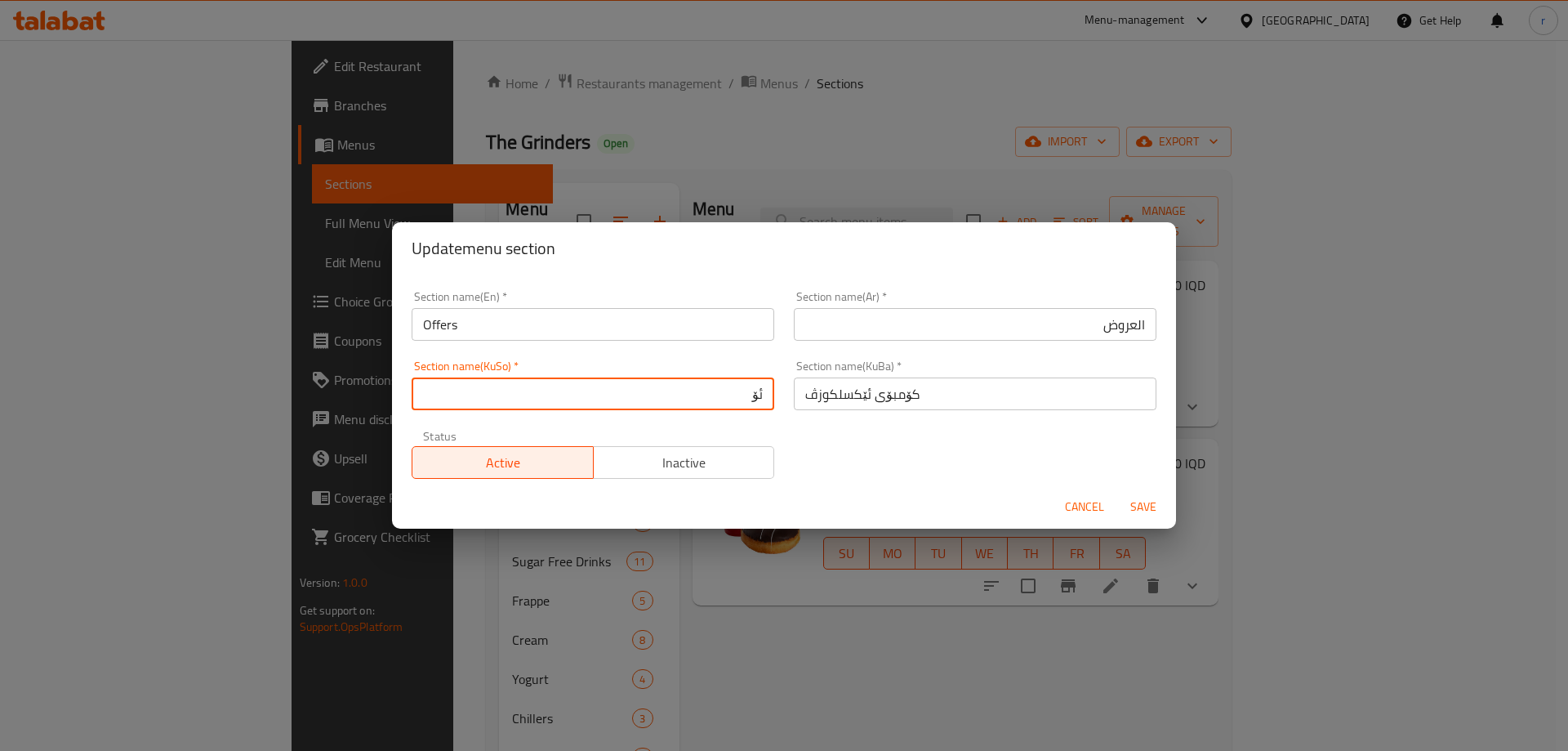
type input "ئۆفەرەکان"
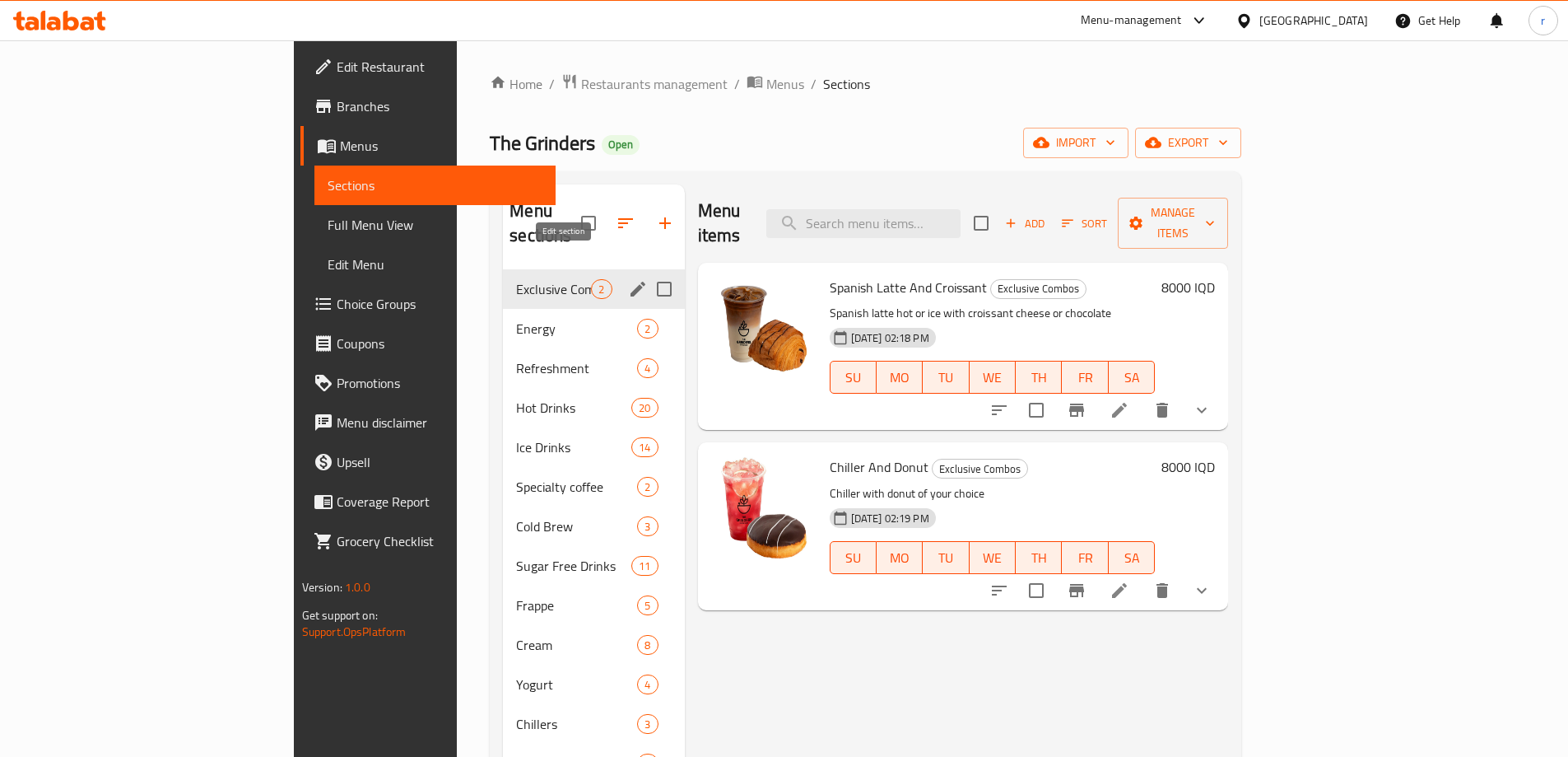
click at [631, 282] on icon "edit" at bounding box center [639, 289] width 15 height 15
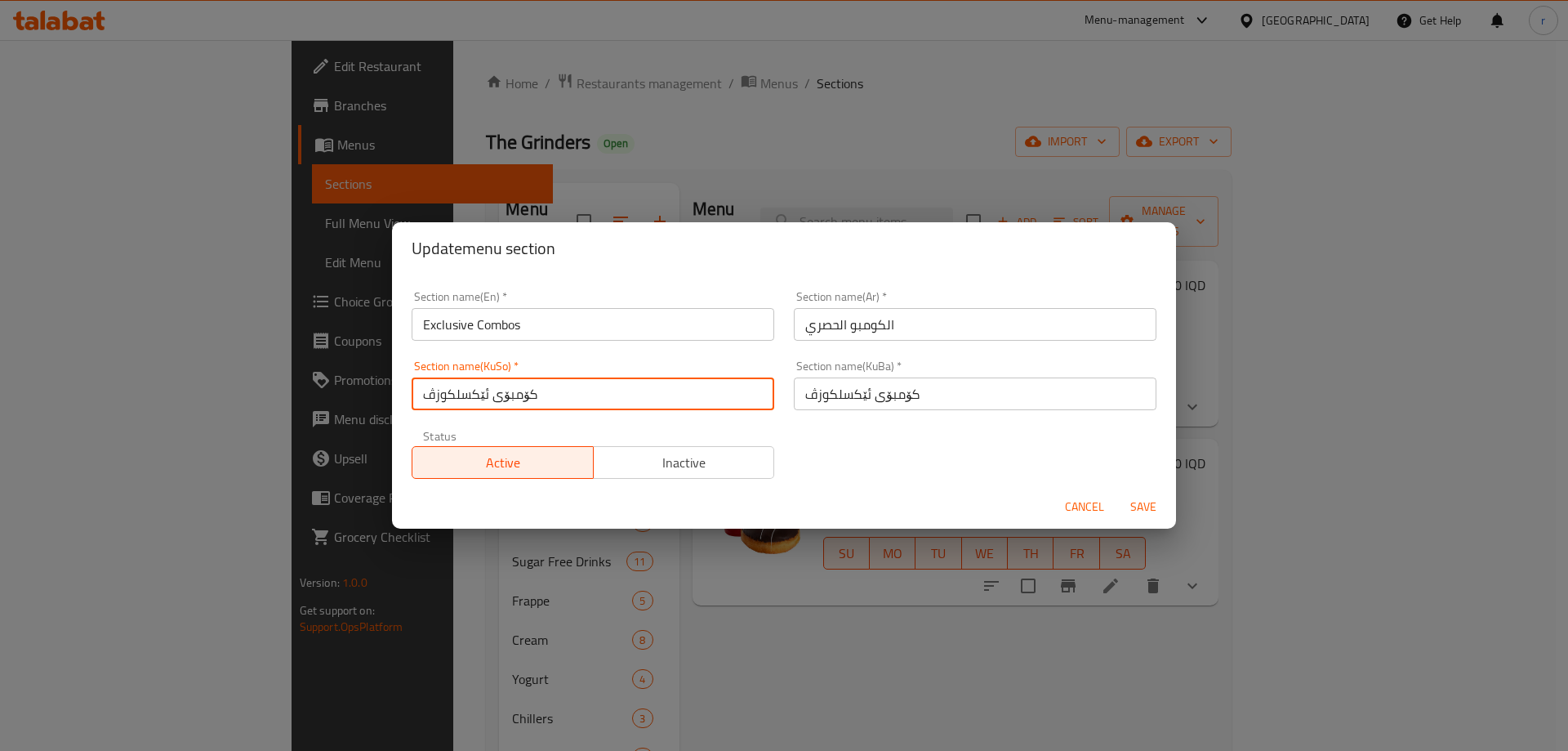
click at [647, 391] on input "کۆمبۆی ئێکسلکوزڤ" at bounding box center [593, 393] width 362 height 32
paste input "ئۆفەرەکان"
type input "ئۆفەرەکان"
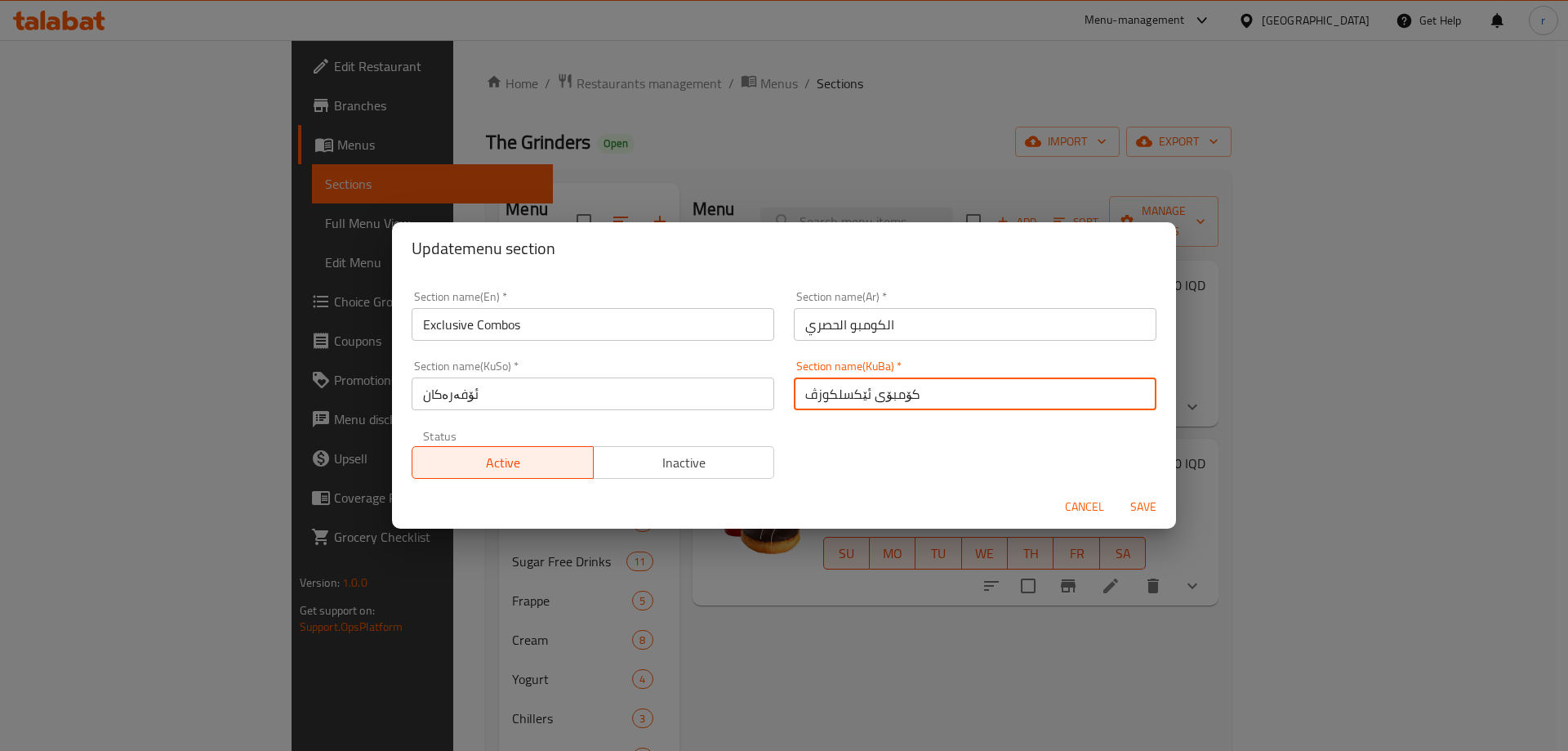
paste input "ئۆفەرەکان"
type input "ئۆفەرەکان"
click at [691, 334] on input "Exclusive Combos" at bounding box center [593, 324] width 362 height 32
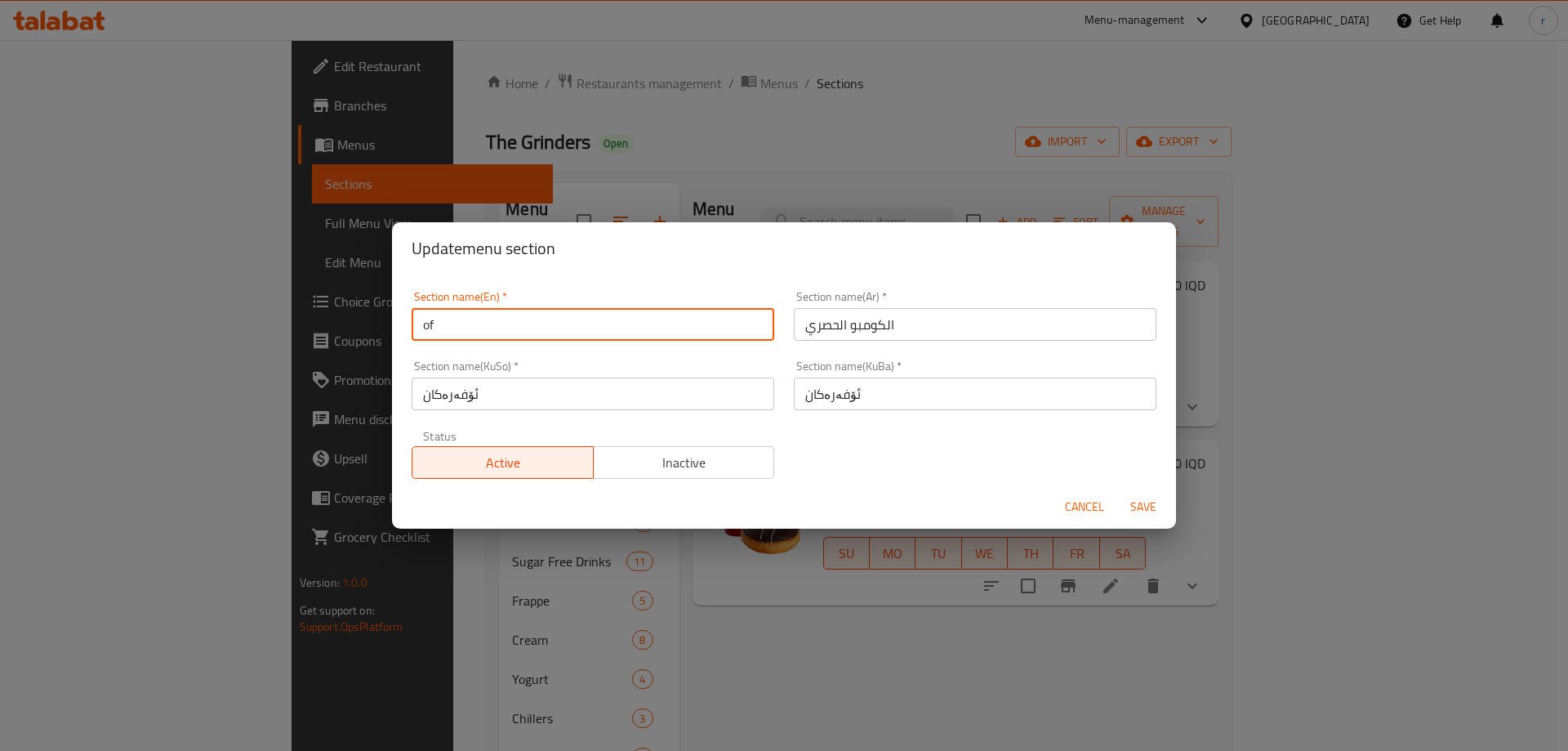
type input "off"
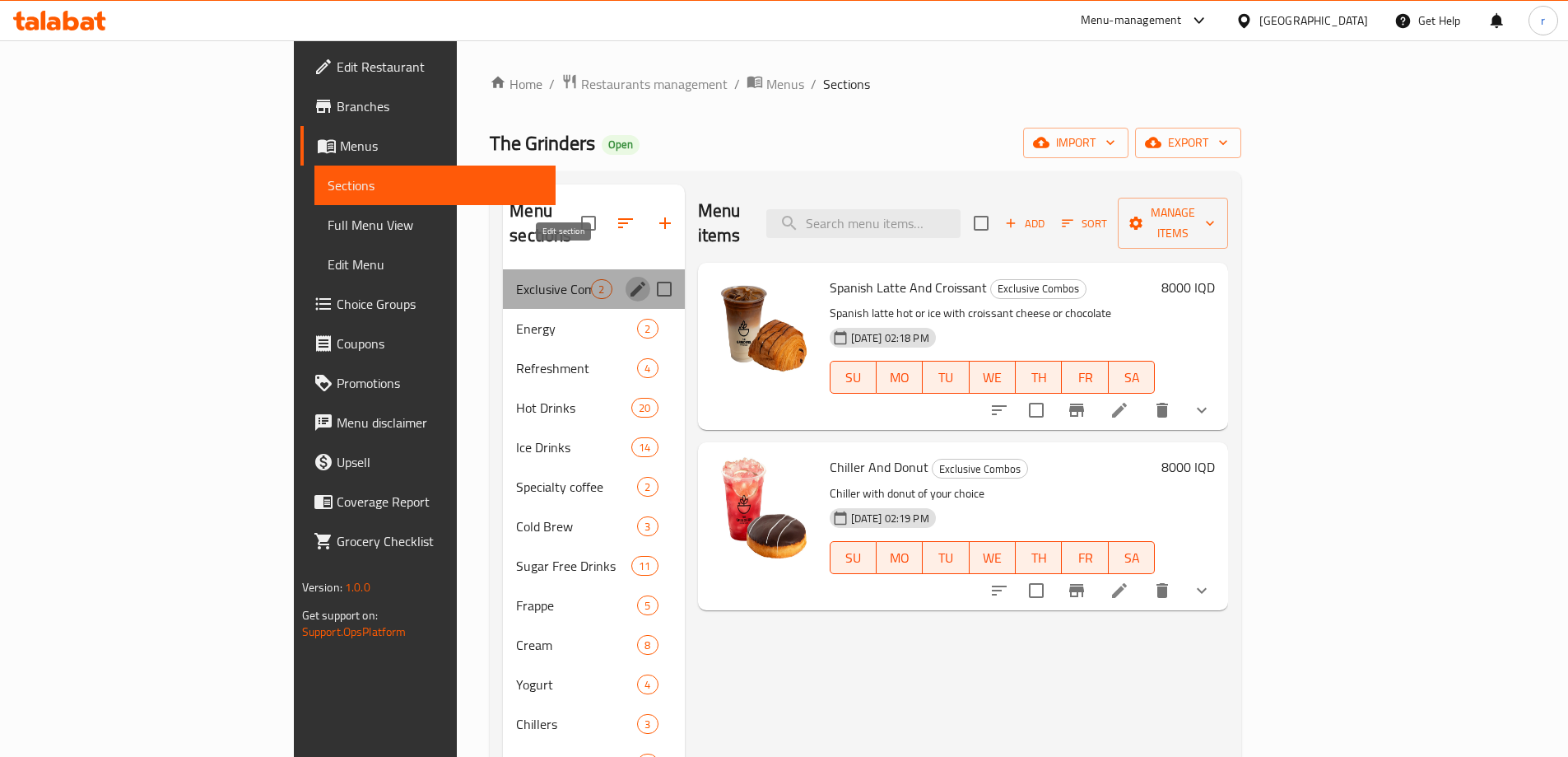
click at [629, 279] on icon "edit" at bounding box center [639, 289] width 20 height 20
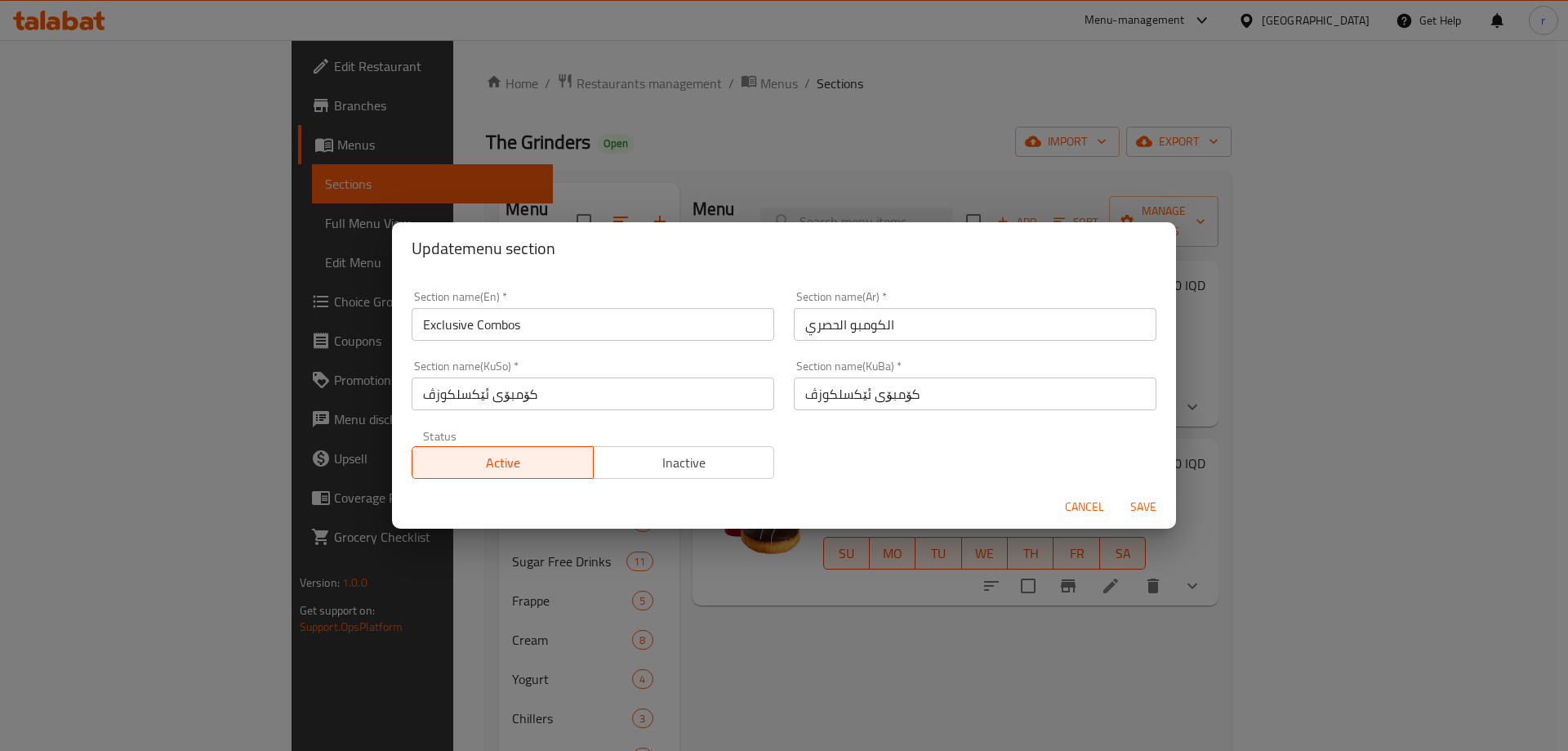
click at [564, 332] on input "Exclusive Combos" at bounding box center [593, 324] width 362 height 32
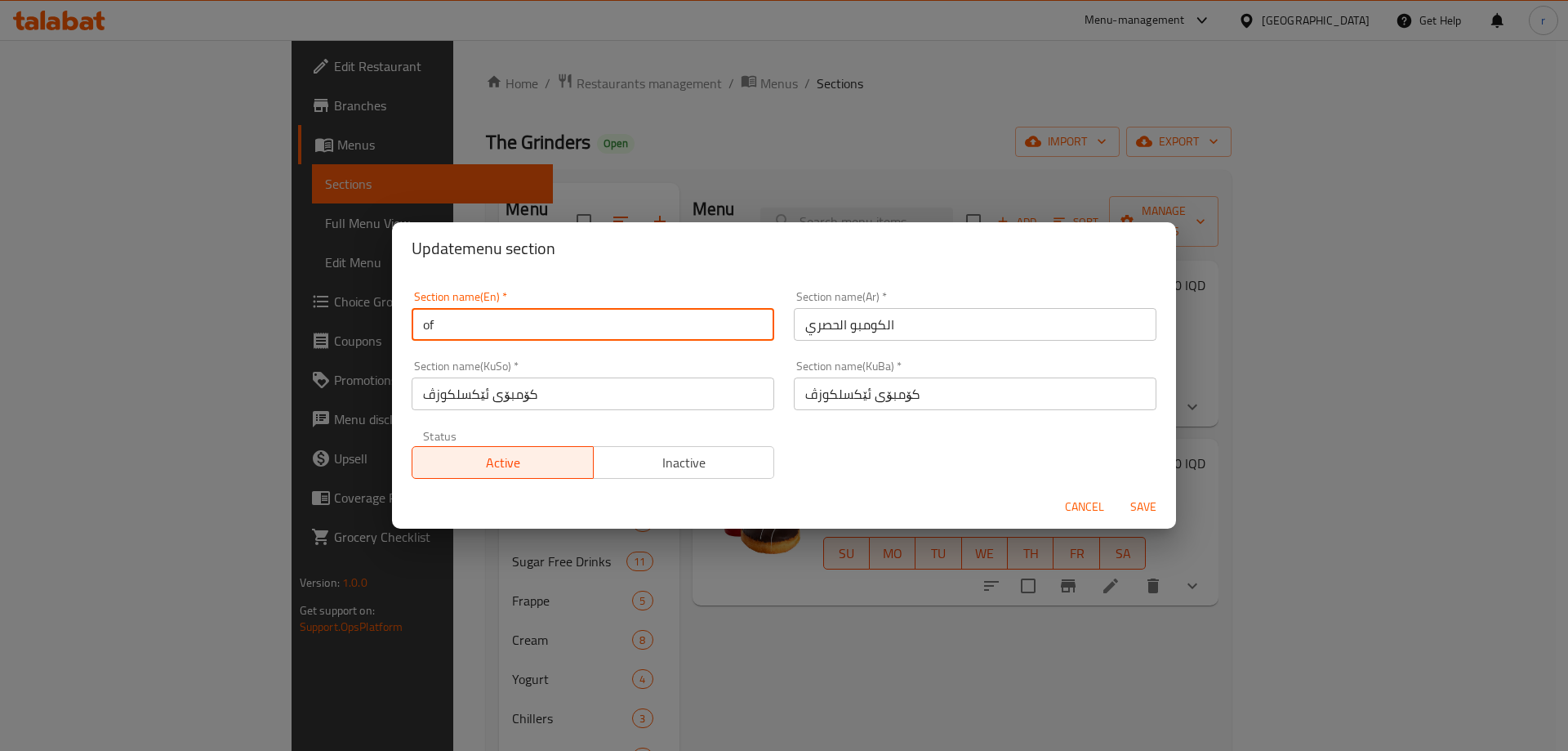
type input "off"
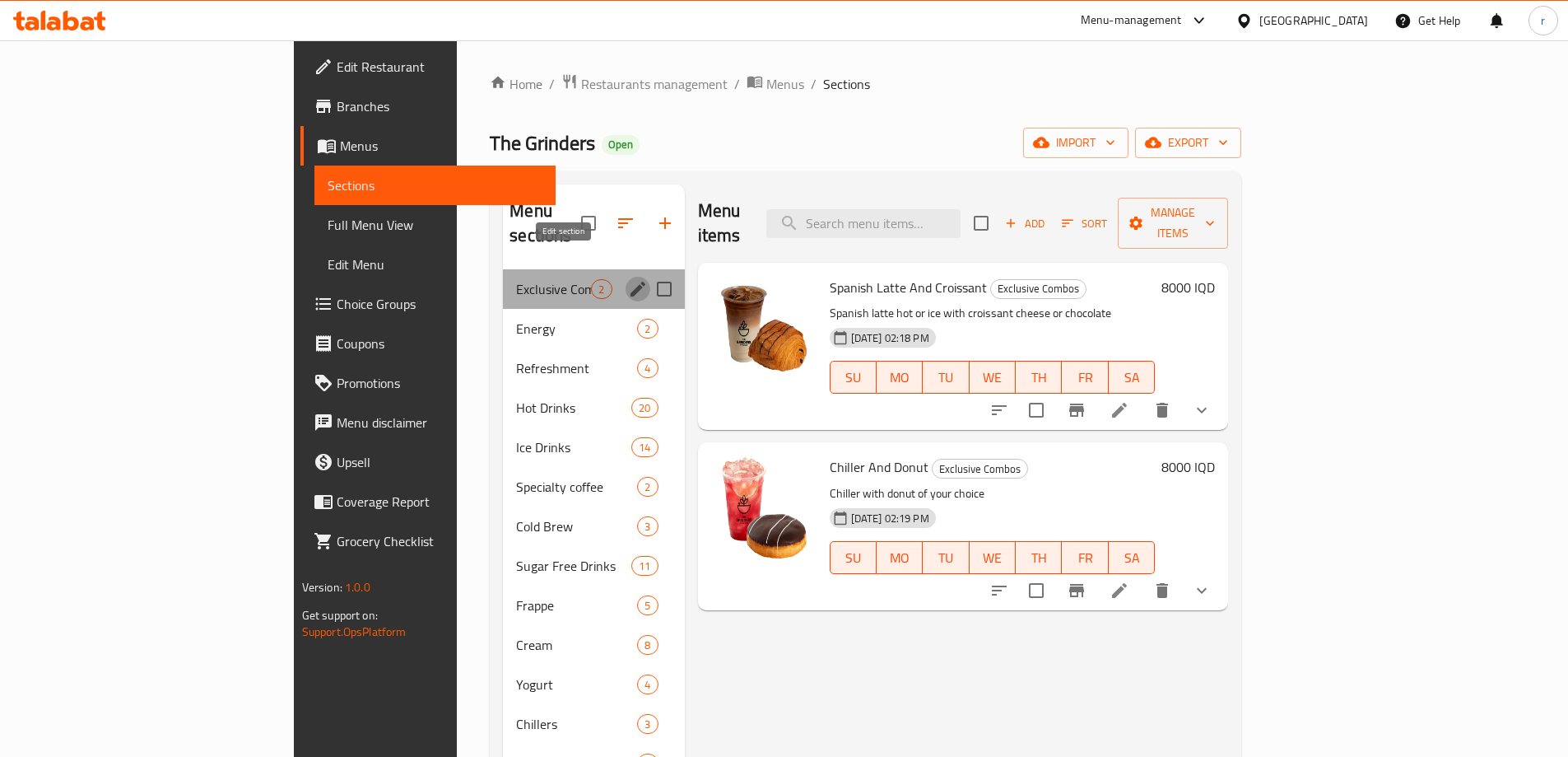
click at [629, 279] on icon "edit" at bounding box center [639, 289] width 20 height 20
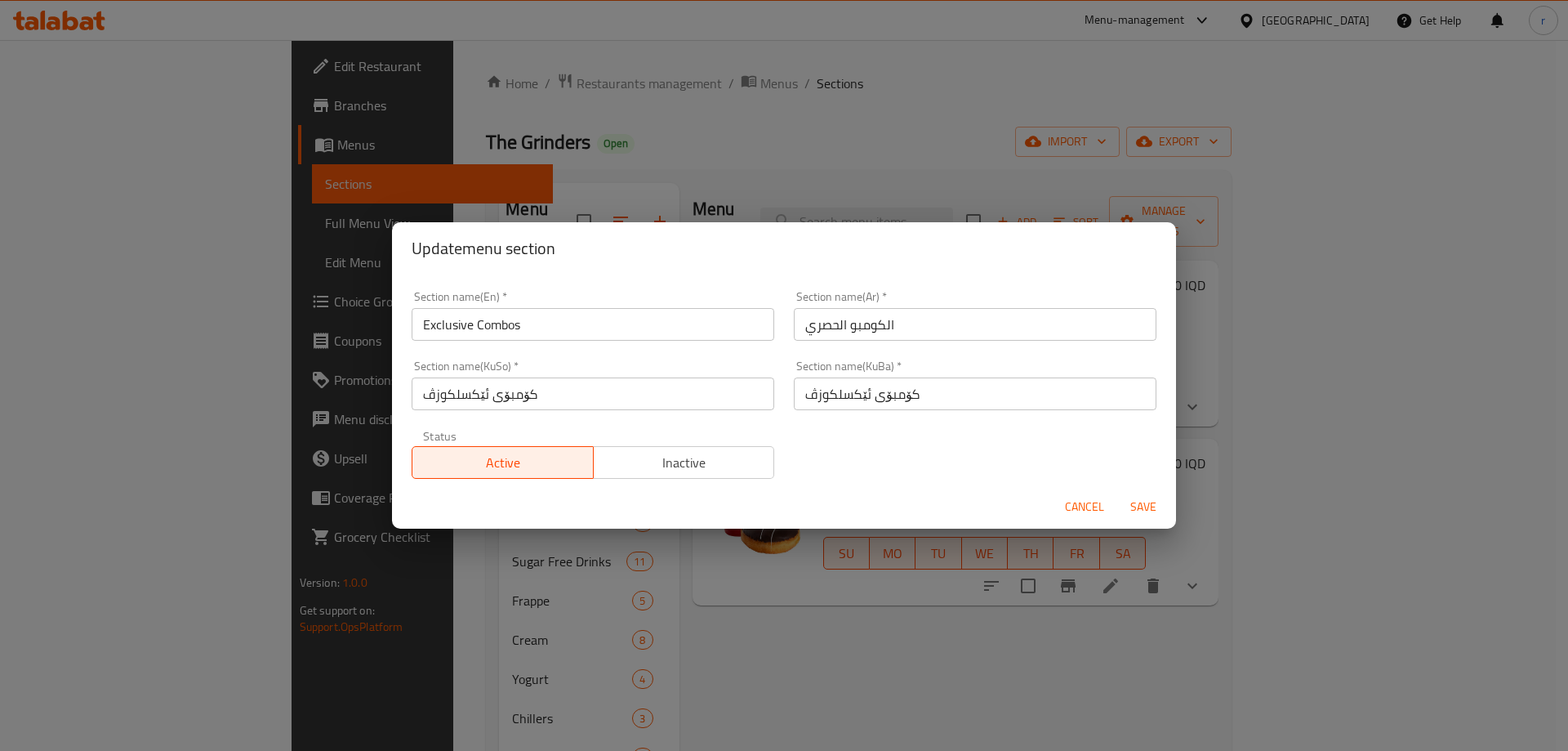
click at [752, 319] on input "Exclusive Combos" at bounding box center [593, 324] width 362 height 32
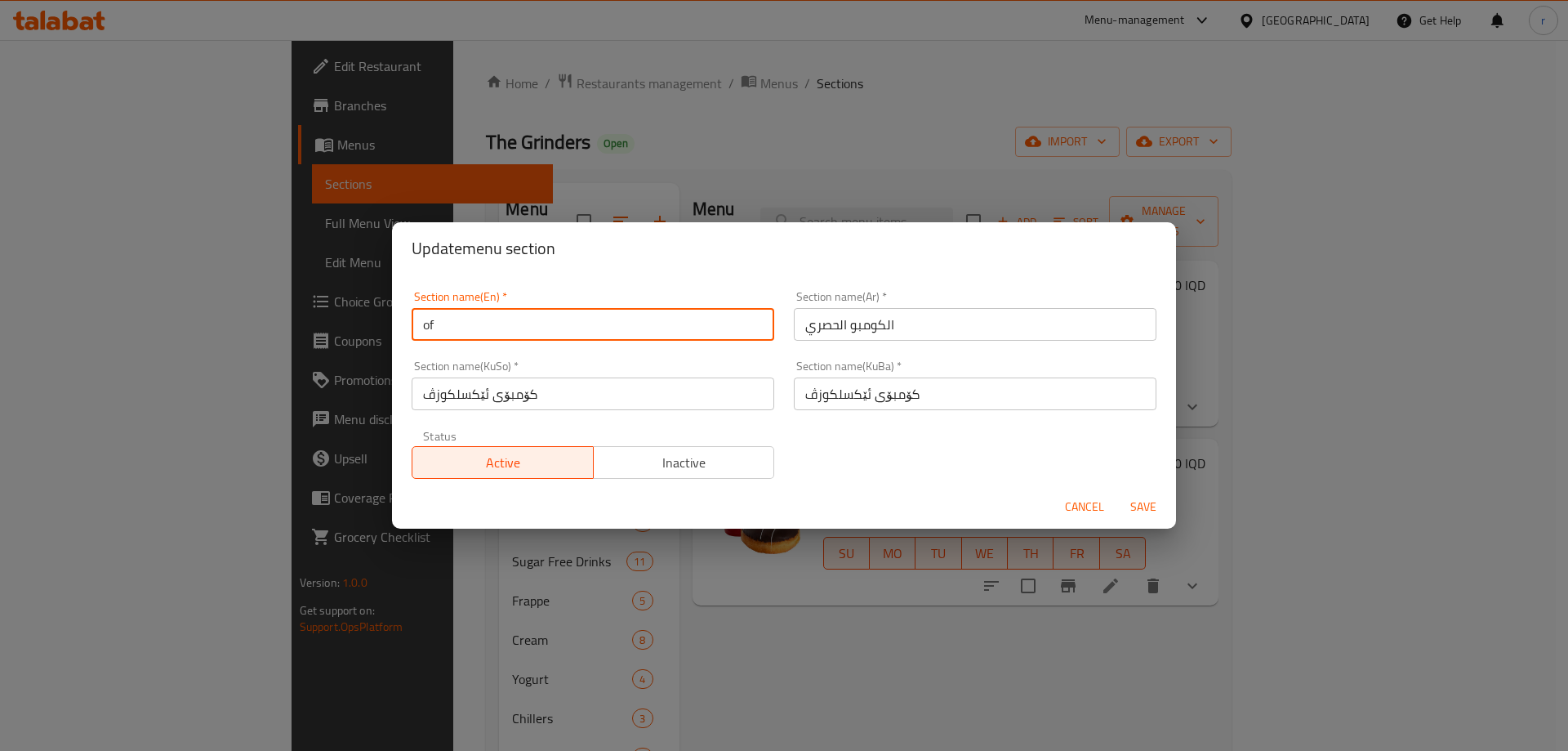
type input "Offers"
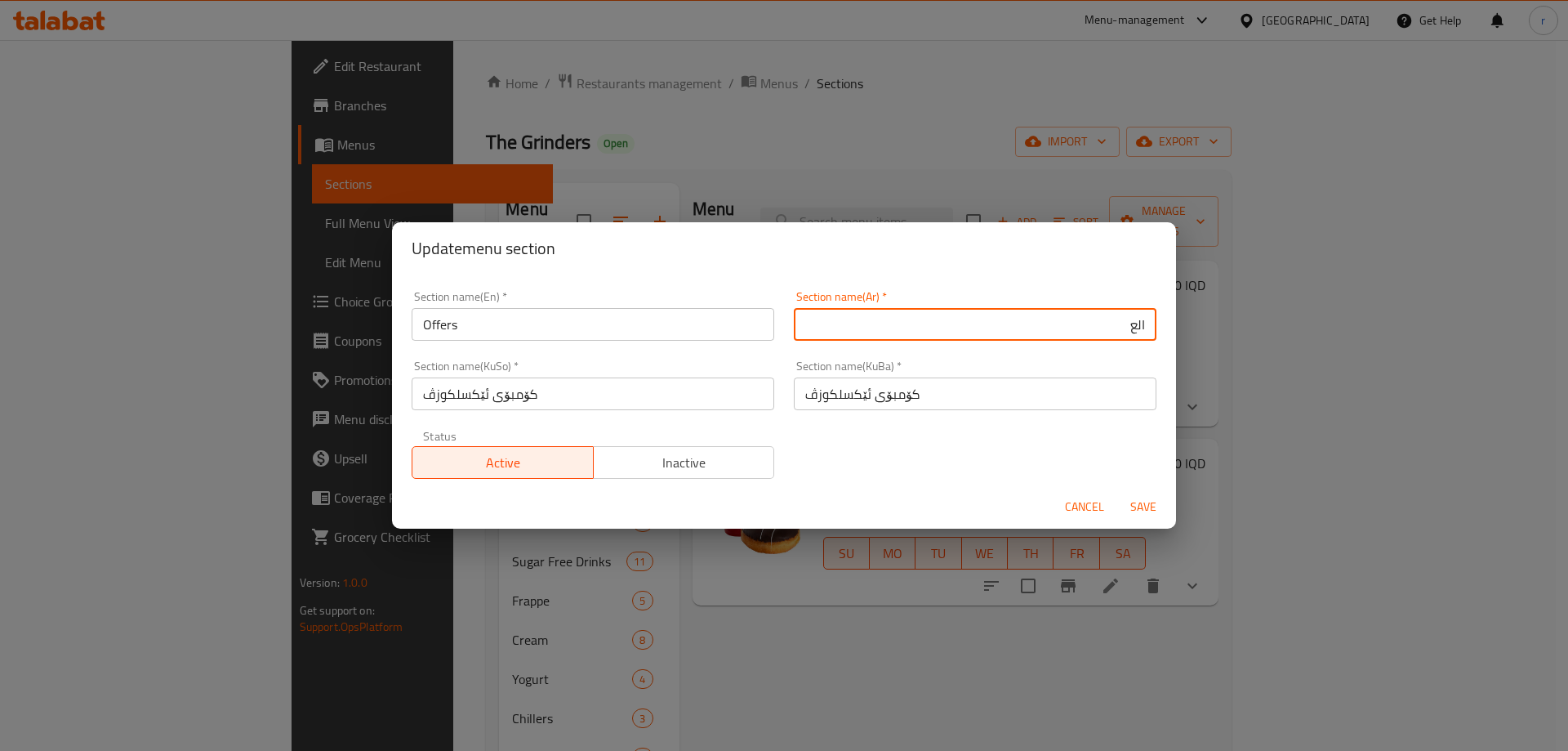
type input "العروض"
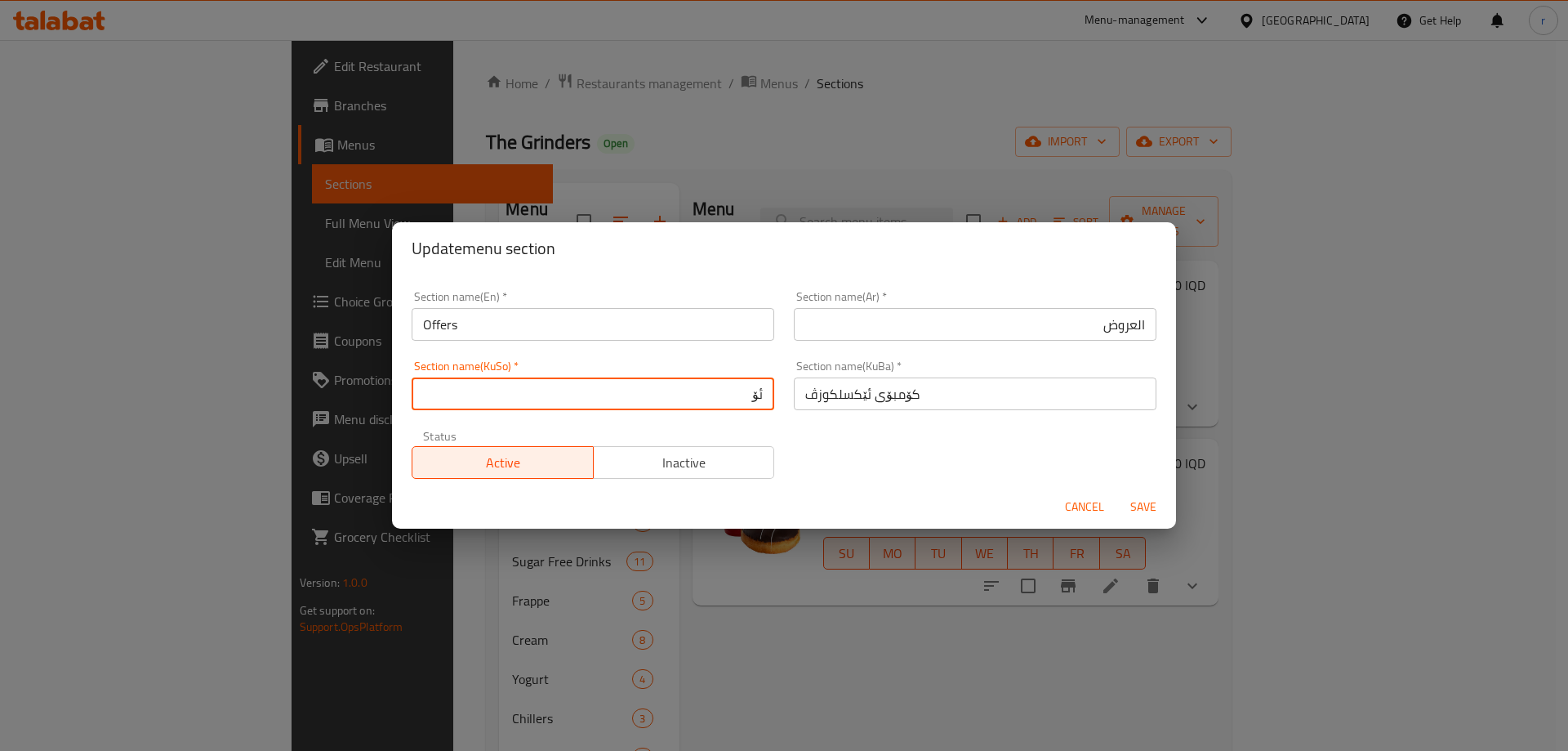
type input "ئۆفەرەکان"
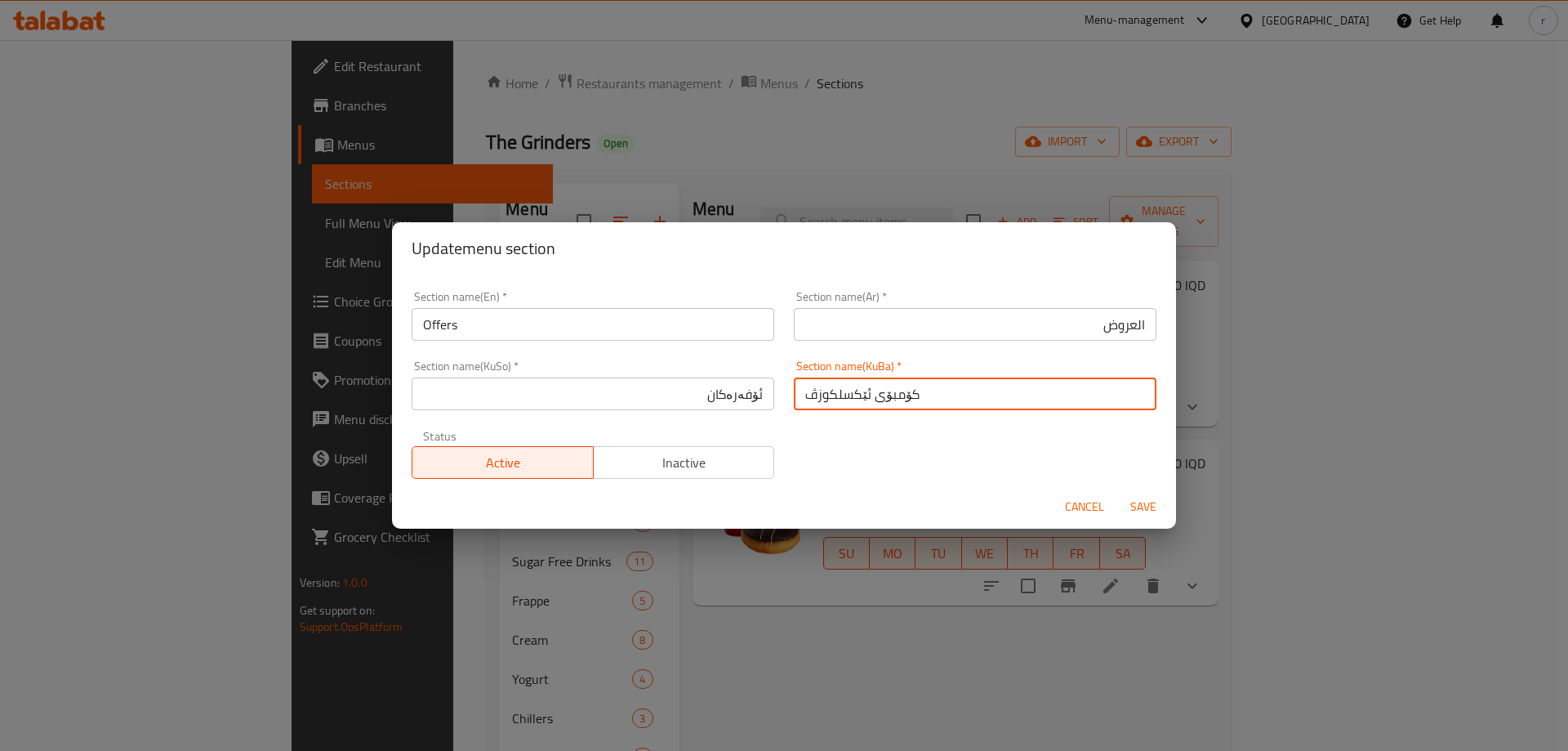
paste input "ئۆفەرەکان"
type input "ئۆفەرەکان"
click at [1117, 492] on button "Save" at bounding box center [1143, 506] width 52 height 30
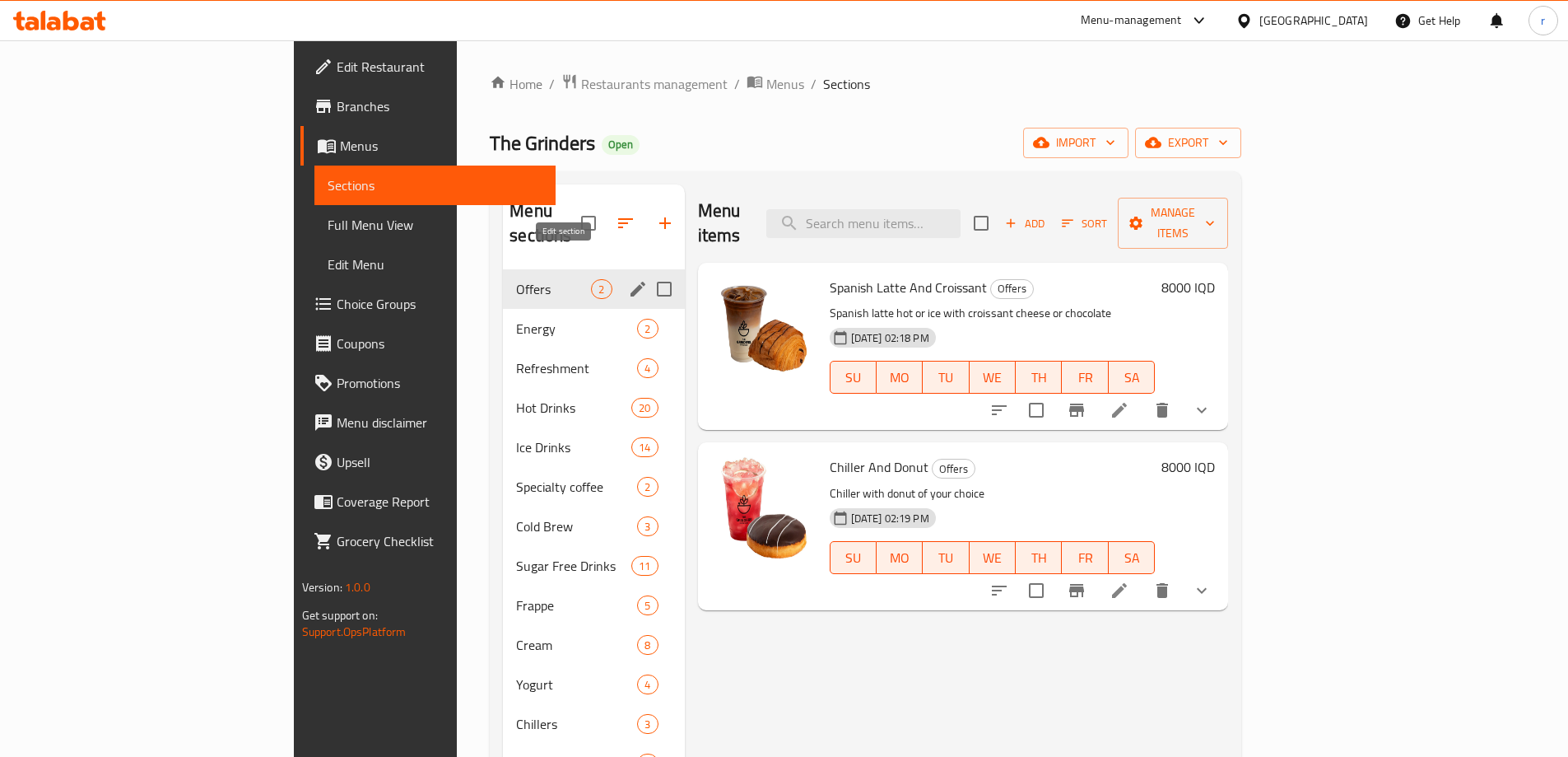
click at [629, 279] on icon "edit" at bounding box center [639, 289] width 20 height 20
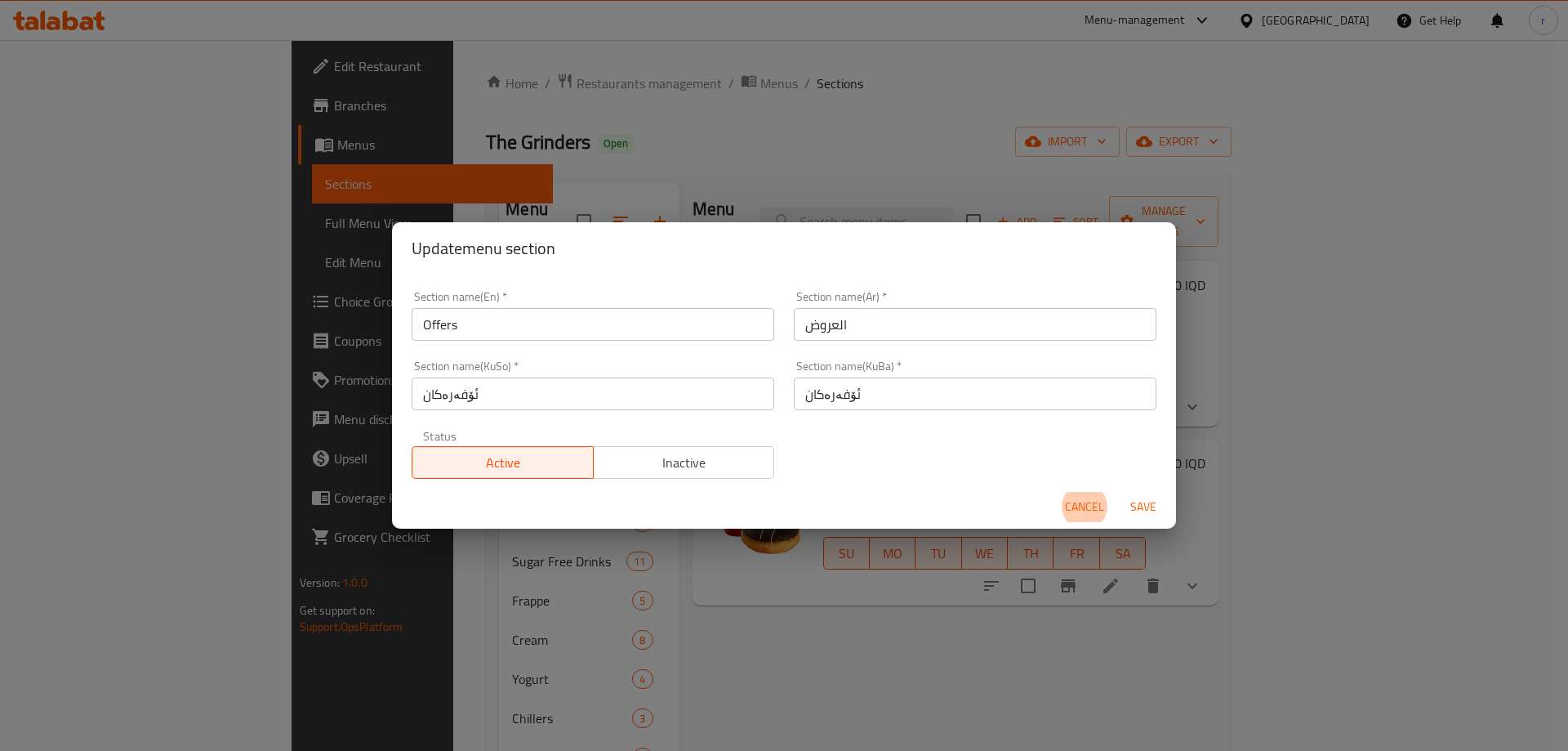
click at [608, 321] on input "Offers" at bounding box center [593, 324] width 362 height 32
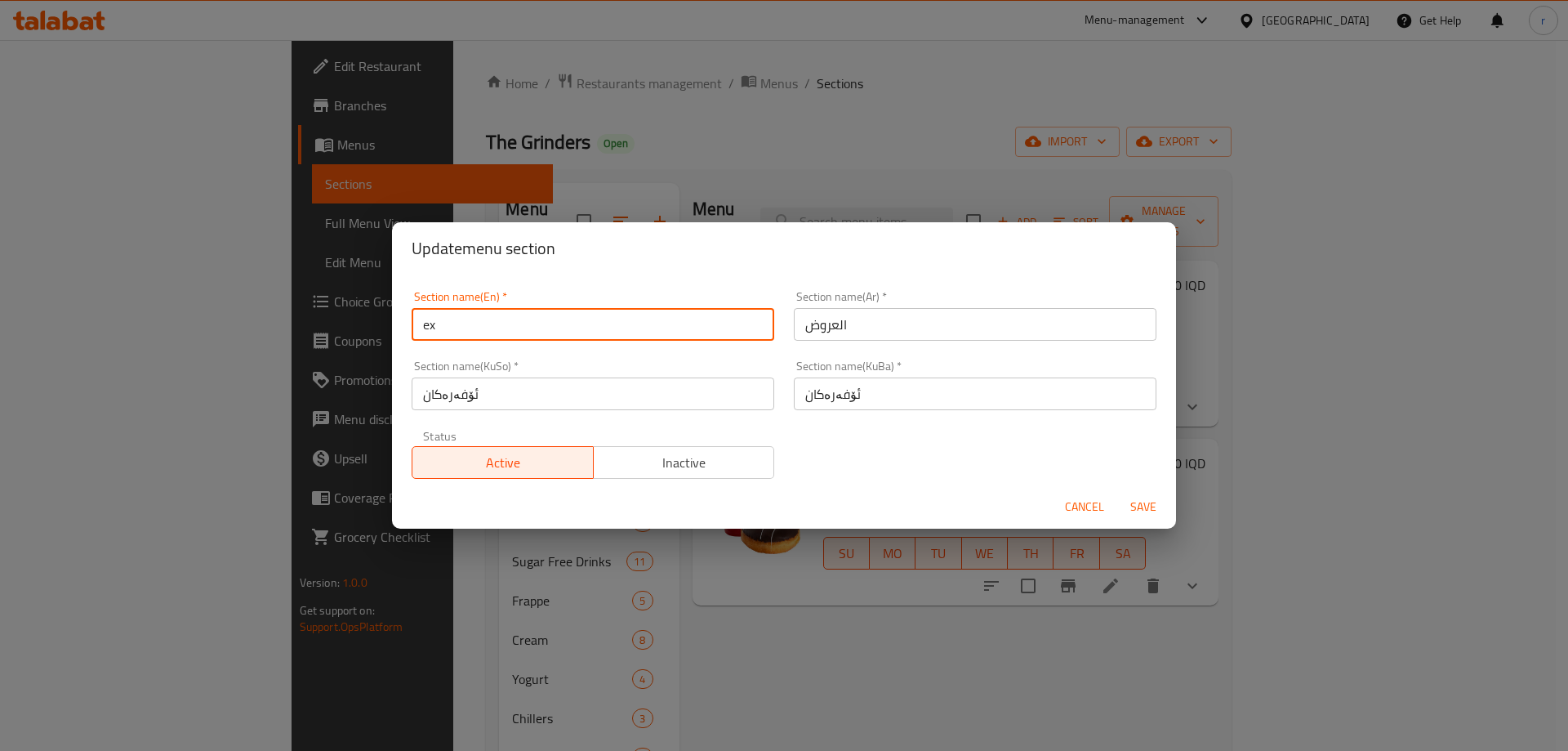
type input "Exclusive Combos"
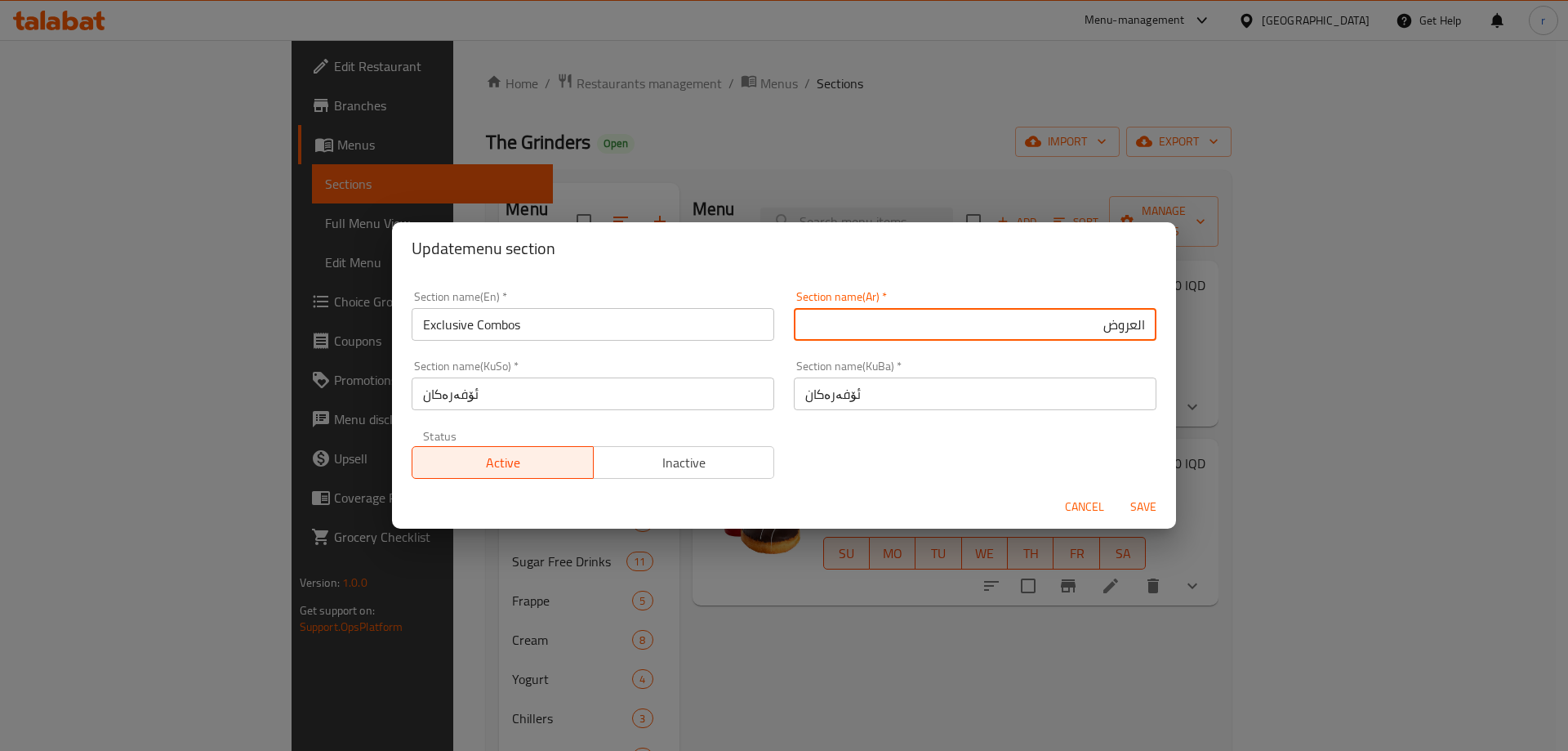
click at [1139, 500] on span "Save" at bounding box center [1143, 506] width 39 height 21
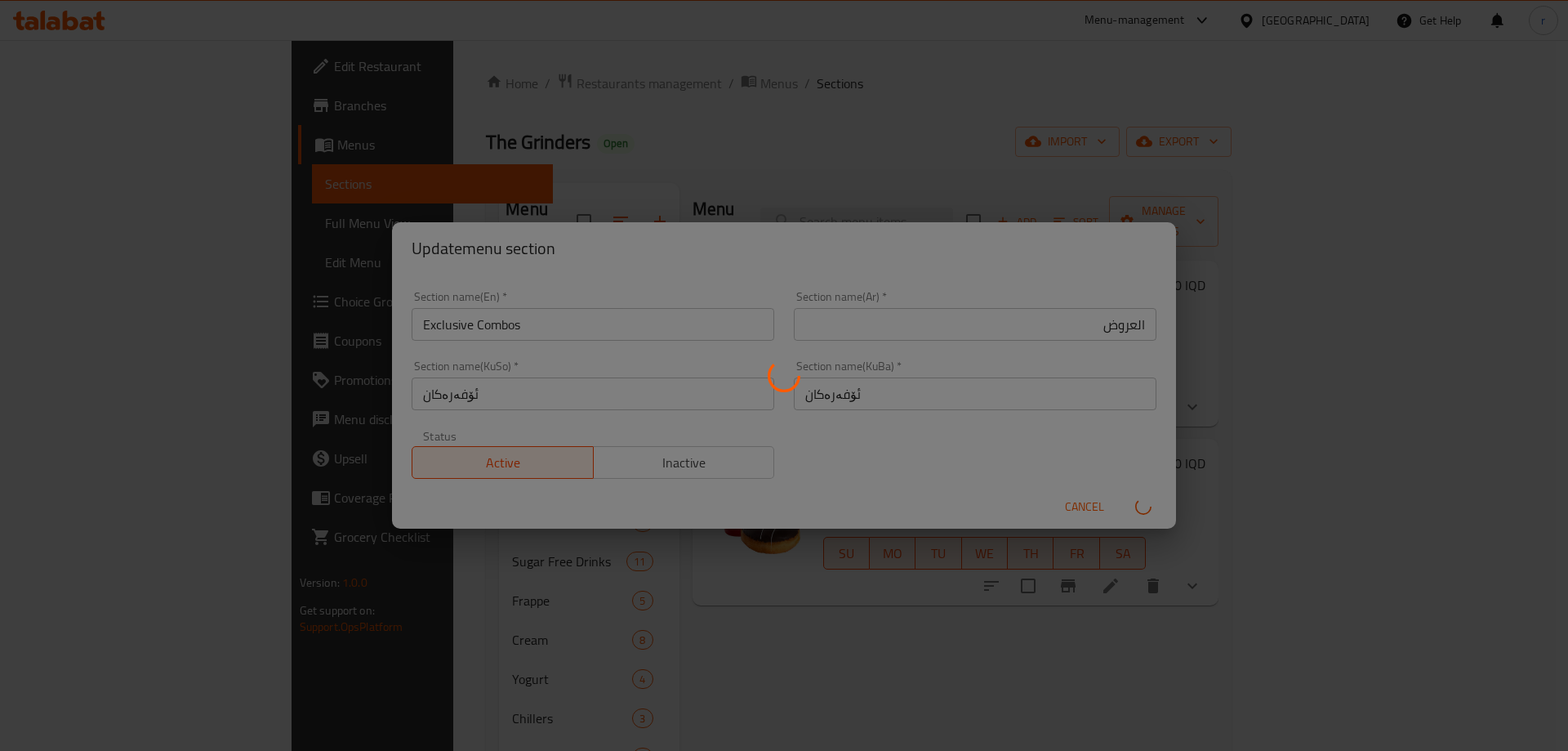
click at [1068, 599] on div "Menu sections" at bounding box center [784, 375] width 1568 height 751
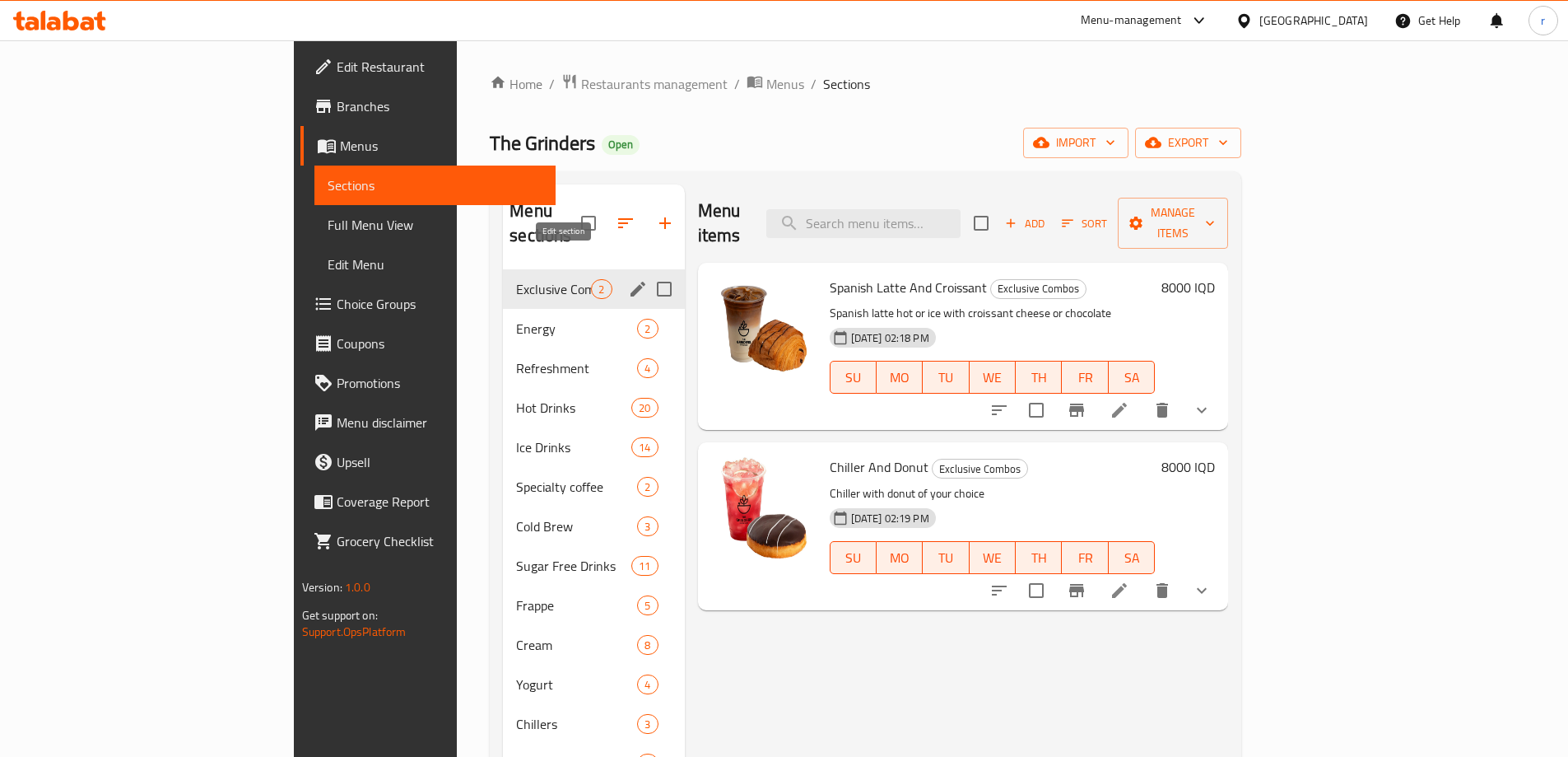
click at [629, 279] on icon "edit" at bounding box center [639, 289] width 20 height 20
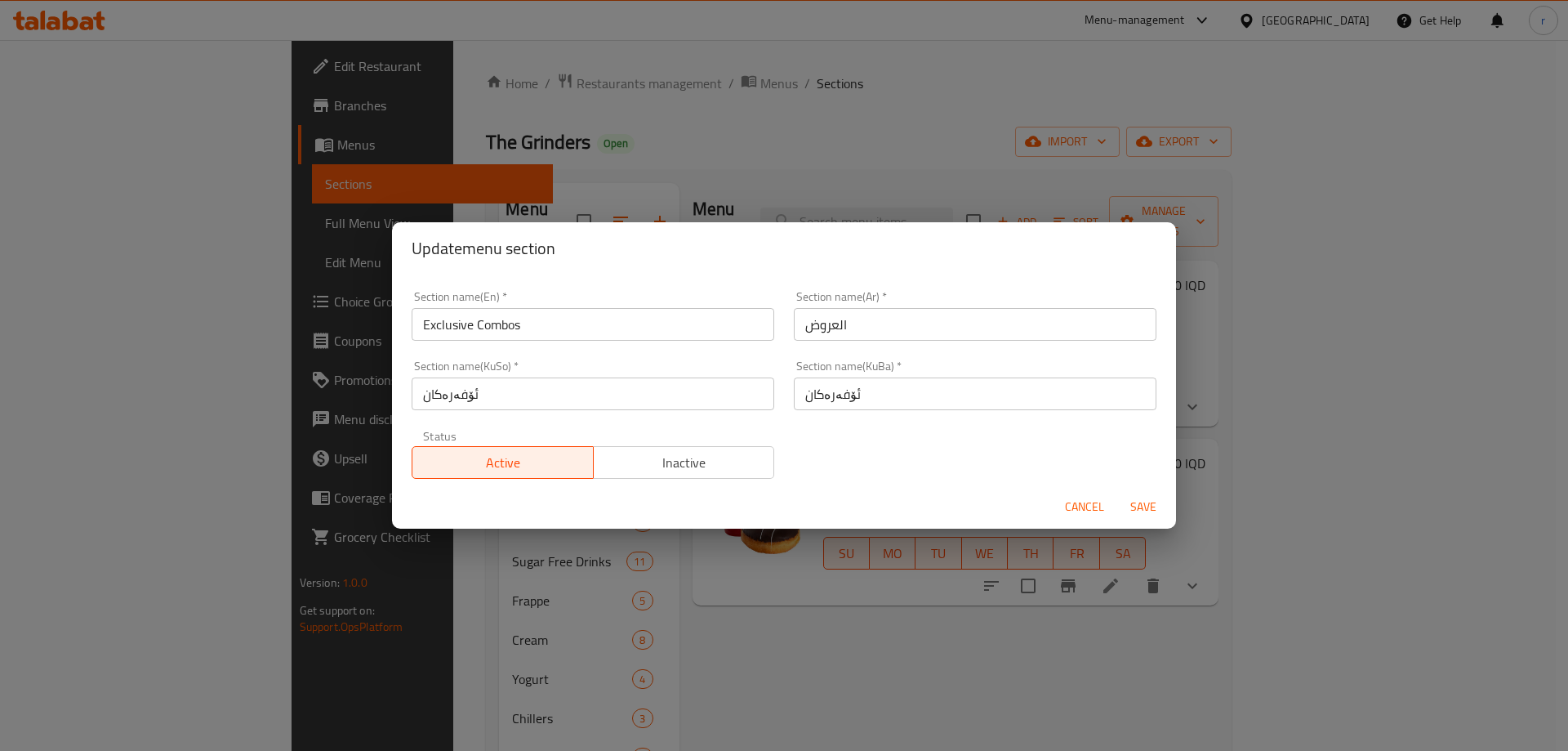
click at [626, 318] on input "Exclusive Combos" at bounding box center [593, 324] width 362 height 32
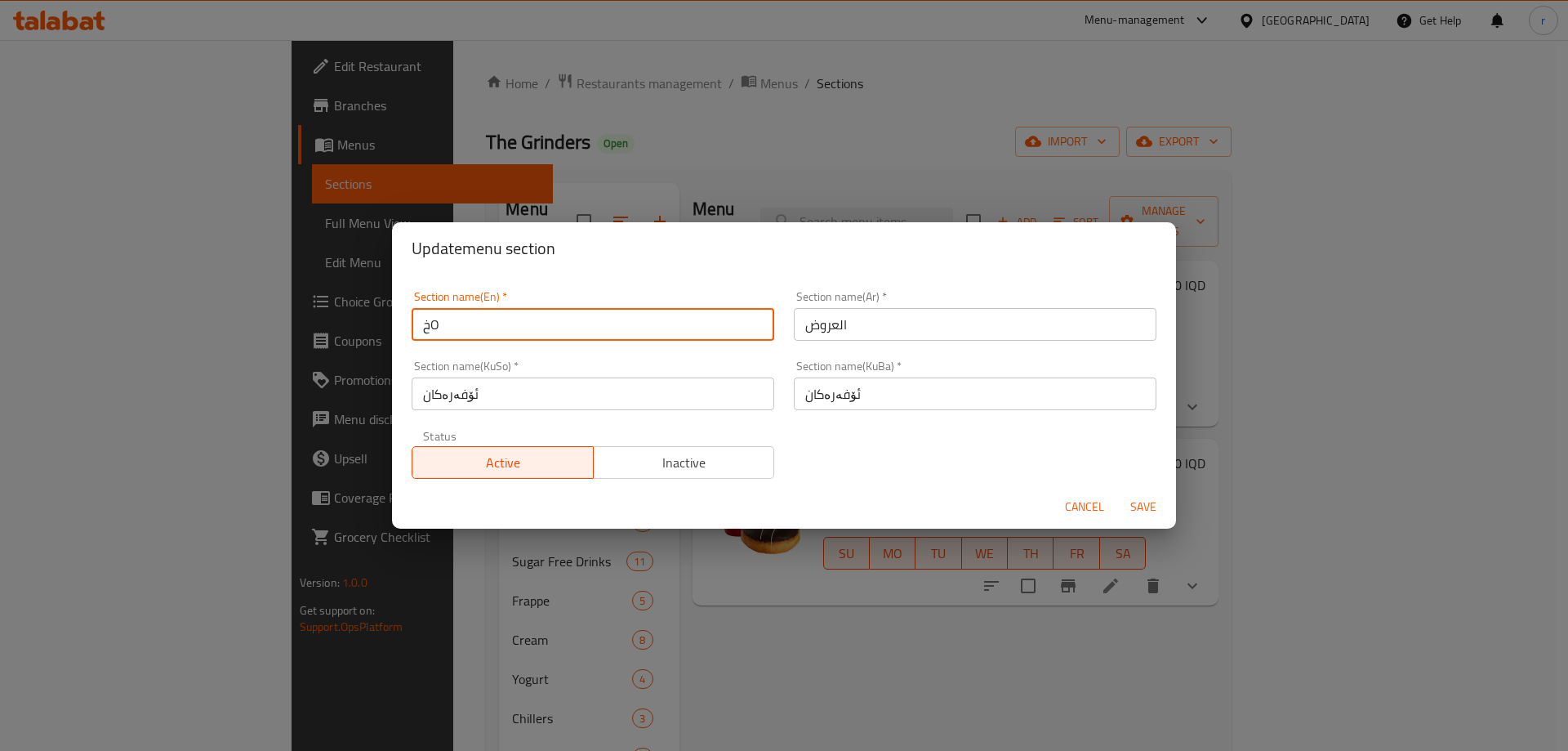
type input "خ"
type input "Offers"
click at [1138, 497] on span "Save" at bounding box center [1143, 506] width 39 height 21
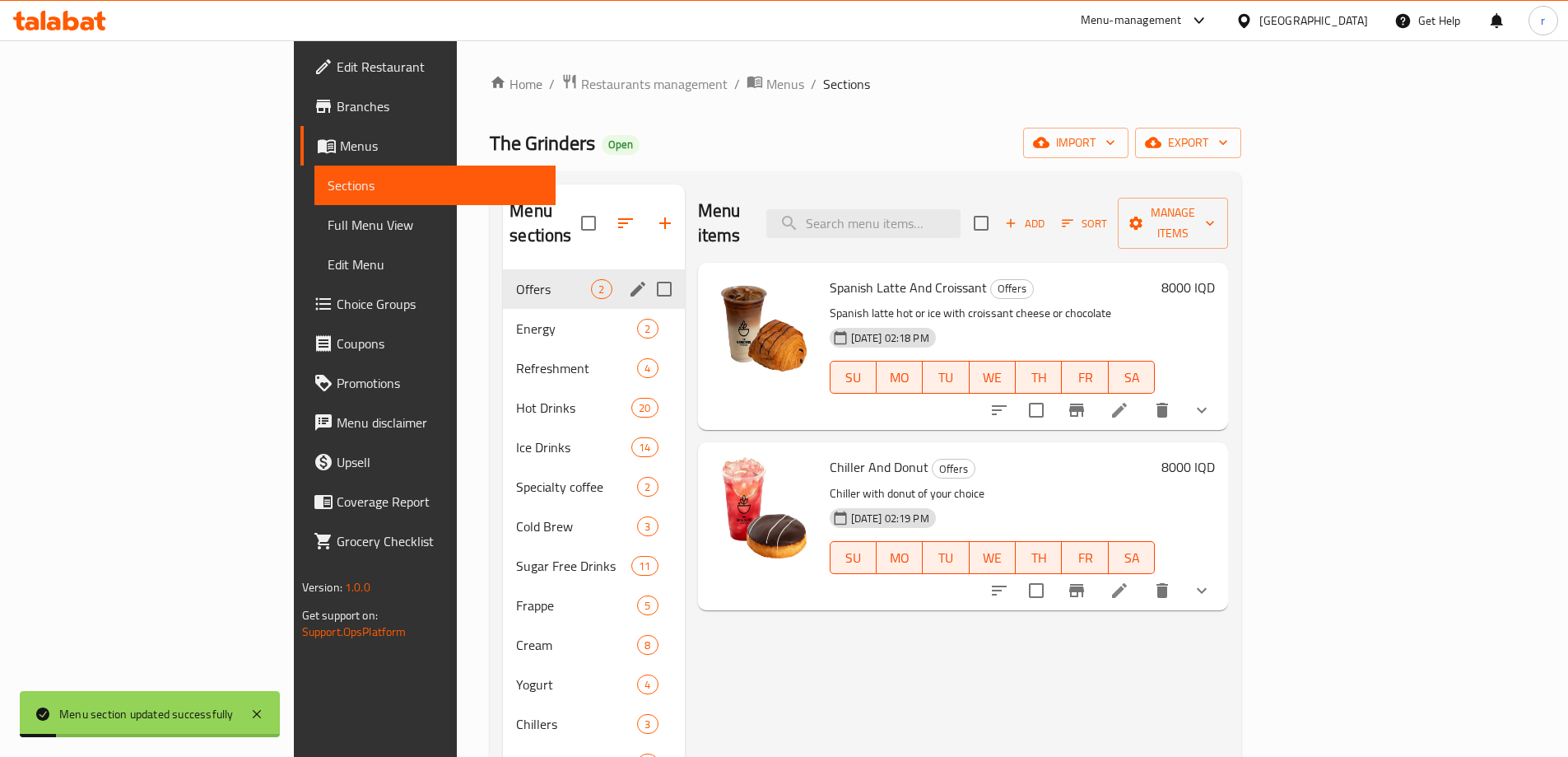
click at [1077, 409] on div "Menu items Add Sort Manage items Spanish Latte And Croissant Offers Spanish lat…" at bounding box center [956, 566] width 544 height 764
click at [1097, 391] on button "Branch-specific-item" at bounding box center [1076, 410] width 39 height 39
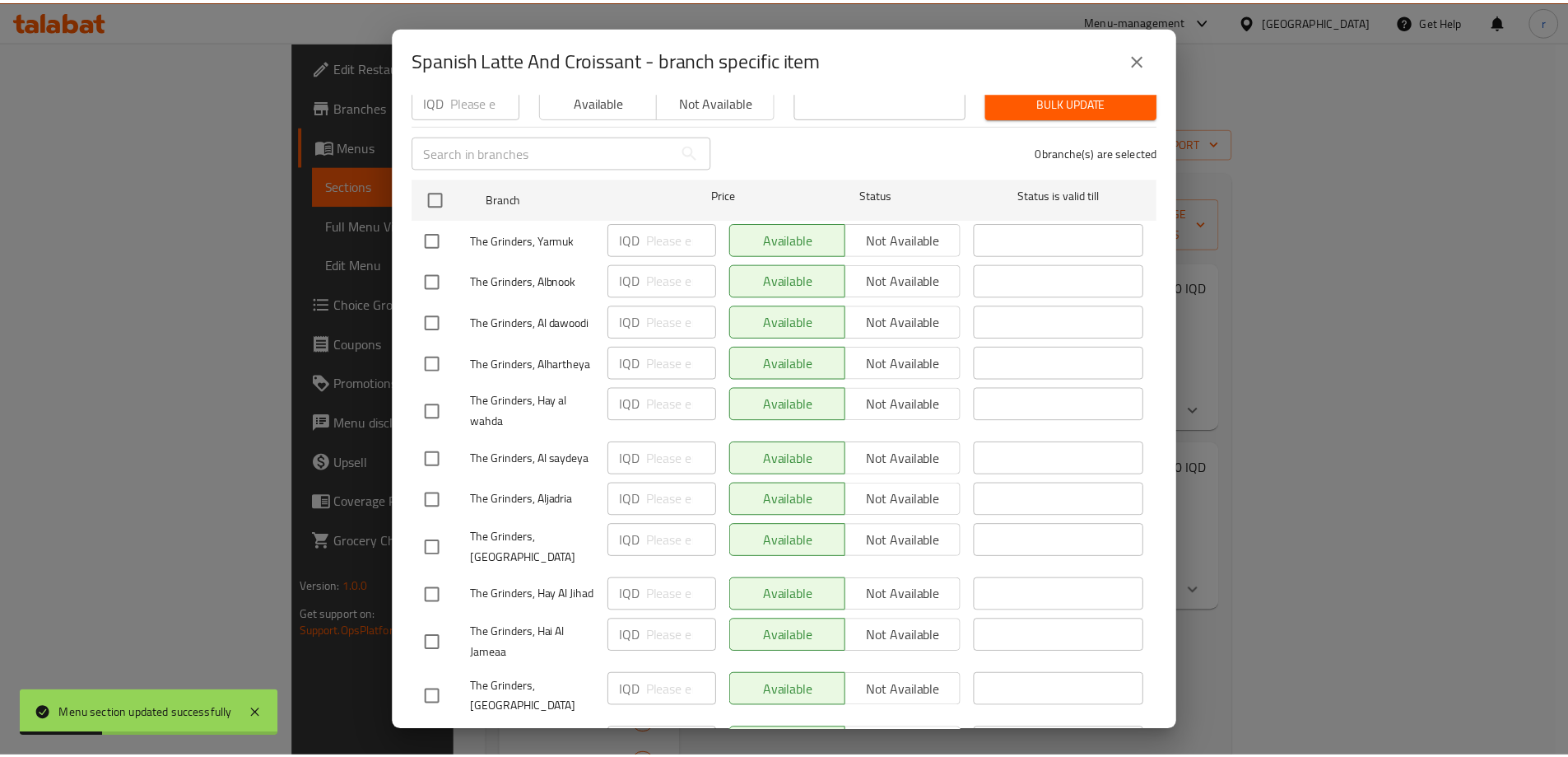
scroll to position [329, 0]
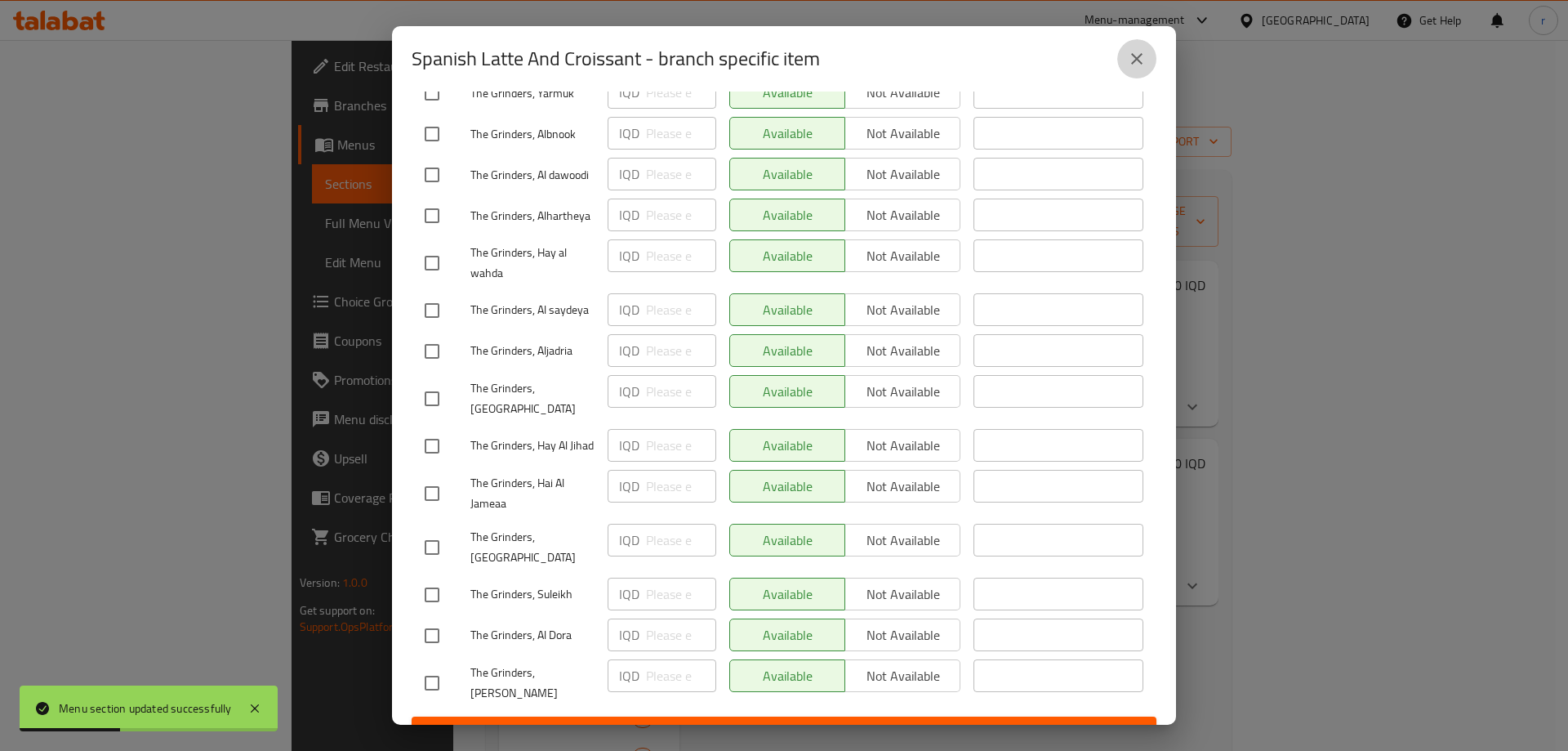
drag, startPoint x: 1135, startPoint y: 52, endPoint x: 1097, endPoint y: 111, distance: 70.2
click at [1137, 52] on icon "close" at bounding box center [1137, 59] width 20 height 20
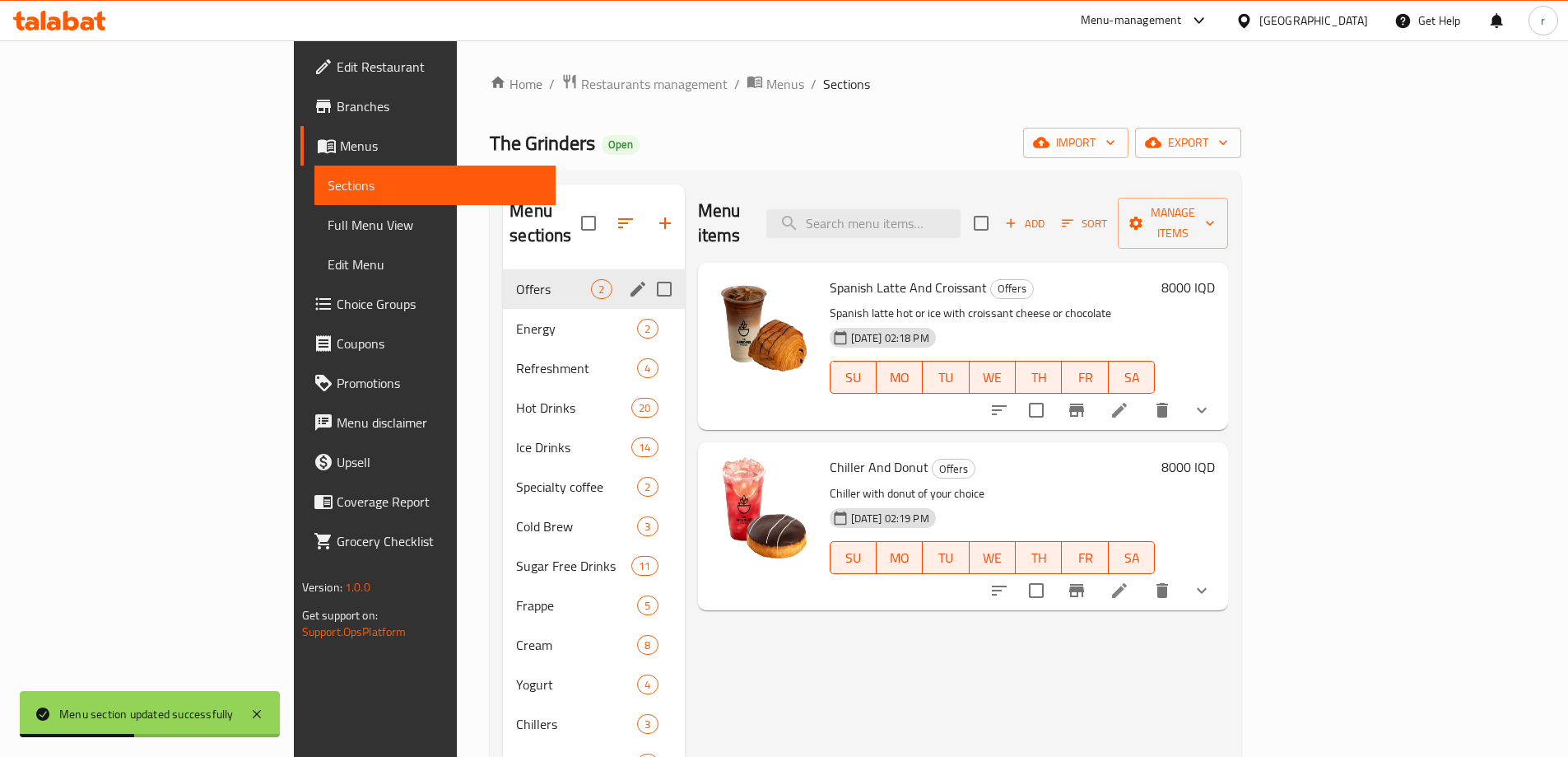
click at [1061, 167] on div "Home / Restaurants management / Menus / Sections The Grinders Open import expor…" at bounding box center [866, 516] width 752 height 888
click at [516, 319] on span "Energy" at bounding box center [553, 329] width 75 height 20
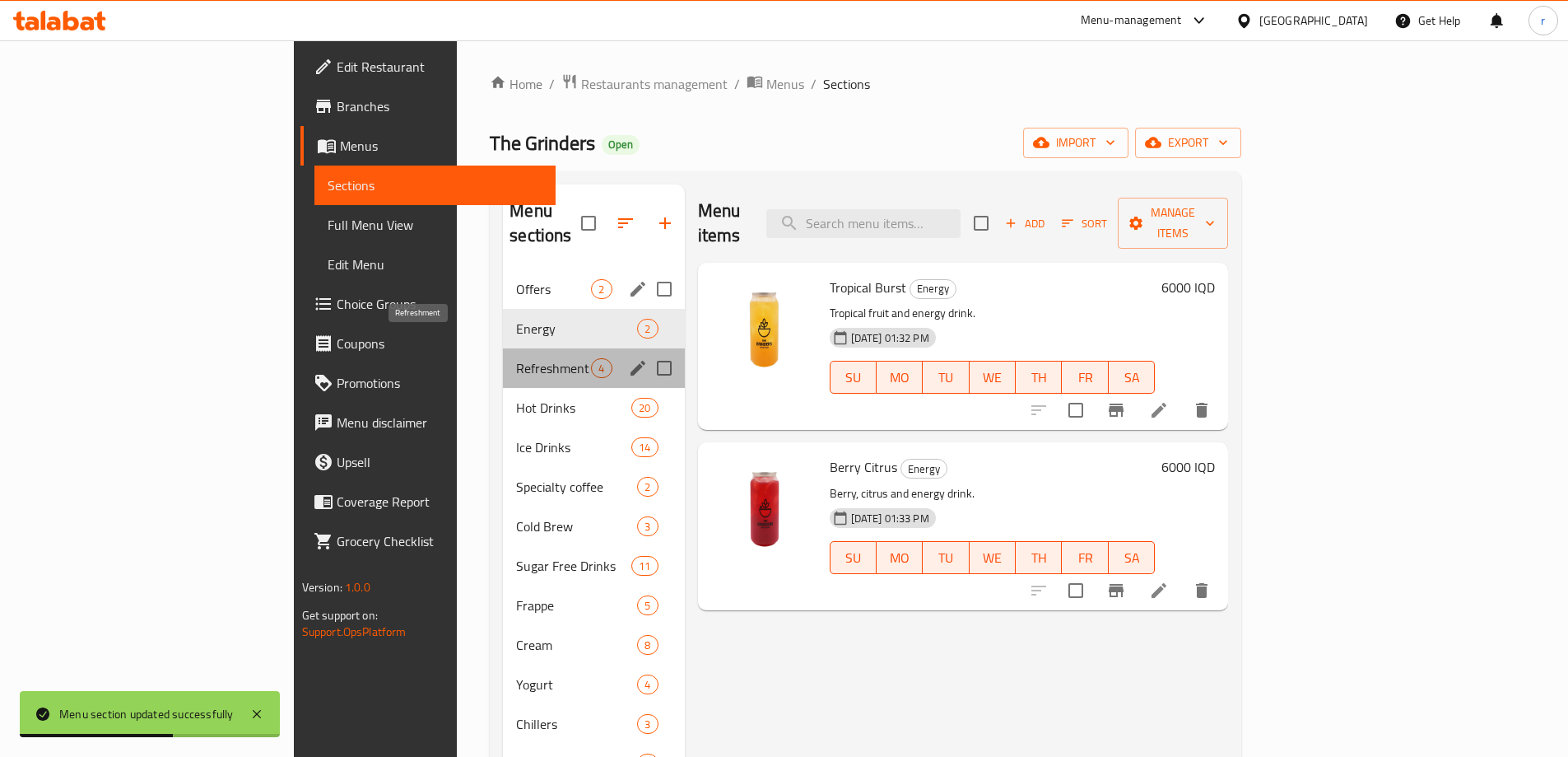
click at [516, 358] on span "Refreshment" at bounding box center [553, 368] width 75 height 20
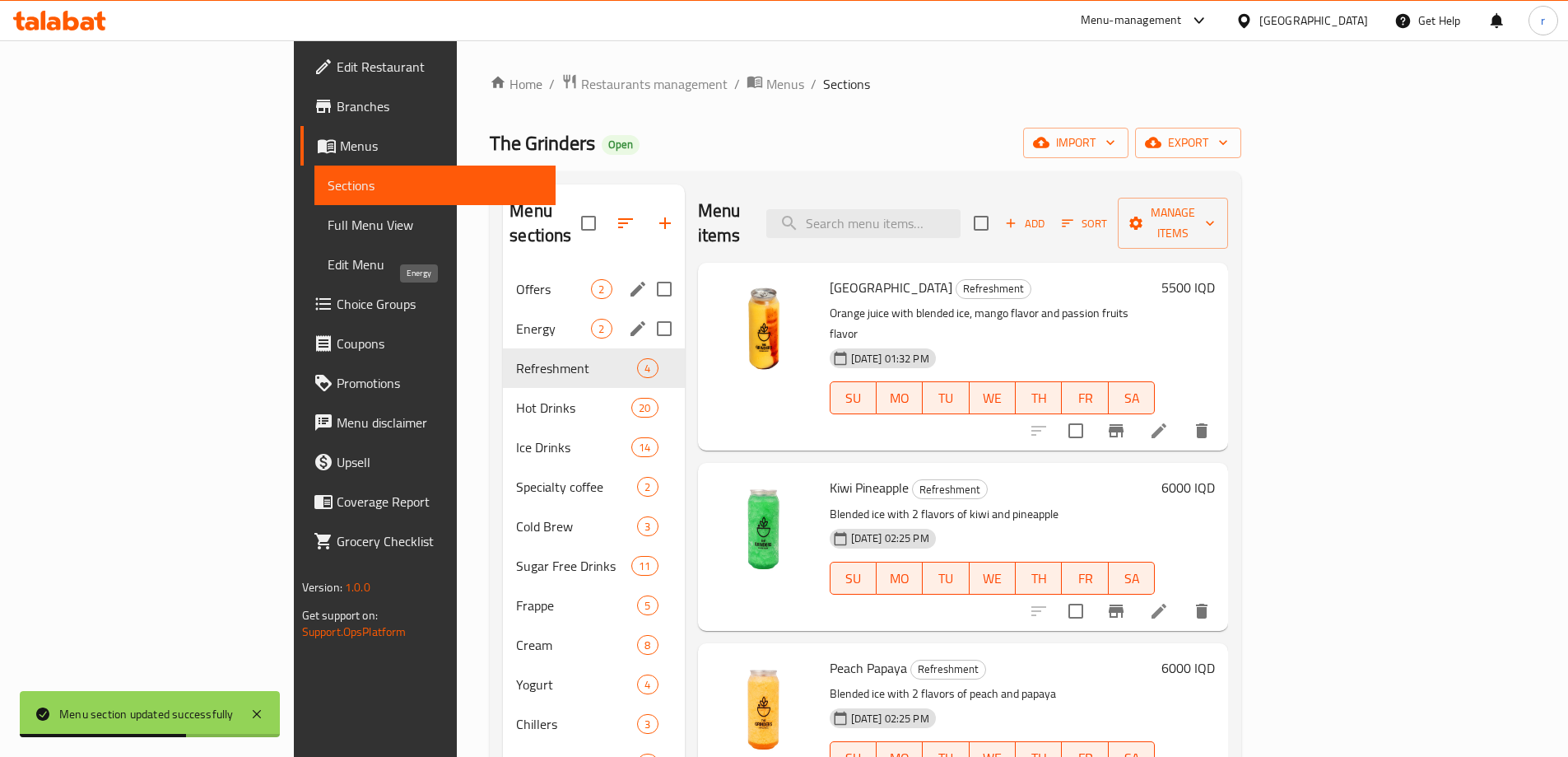
click at [516, 319] on span "Energy" at bounding box center [553, 329] width 75 height 20
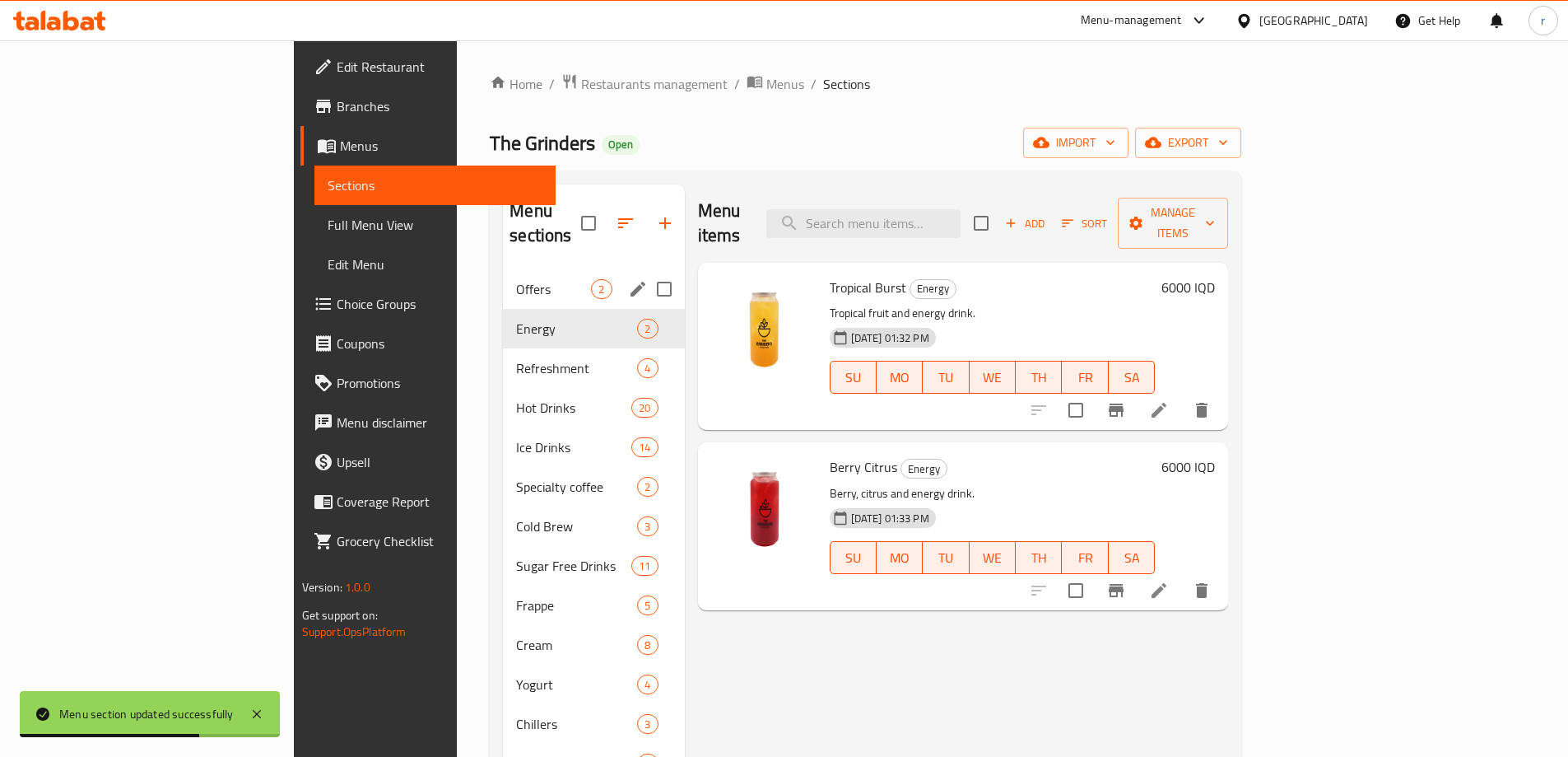
click at [503, 277] on div "Offers 2" at bounding box center [593, 288] width 181 height 39
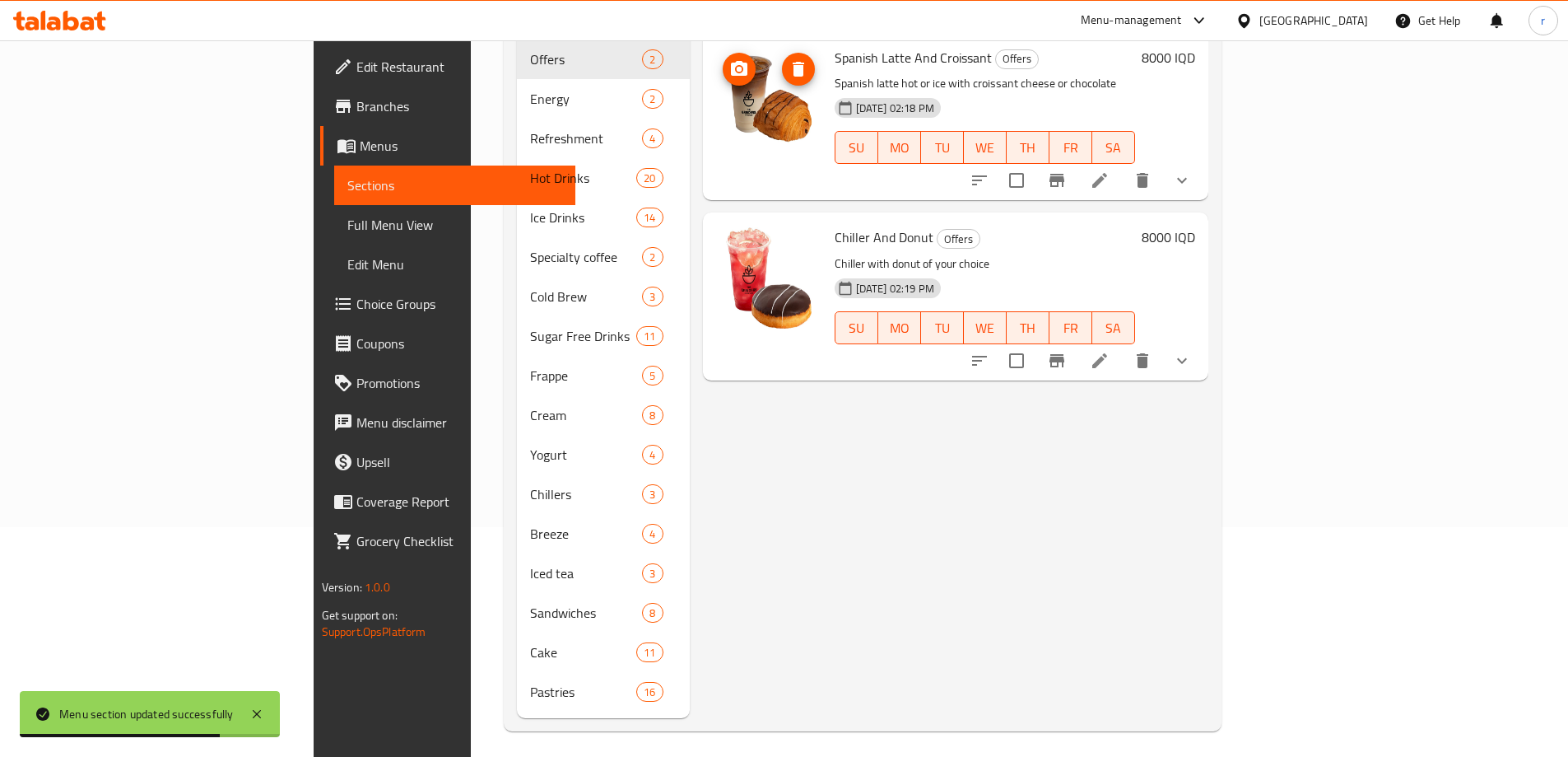
scroll to position [231, 0]
click at [790, 431] on div "Menu items Add Sort Manage items Spanish Latte And Croissant Offers Spanish lat…" at bounding box center [949, 335] width 519 height 764
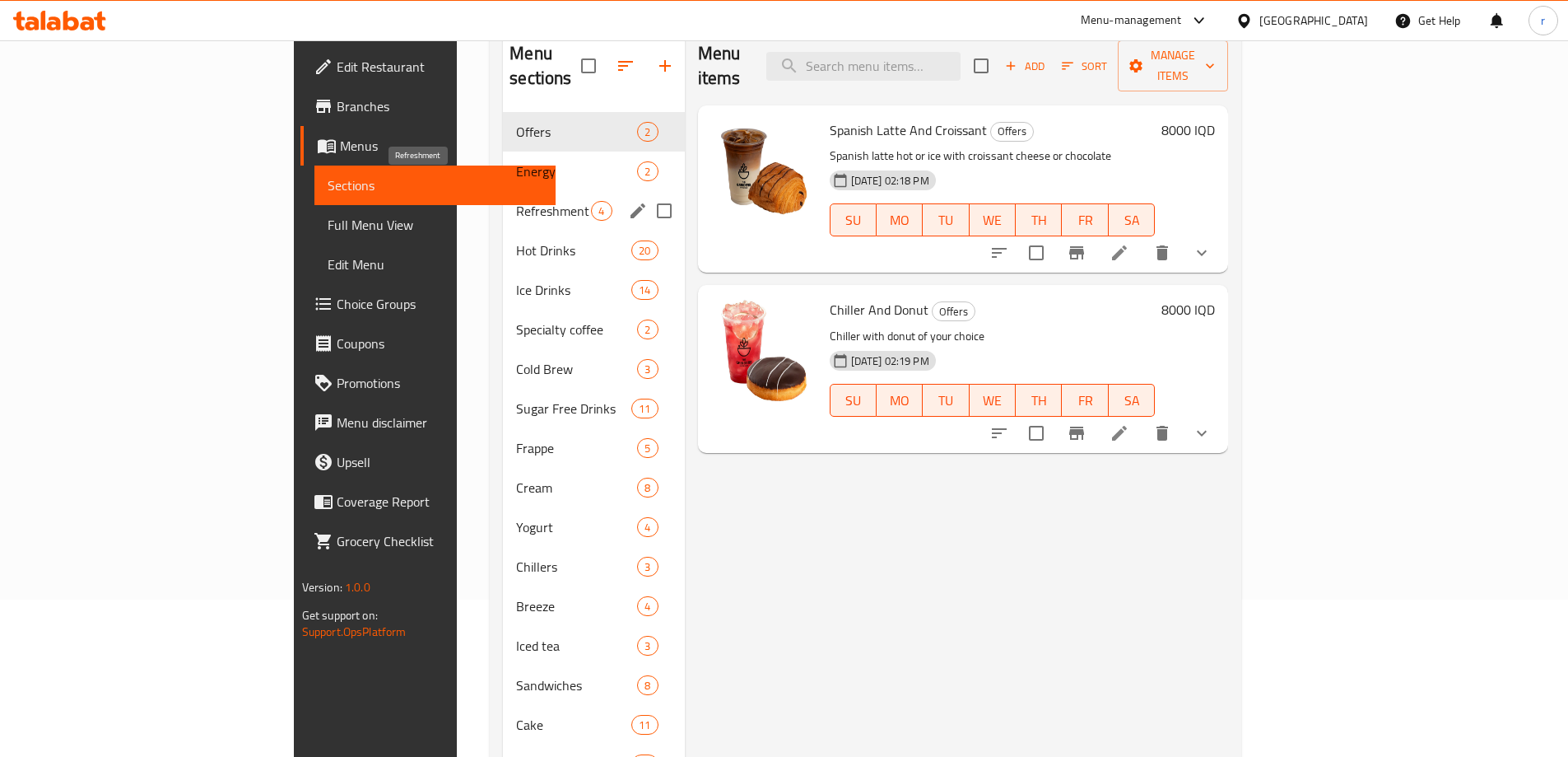
scroll to position [121, 0]
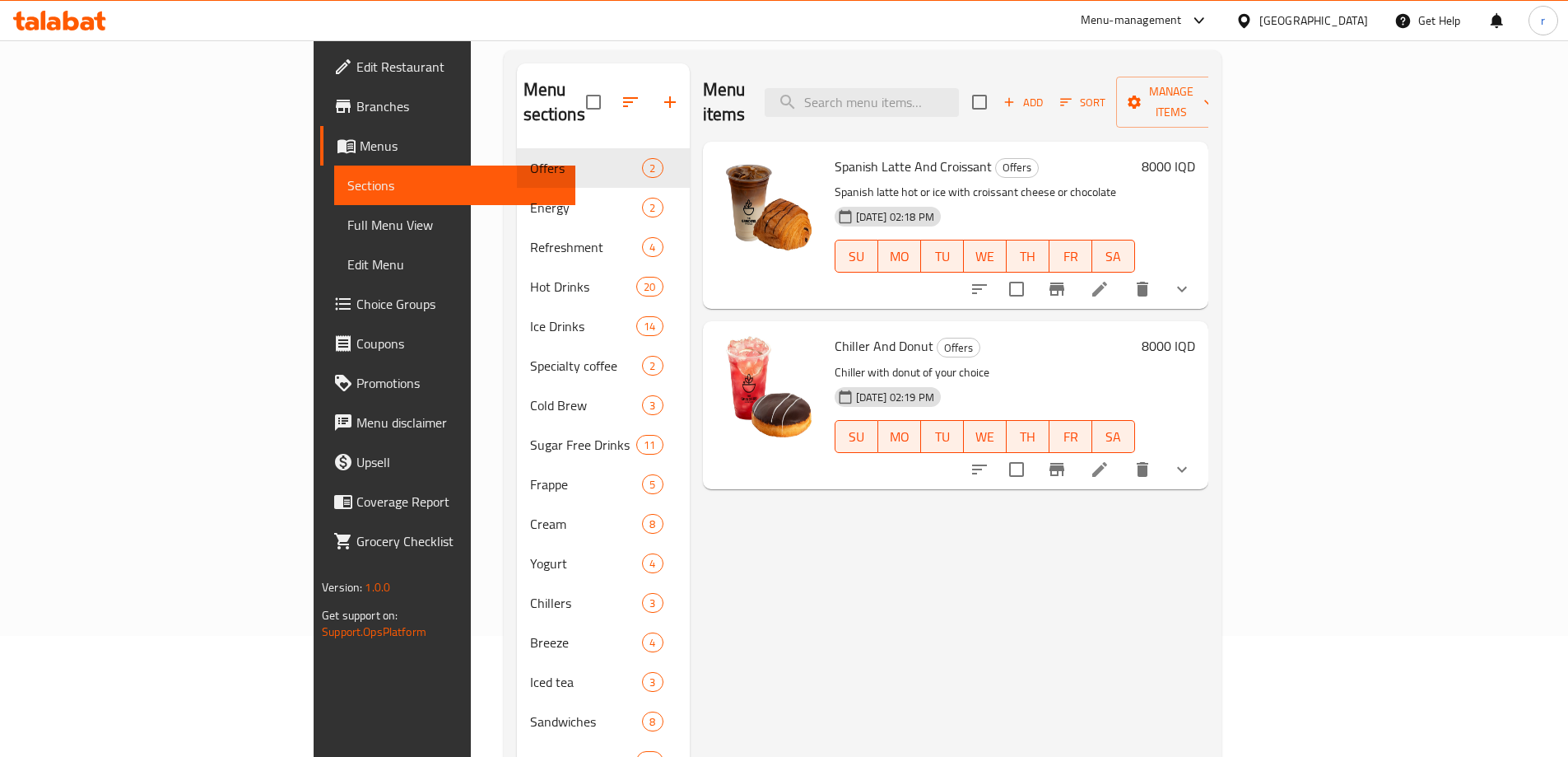
click at [356, 103] on span "Branches" at bounding box center [459, 106] width 206 height 20
